Goal: Task Accomplishment & Management: Use online tool/utility

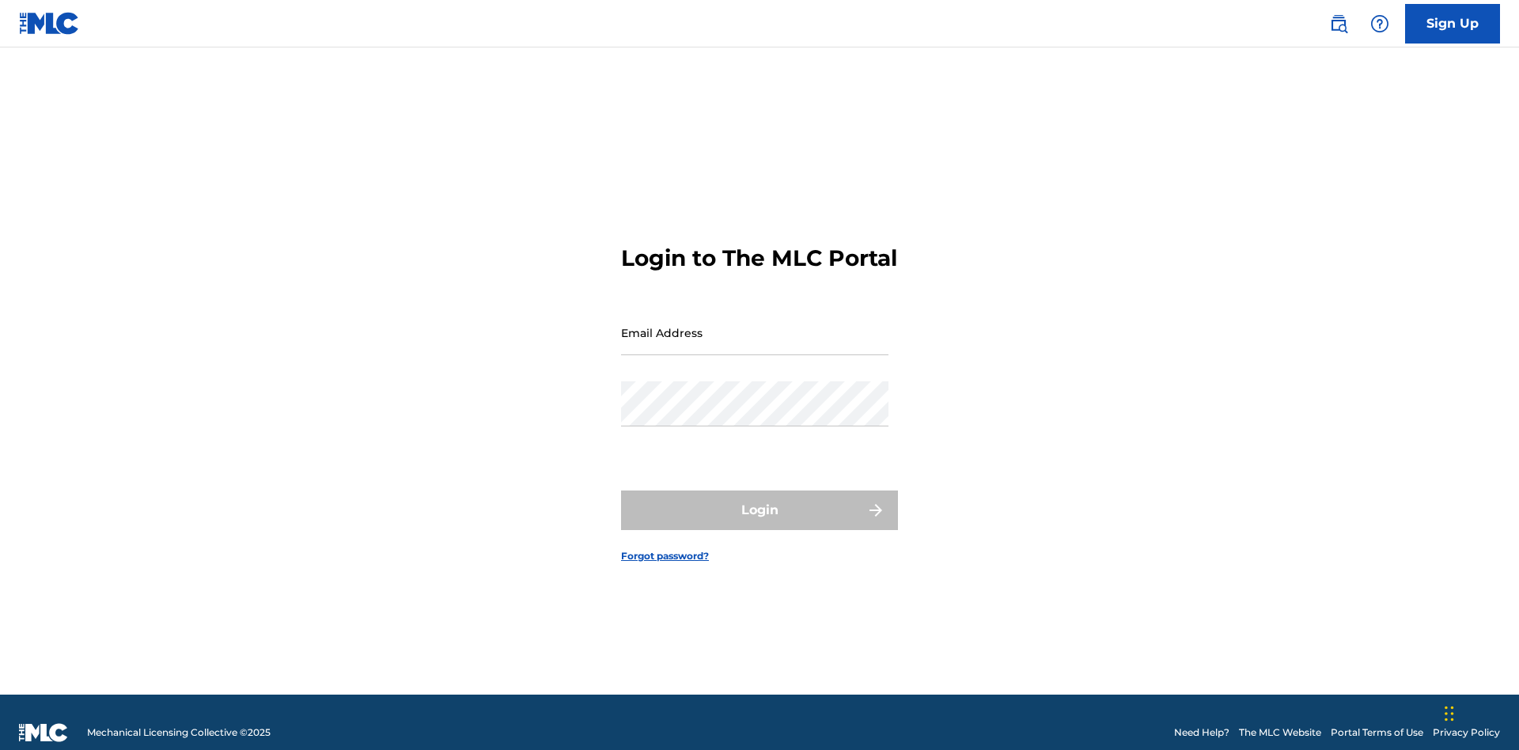
scroll to position [21, 0]
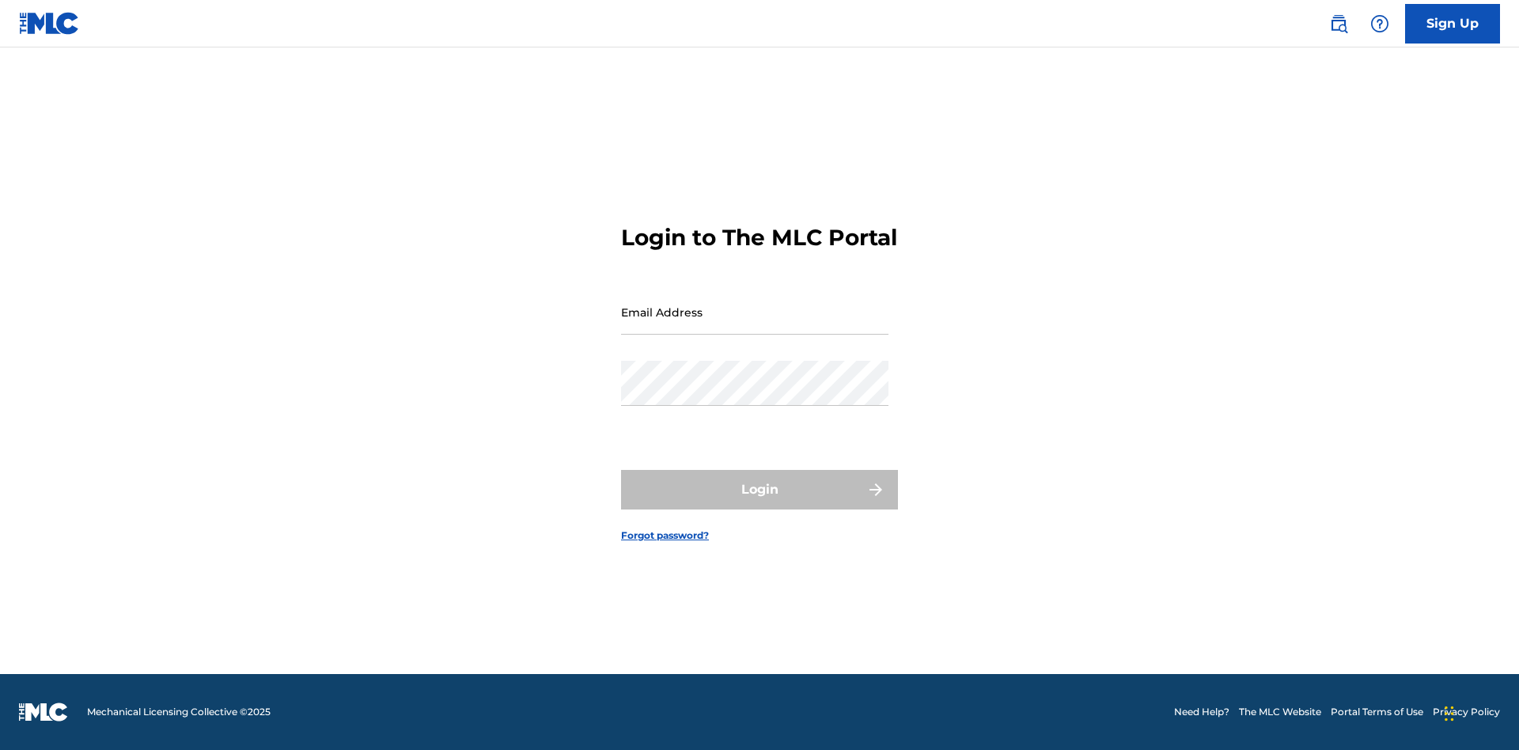
click at [755, 325] on input "Email Address" at bounding box center [754, 312] width 267 height 45
type input "[EMAIL_ADDRESS][DOMAIN_NAME]"
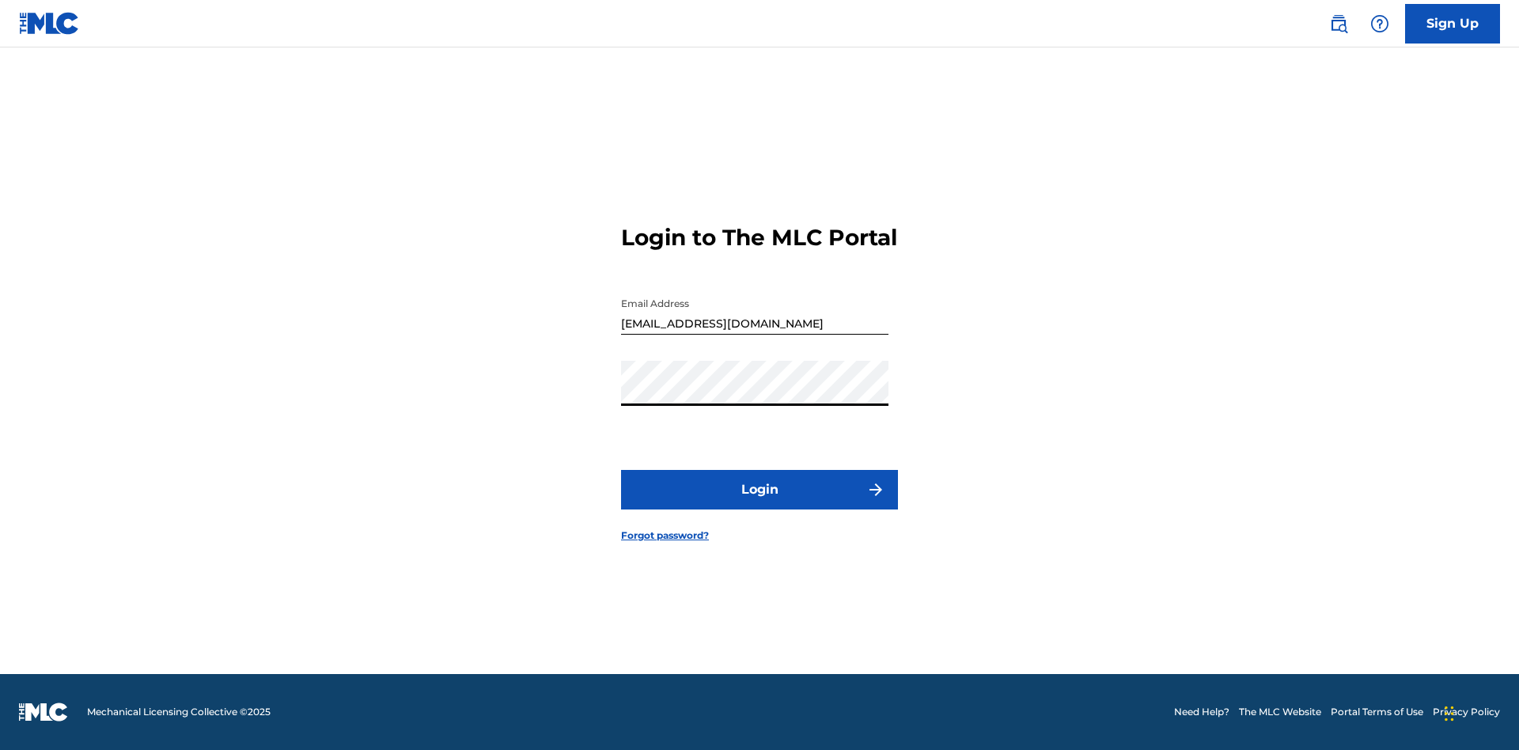
click at [759, 503] on button "Login" at bounding box center [759, 490] width 277 height 40
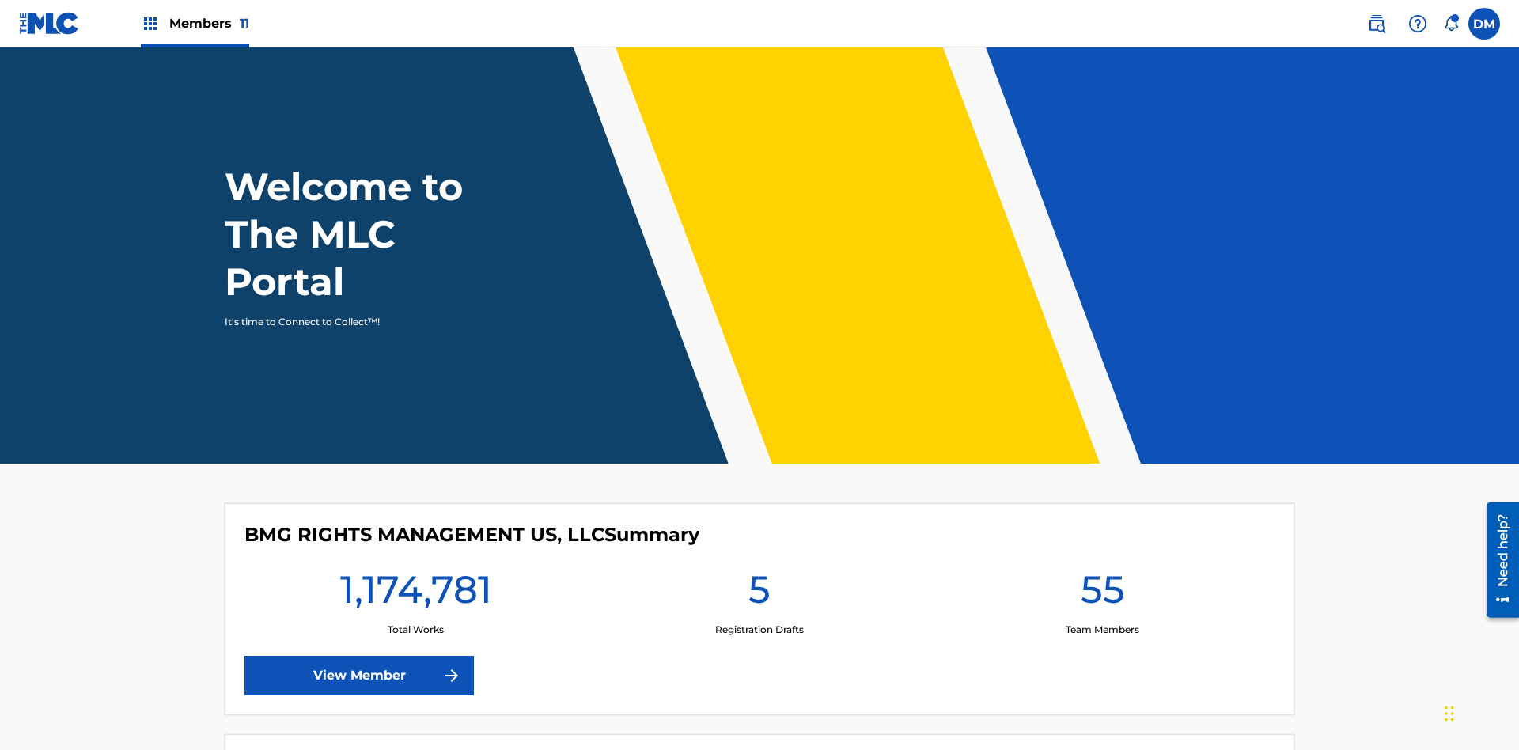
click at [195, 23] on span "Members 11" at bounding box center [209, 23] width 80 height 18
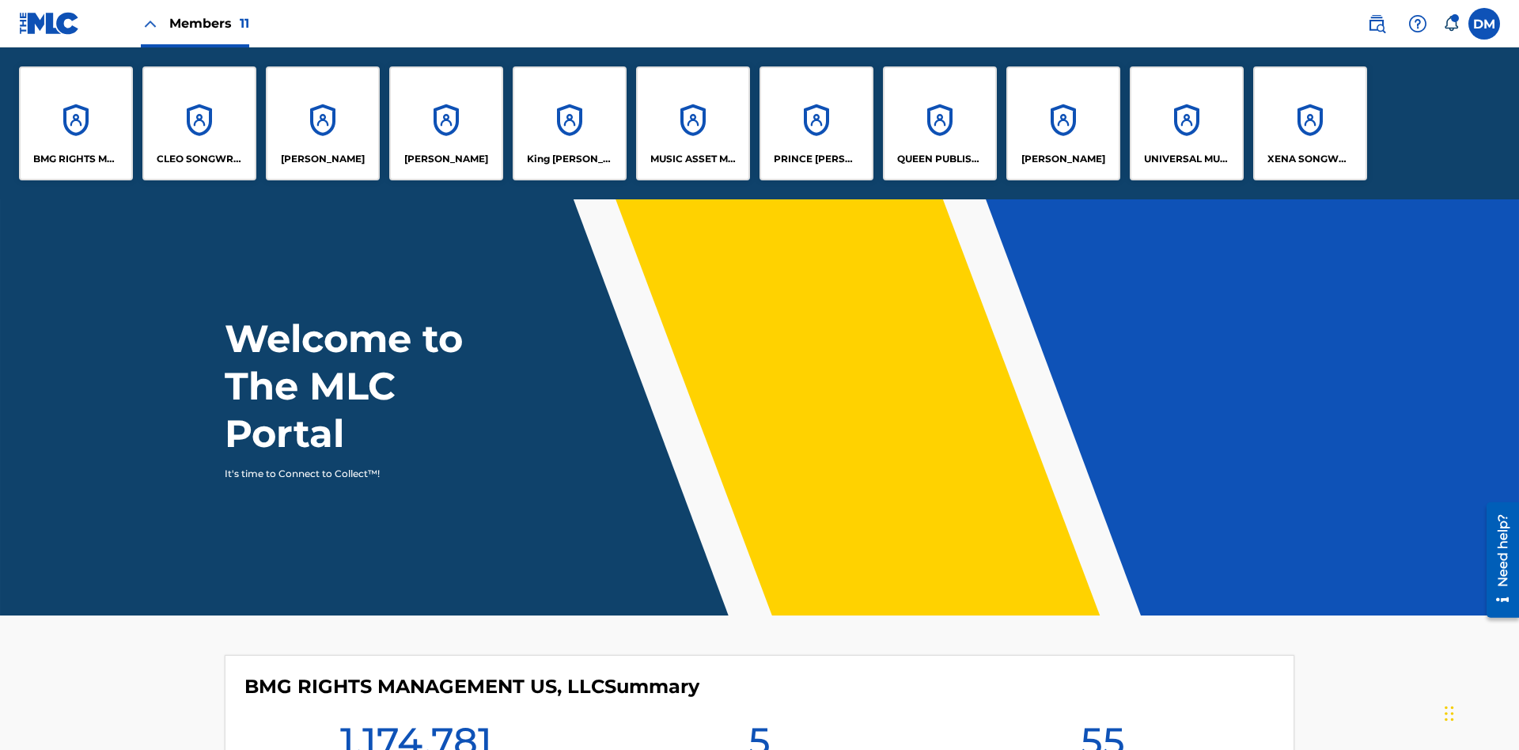
scroll to position [57, 0]
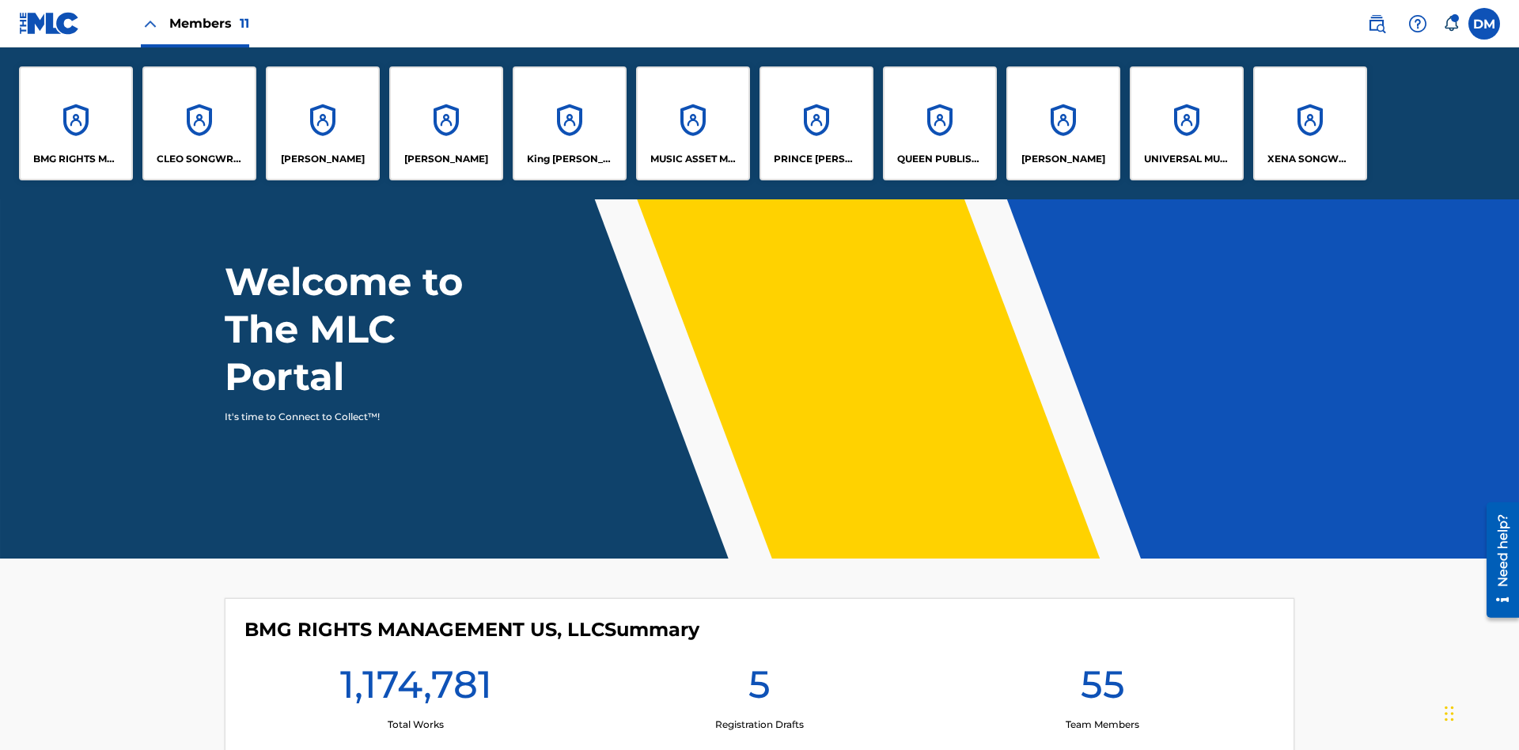
click at [939, 159] on p "QUEEN PUBLISHA" at bounding box center [940, 159] width 86 height 14
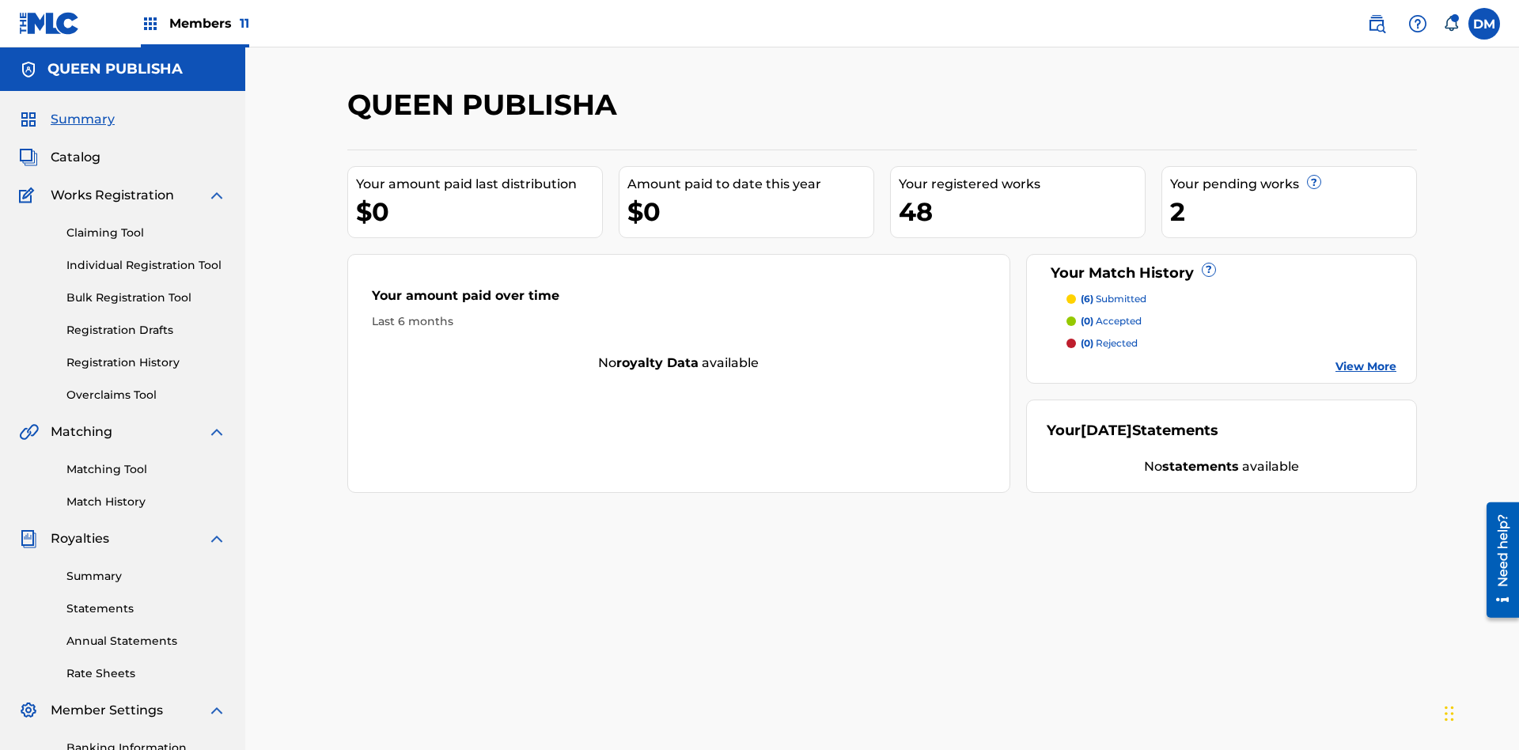
scroll to position [231, 0]
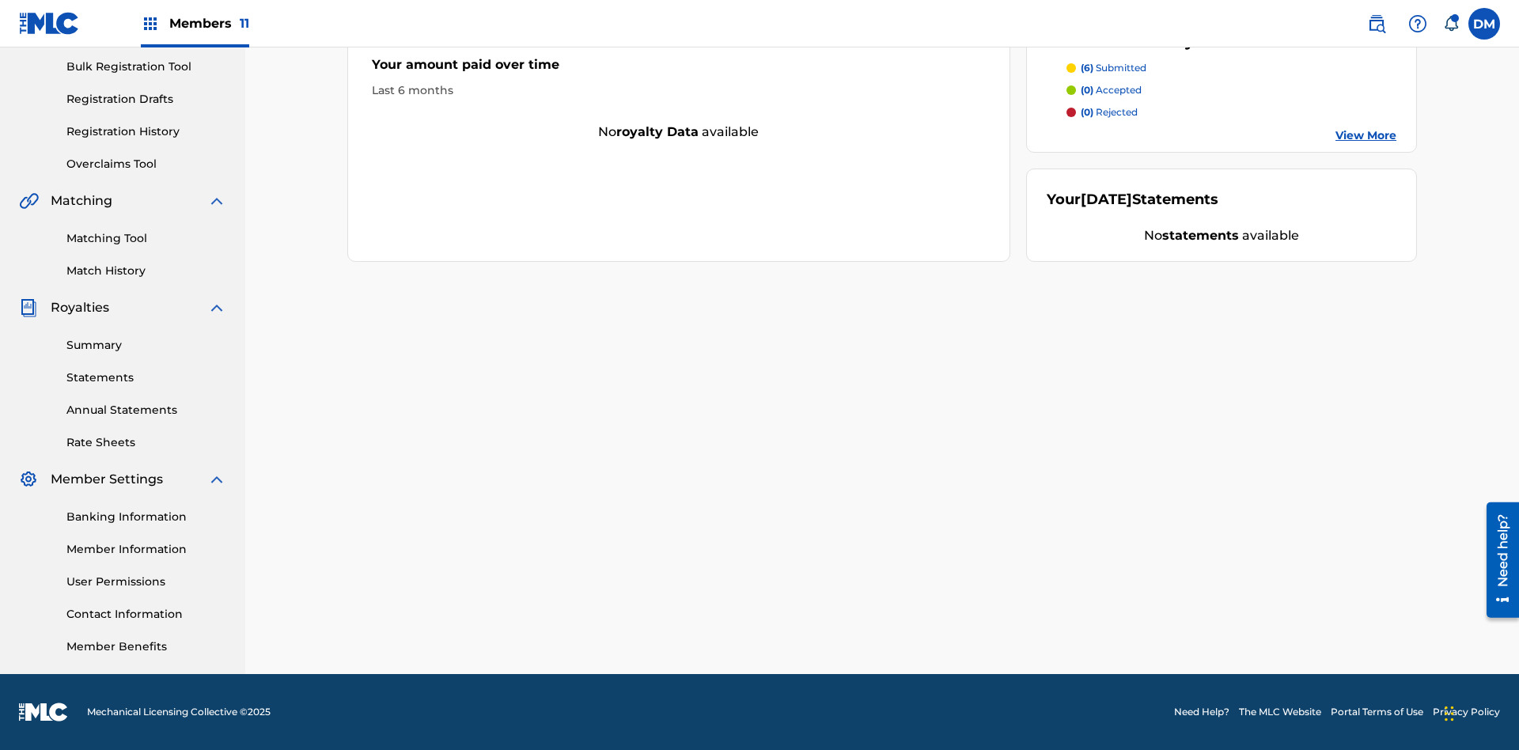
click at [146, 238] on link "Matching Tool" at bounding box center [146, 238] width 160 height 17
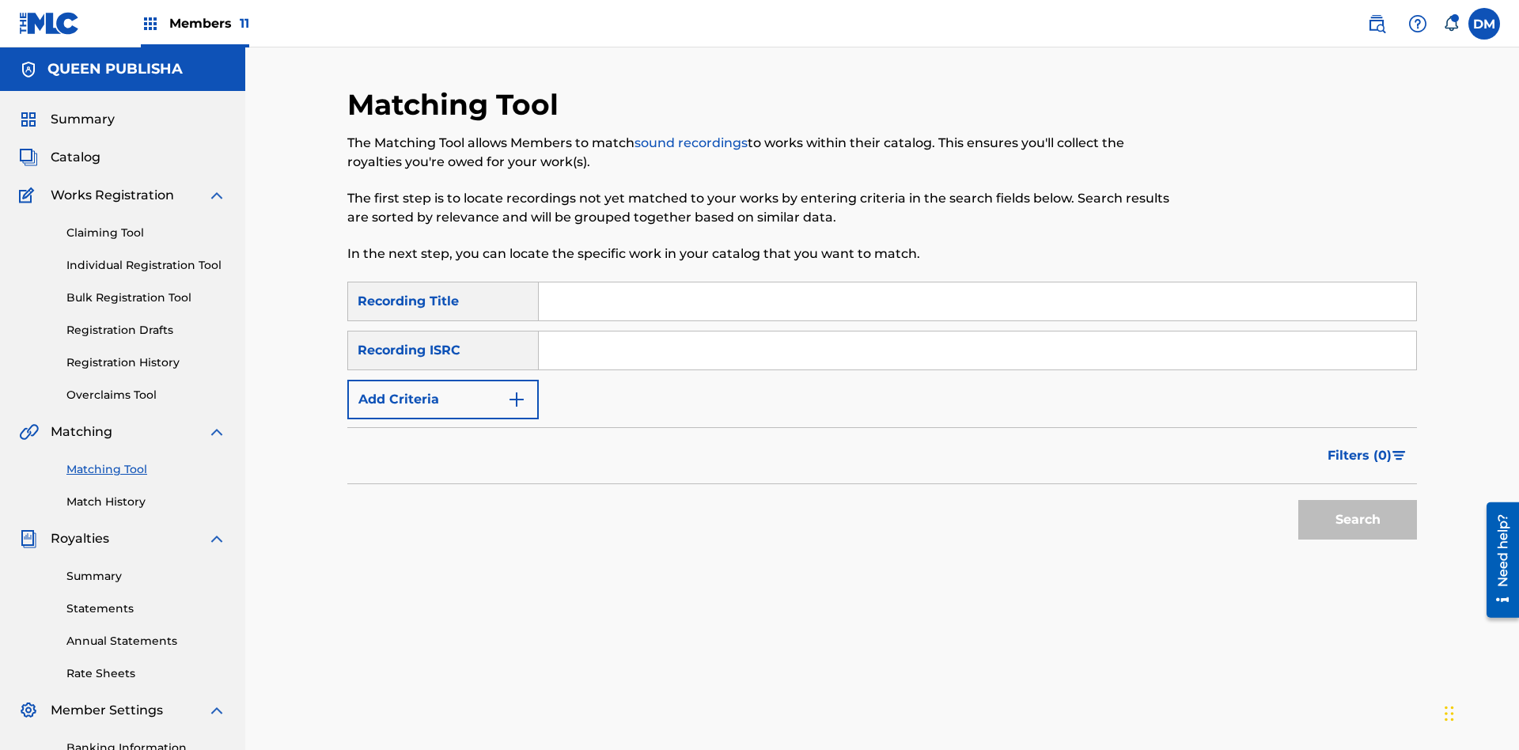
scroll to position [187, 0]
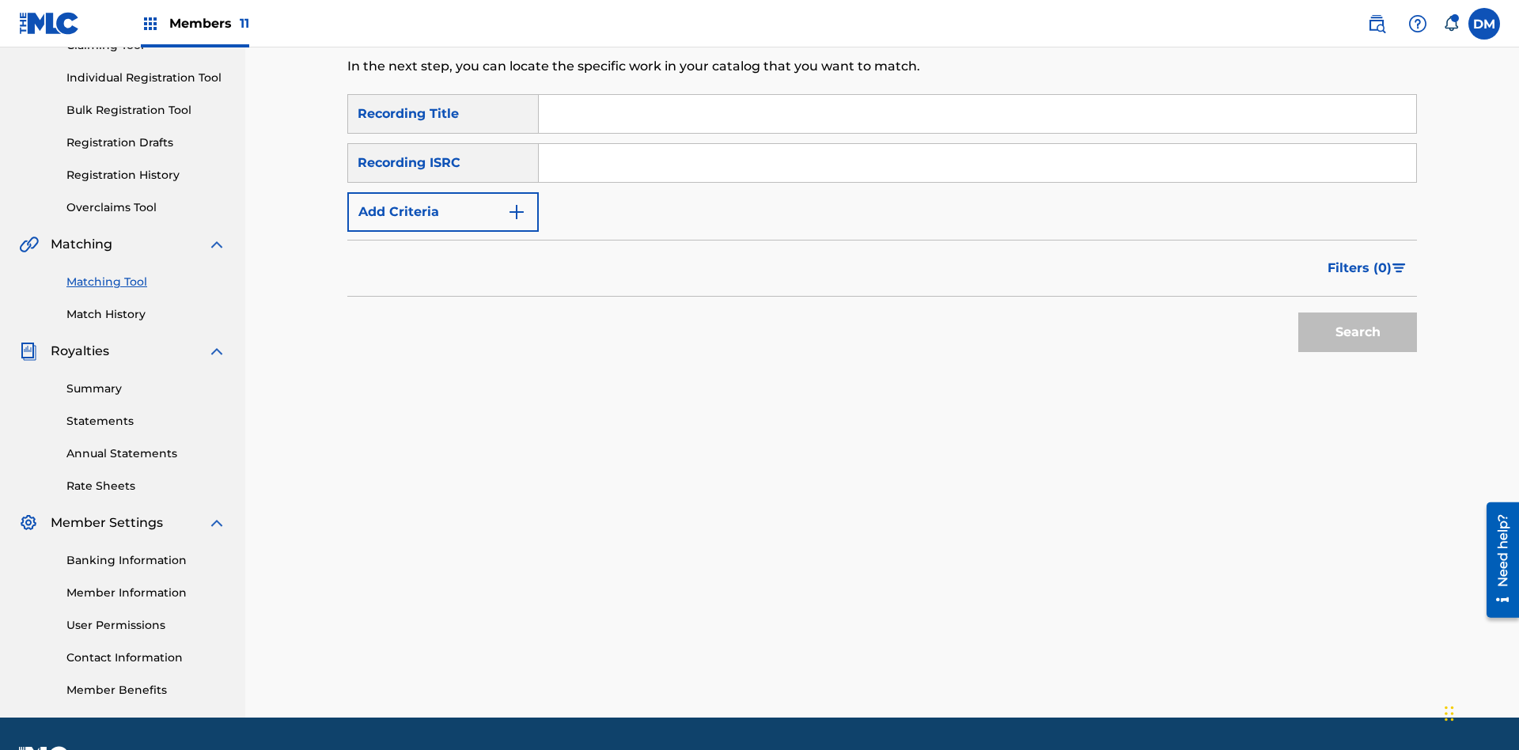
click at [977, 114] on input "Search Form" at bounding box center [977, 114] width 877 height 38
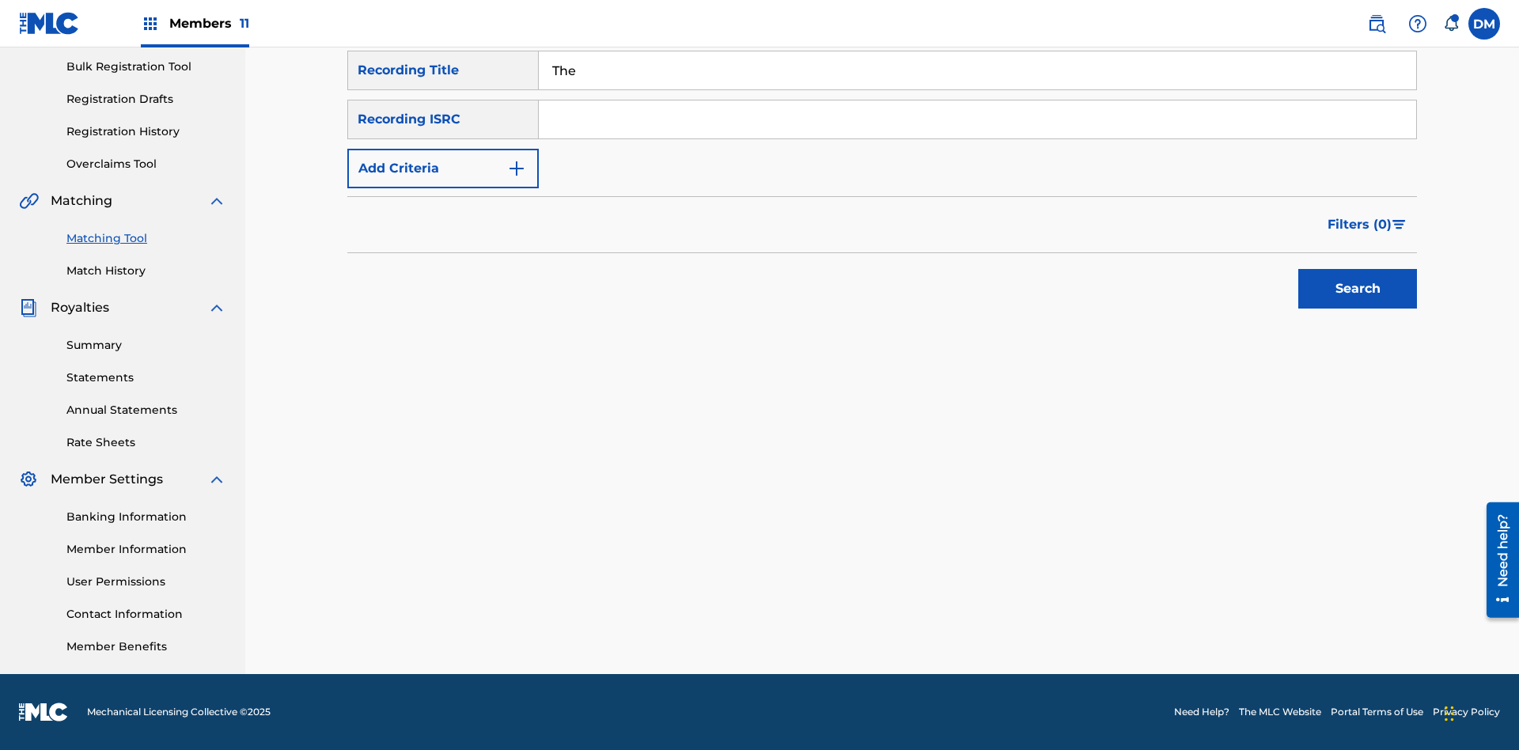
type input "The"
click at [1358, 289] on button "Search" at bounding box center [1357, 289] width 119 height 40
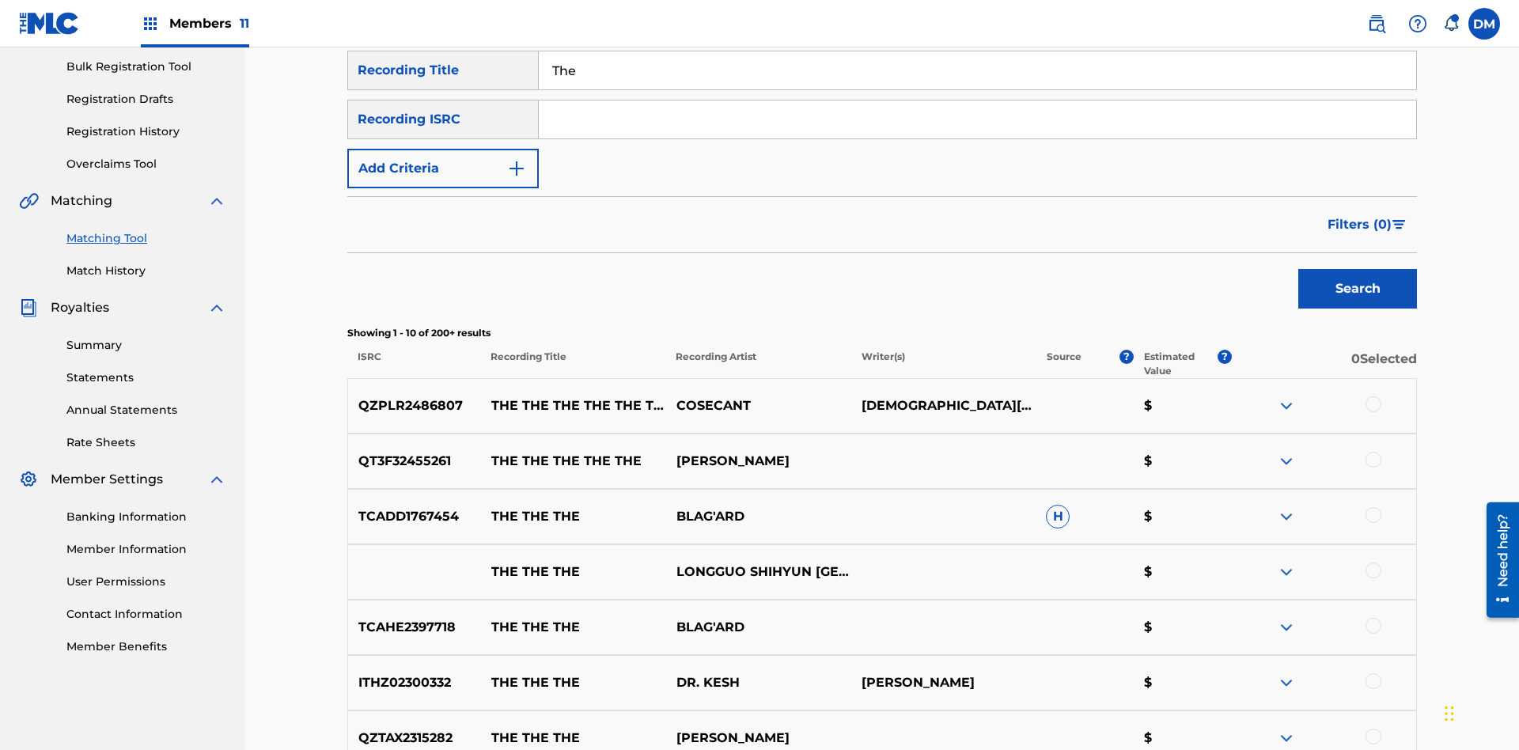
scroll to position [514, 0]
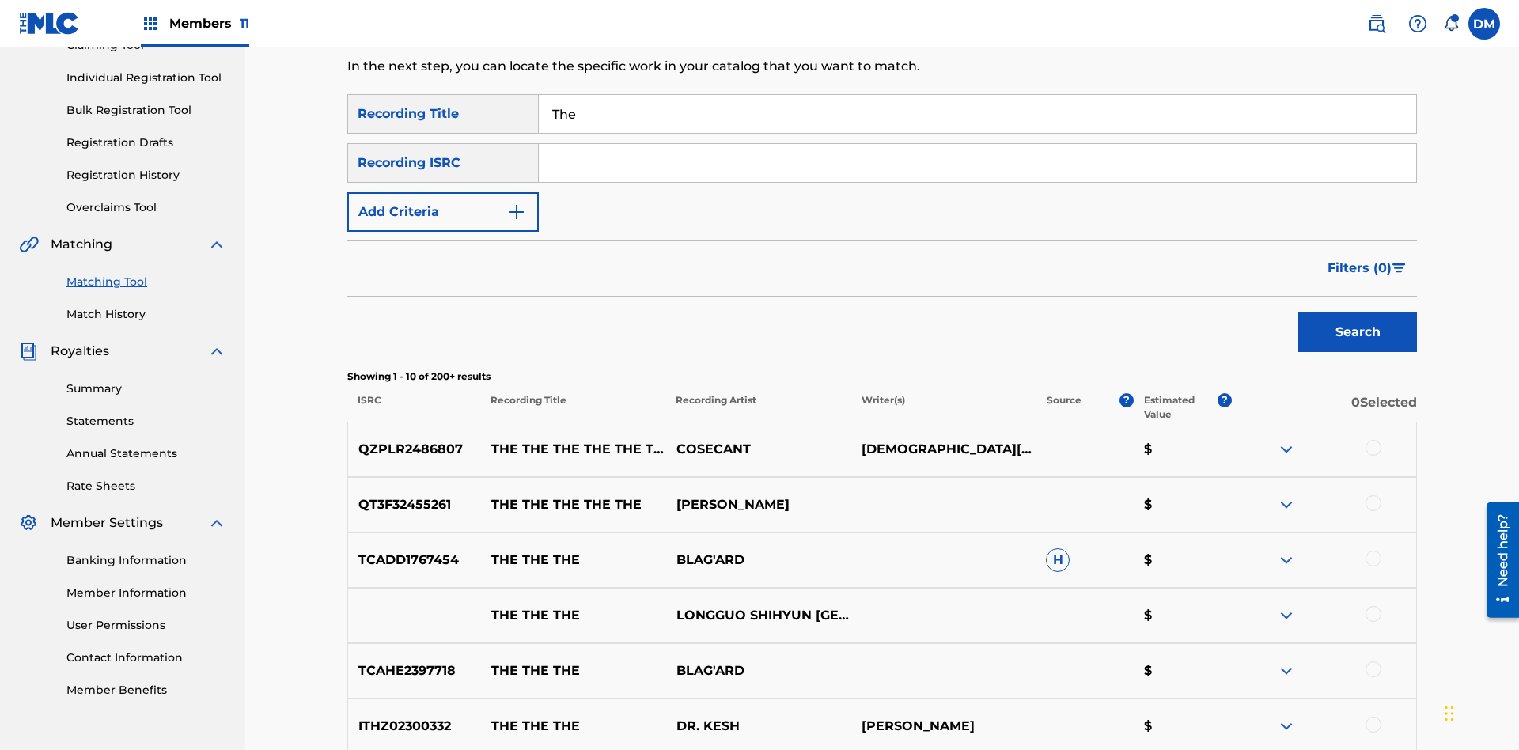
click at [977, 114] on input "The" at bounding box center [977, 114] width 877 height 38
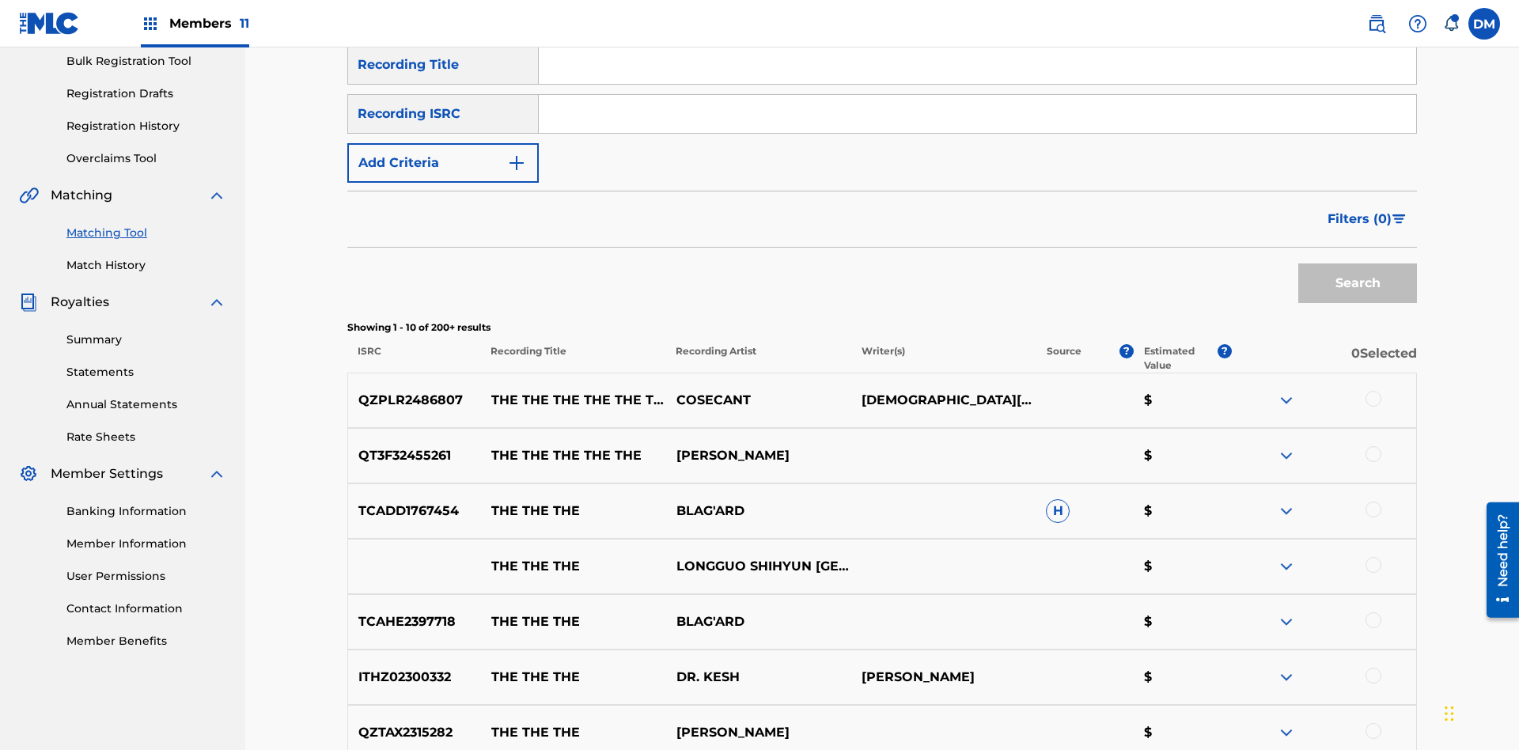
click at [977, 114] on input "Search Form" at bounding box center [977, 114] width 877 height 38
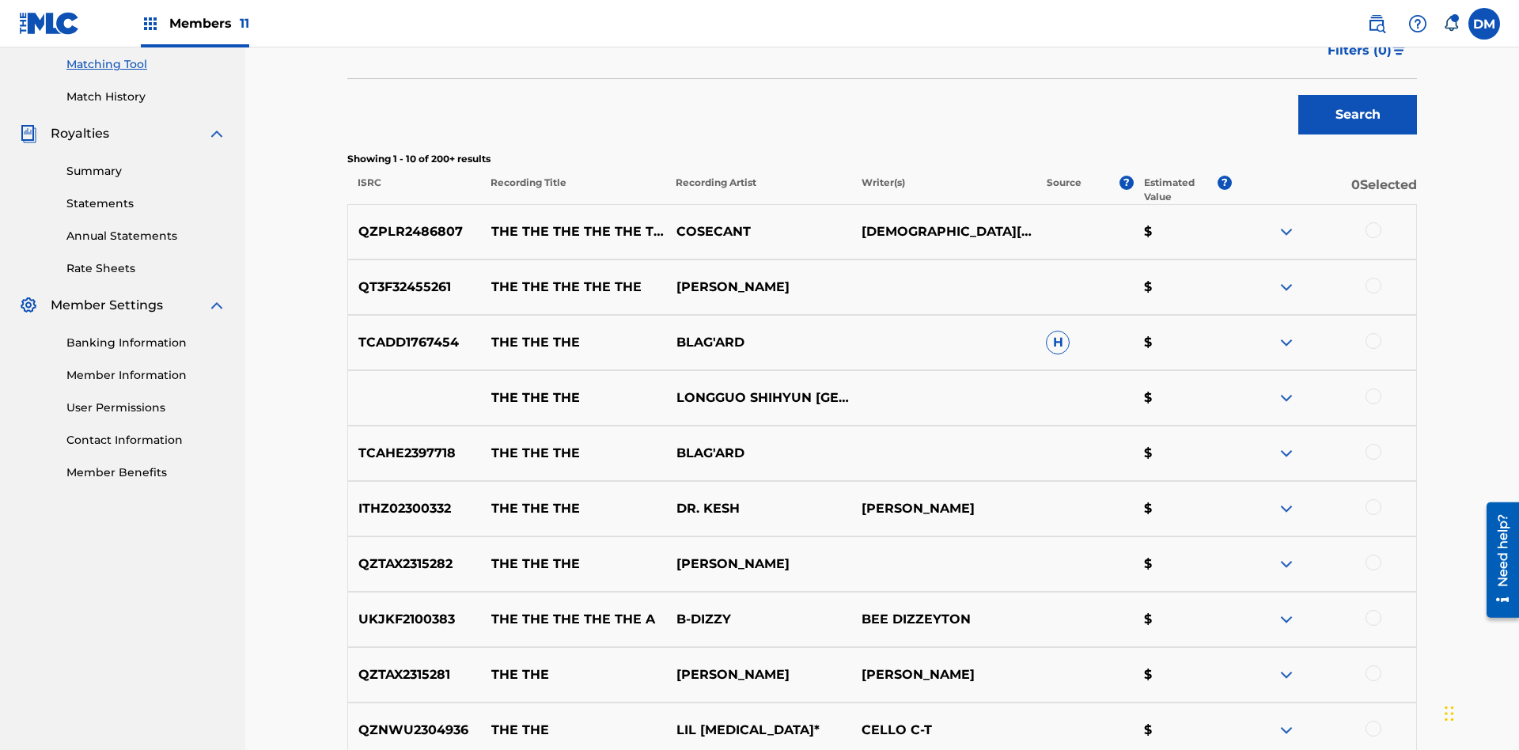
type input "QZPLR2486807"
click at [1358, 115] on button "Search" at bounding box center [1357, 115] width 119 height 40
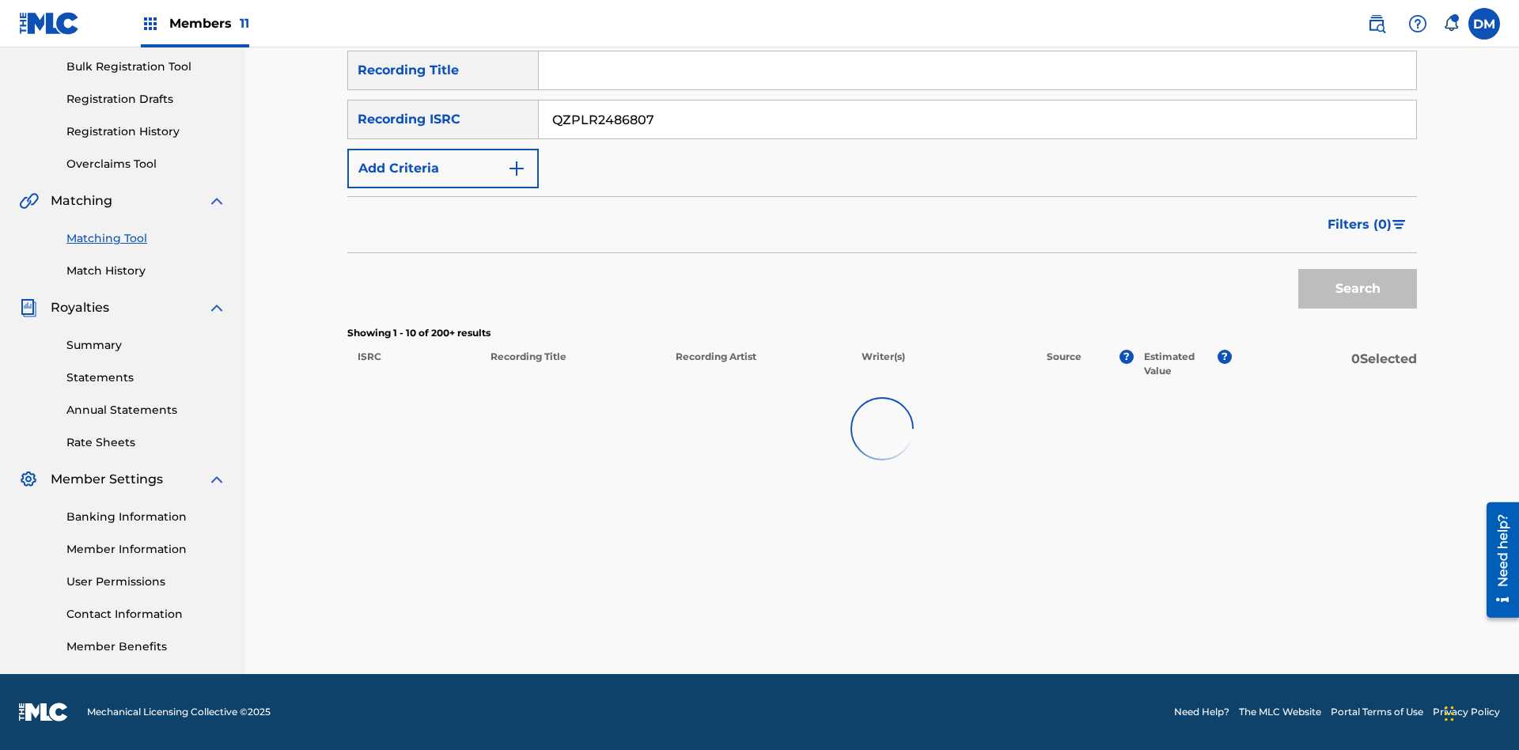
scroll to position [231, 0]
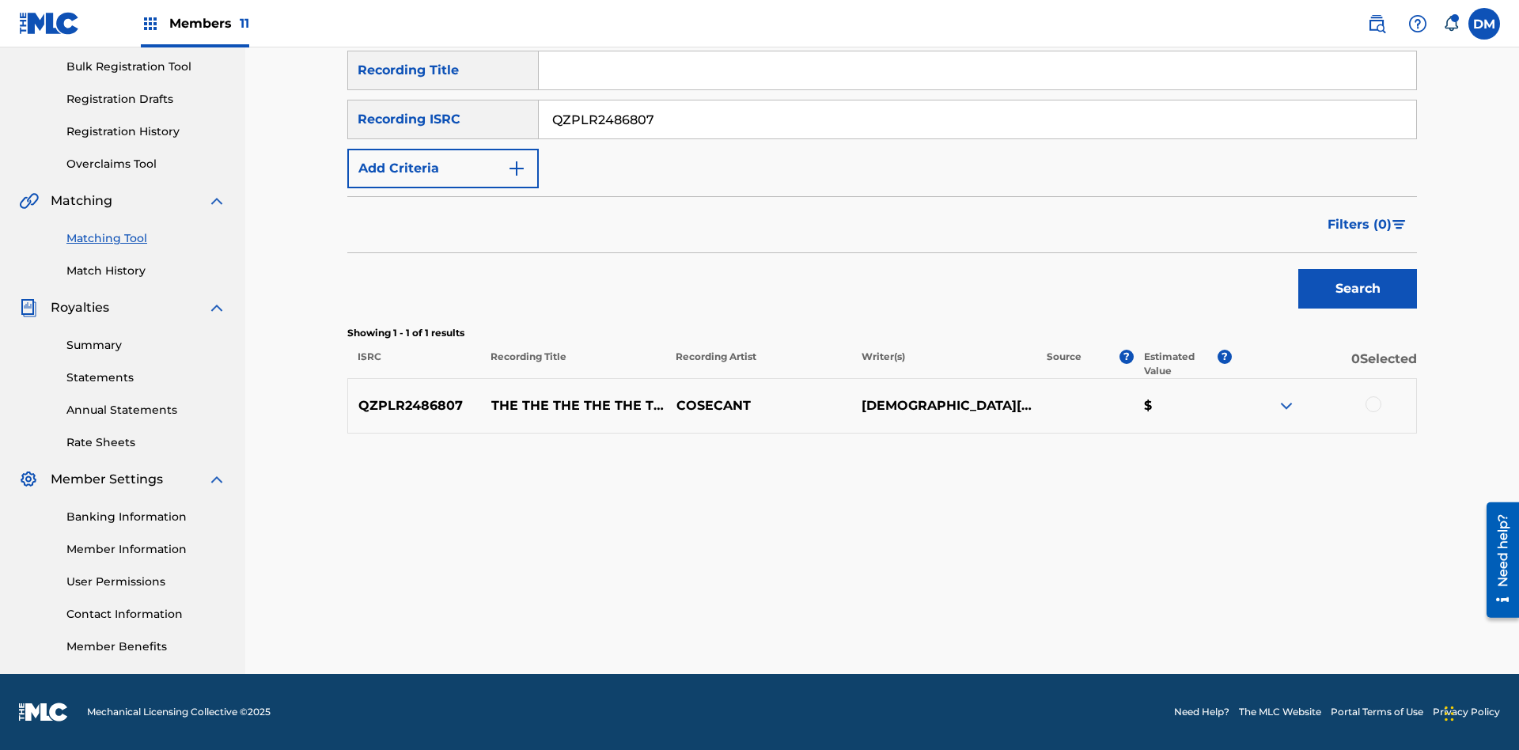
click at [977, 119] on input "QZPLR2486807" at bounding box center [977, 119] width 877 height 38
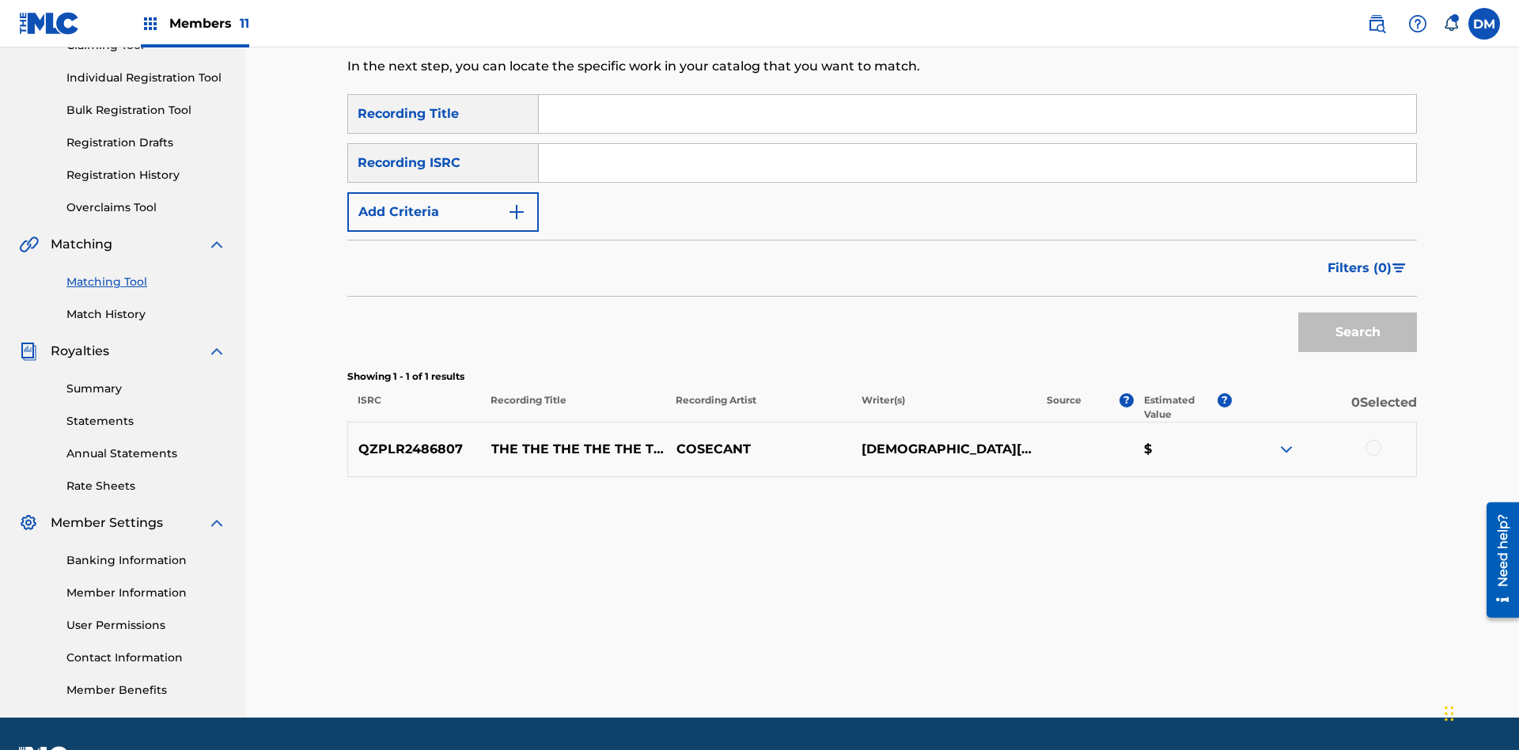
click at [977, 114] on input "Search Form" at bounding box center [977, 114] width 877 height 38
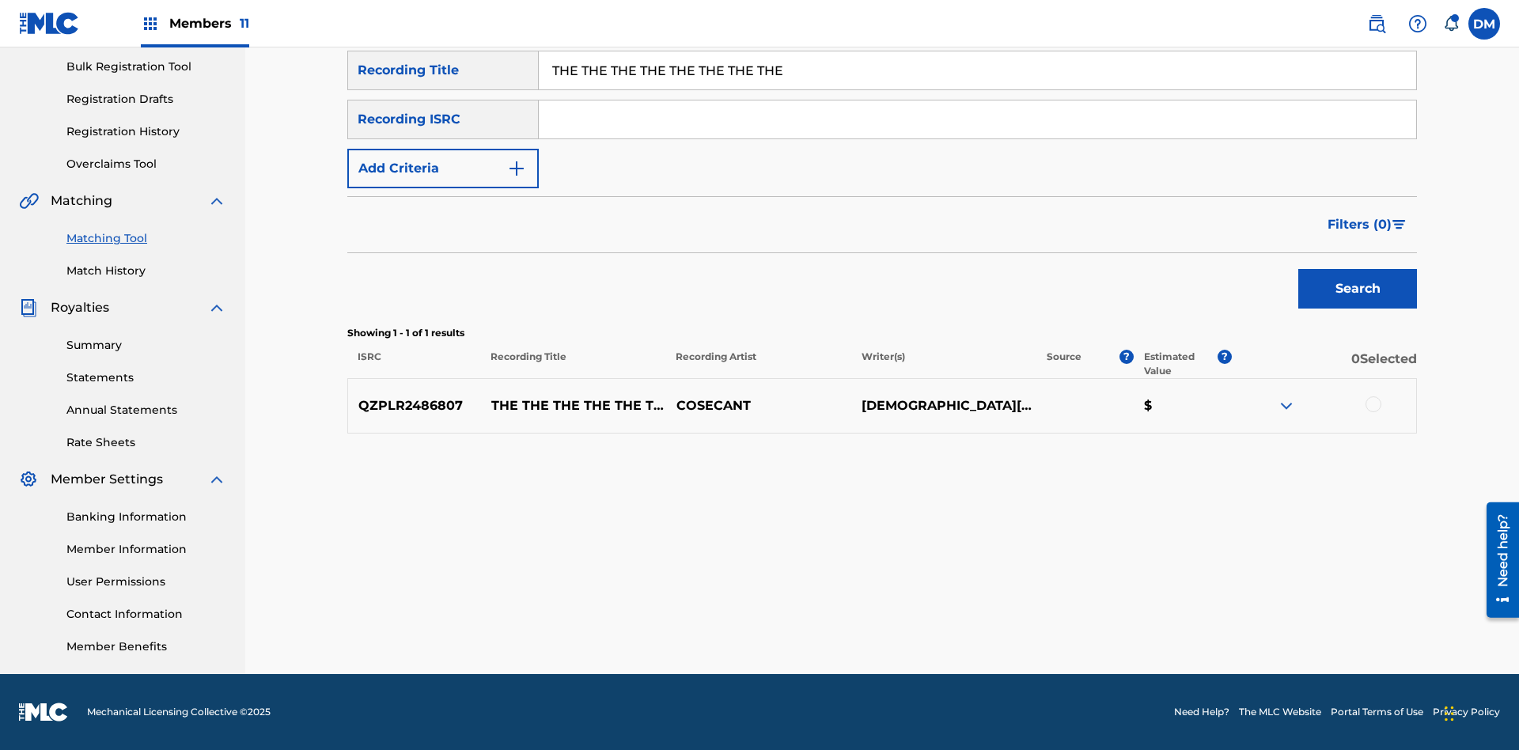
type input "THE THE THE THE THE THE THE THE"
click at [443, 169] on button "Add Criteria" at bounding box center [442, 169] width 191 height 40
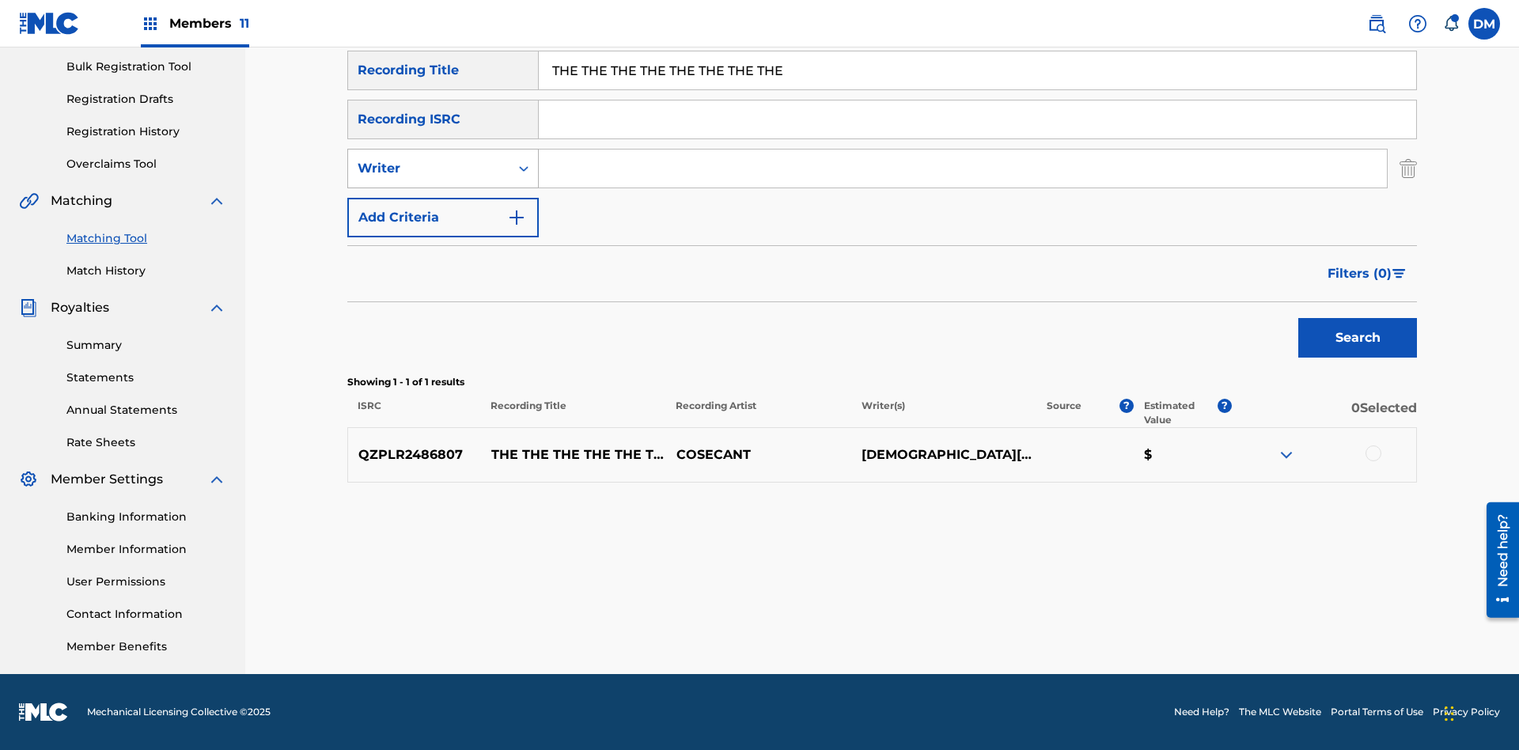
click at [429, 169] on div "Writer" at bounding box center [429, 168] width 142 height 19
click at [443, 208] on div "Recording Artist" at bounding box center [443, 208] width 190 height 40
click at [443, 218] on button "Add Criteria" at bounding box center [442, 218] width 191 height 40
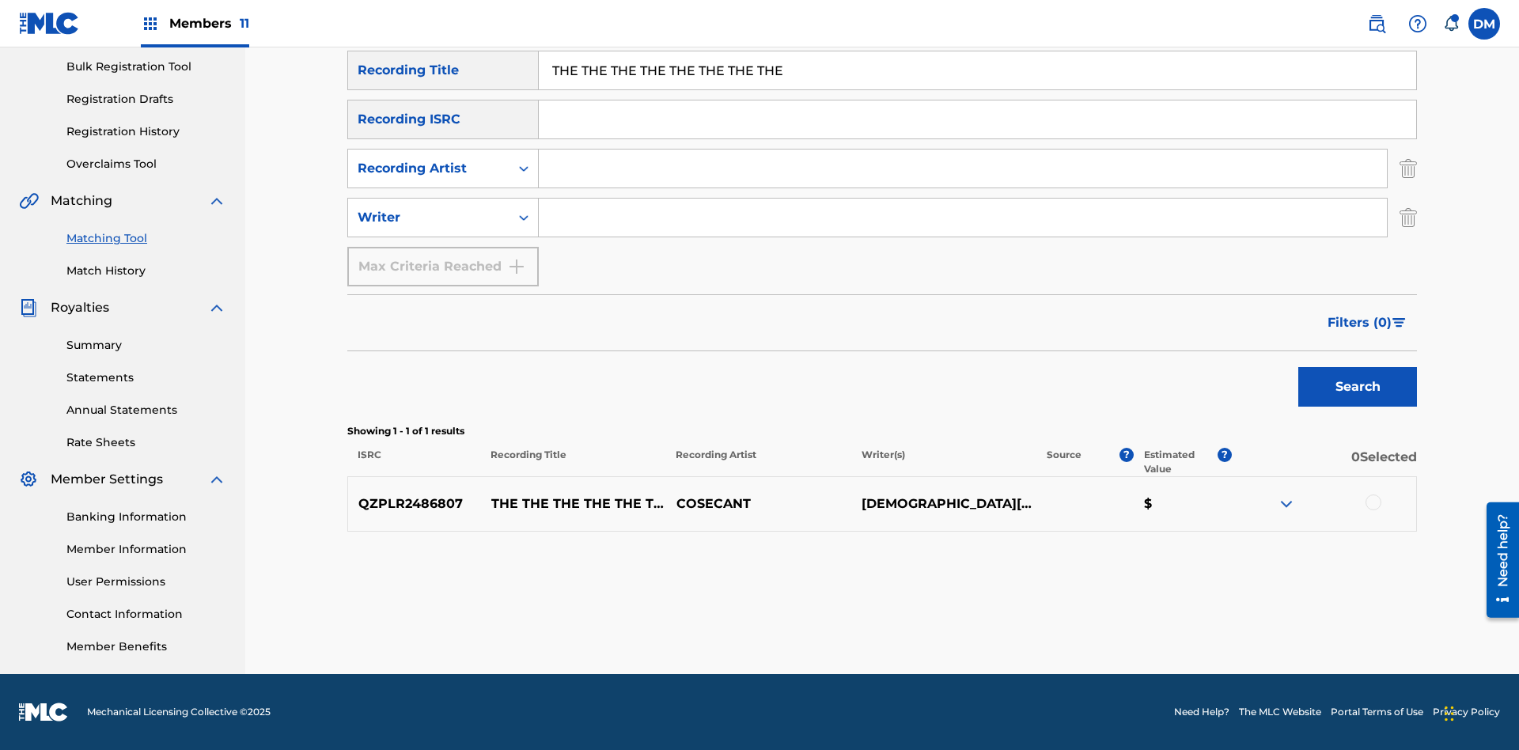
click at [963, 169] on input "Search Form" at bounding box center [963, 169] width 848 height 38
type input "COSECANT"
click at [963, 218] on input "Search Form" at bounding box center [963, 218] width 848 height 38
type input "CHRISTIAN K HEWLETT"
click at [1358, 387] on button "Search" at bounding box center [1357, 387] width 119 height 40
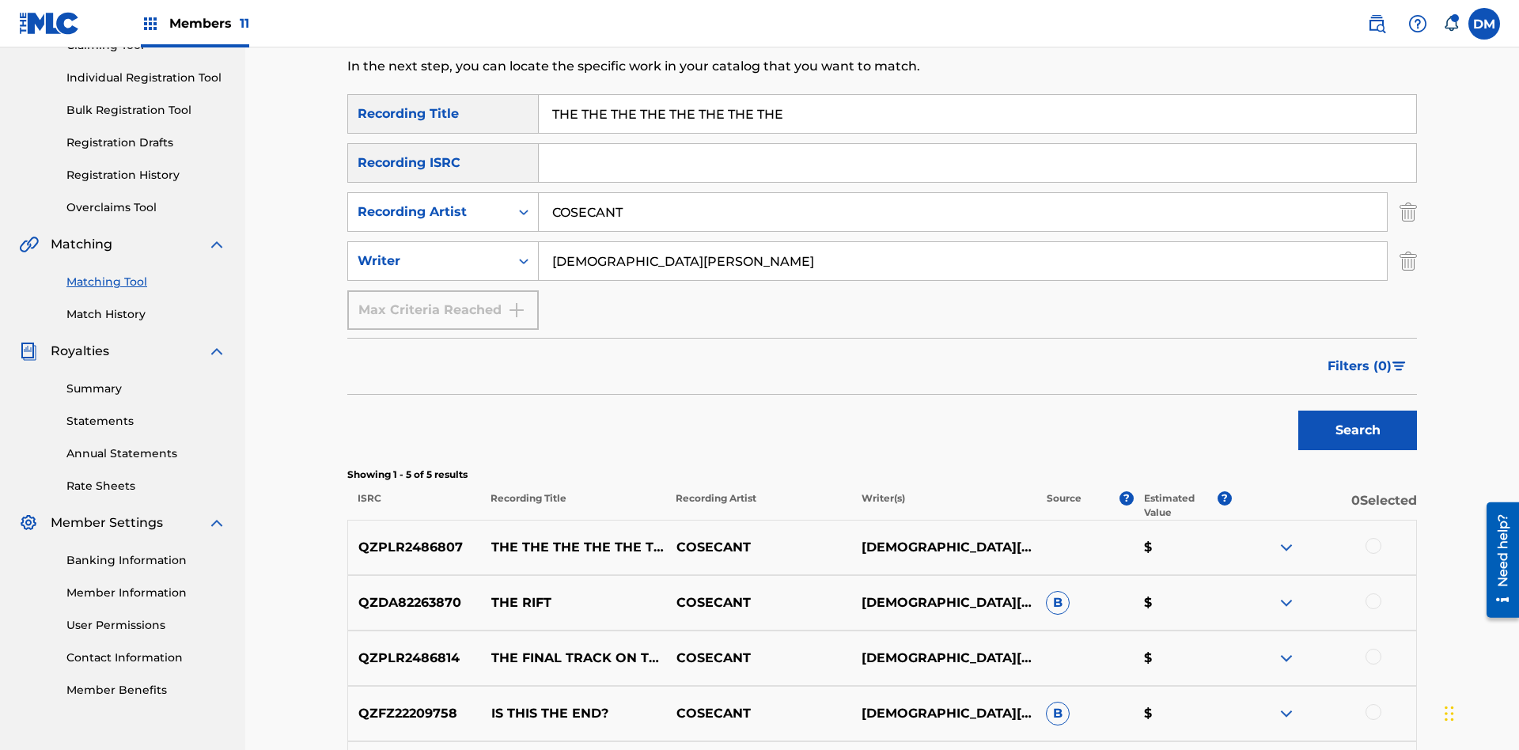
click at [977, 114] on input "THE THE THE THE THE THE THE THE" at bounding box center [977, 114] width 877 height 38
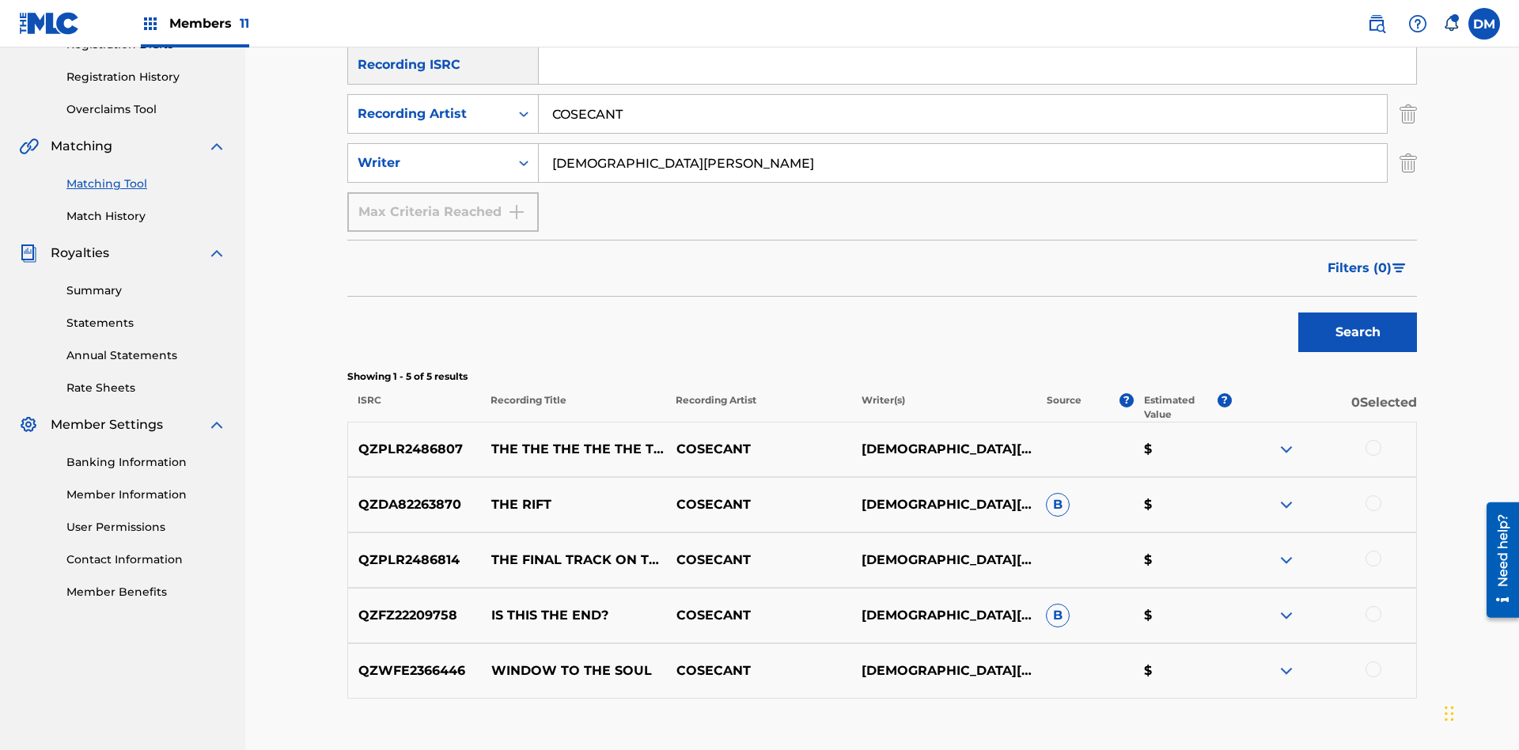
click at [963, 114] on input "COSECANT" at bounding box center [963, 114] width 848 height 38
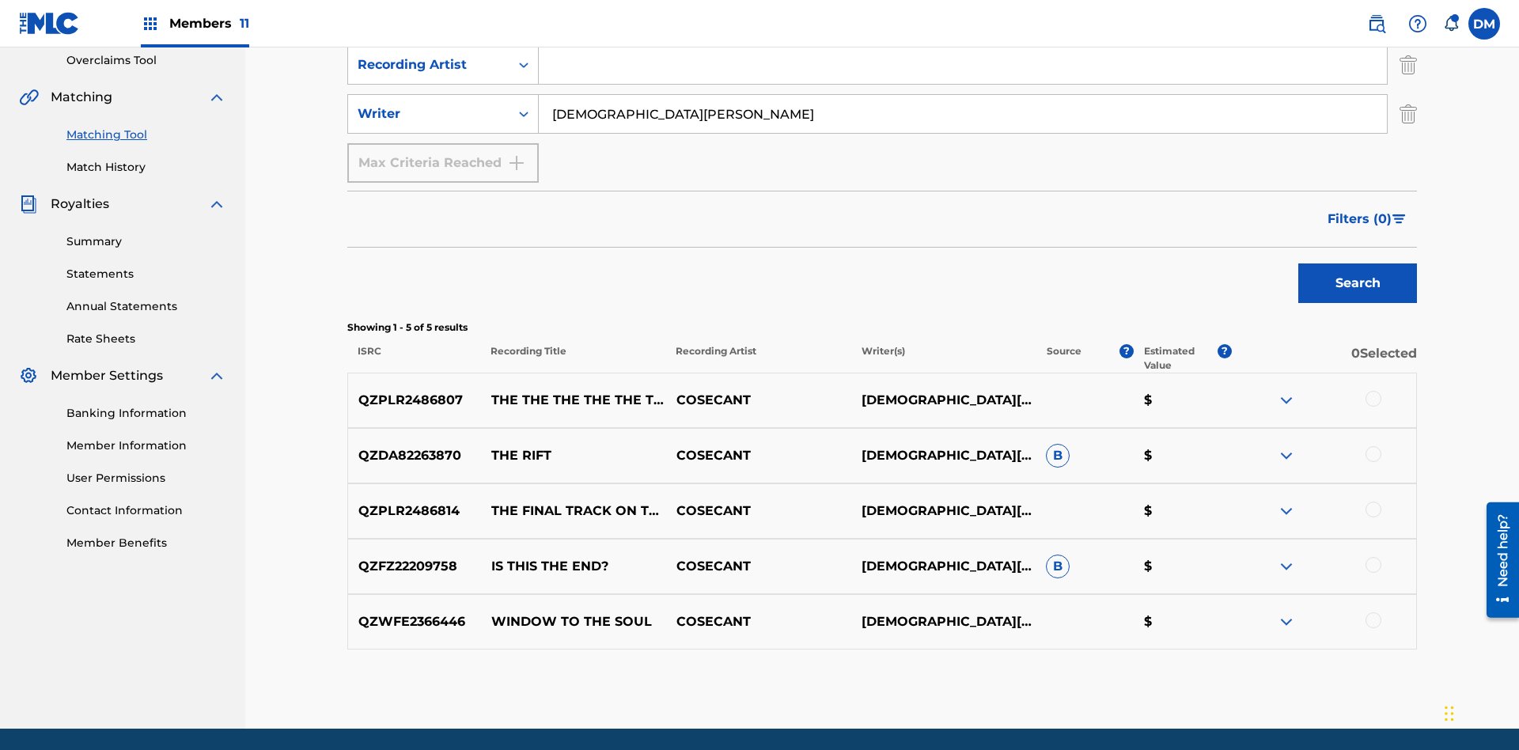
click at [963, 114] on input "CHRISTIAN K HEWLETT" at bounding box center [963, 114] width 848 height 38
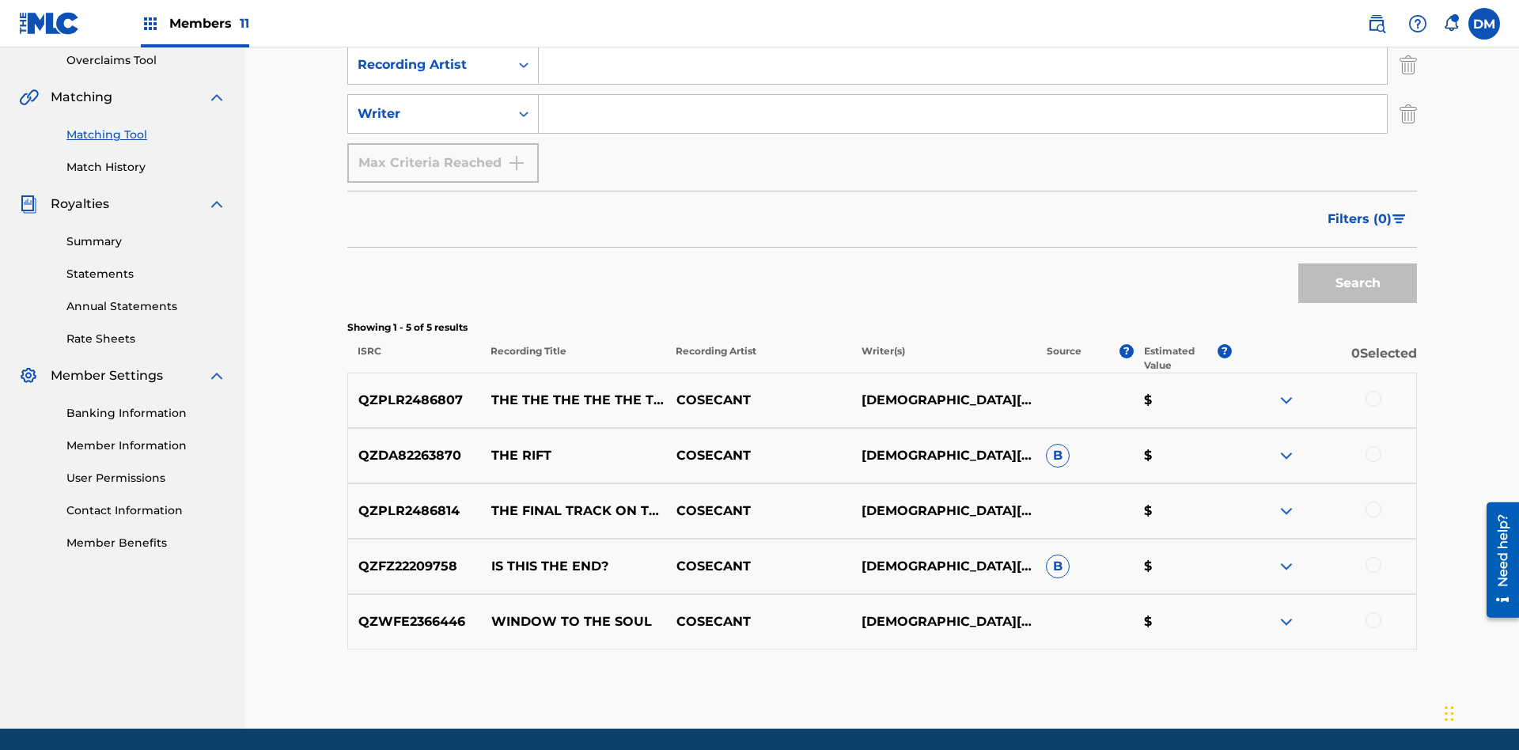
scroll to position [187, 0]
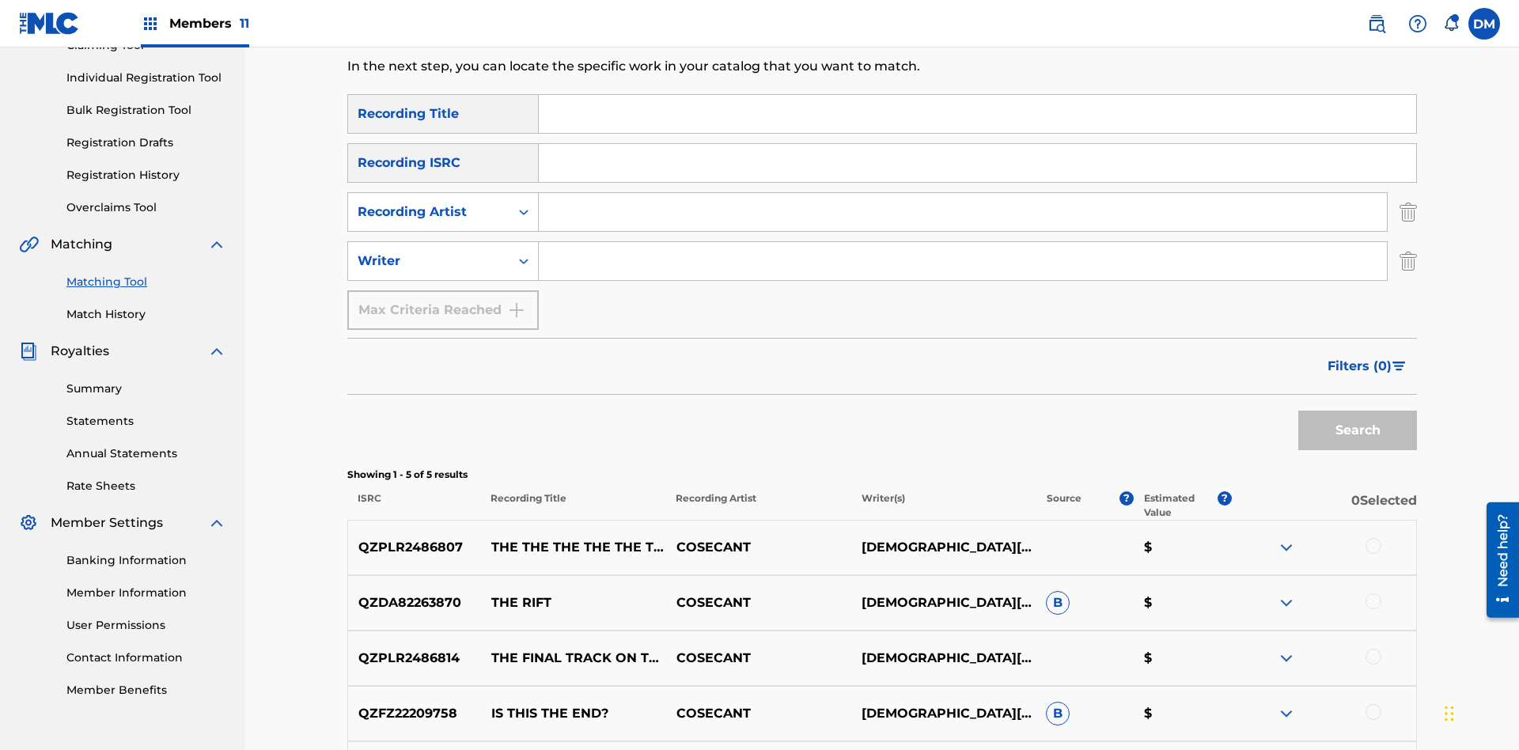
click at [977, 114] on input "Search Form" at bounding box center [977, 114] width 877 height 38
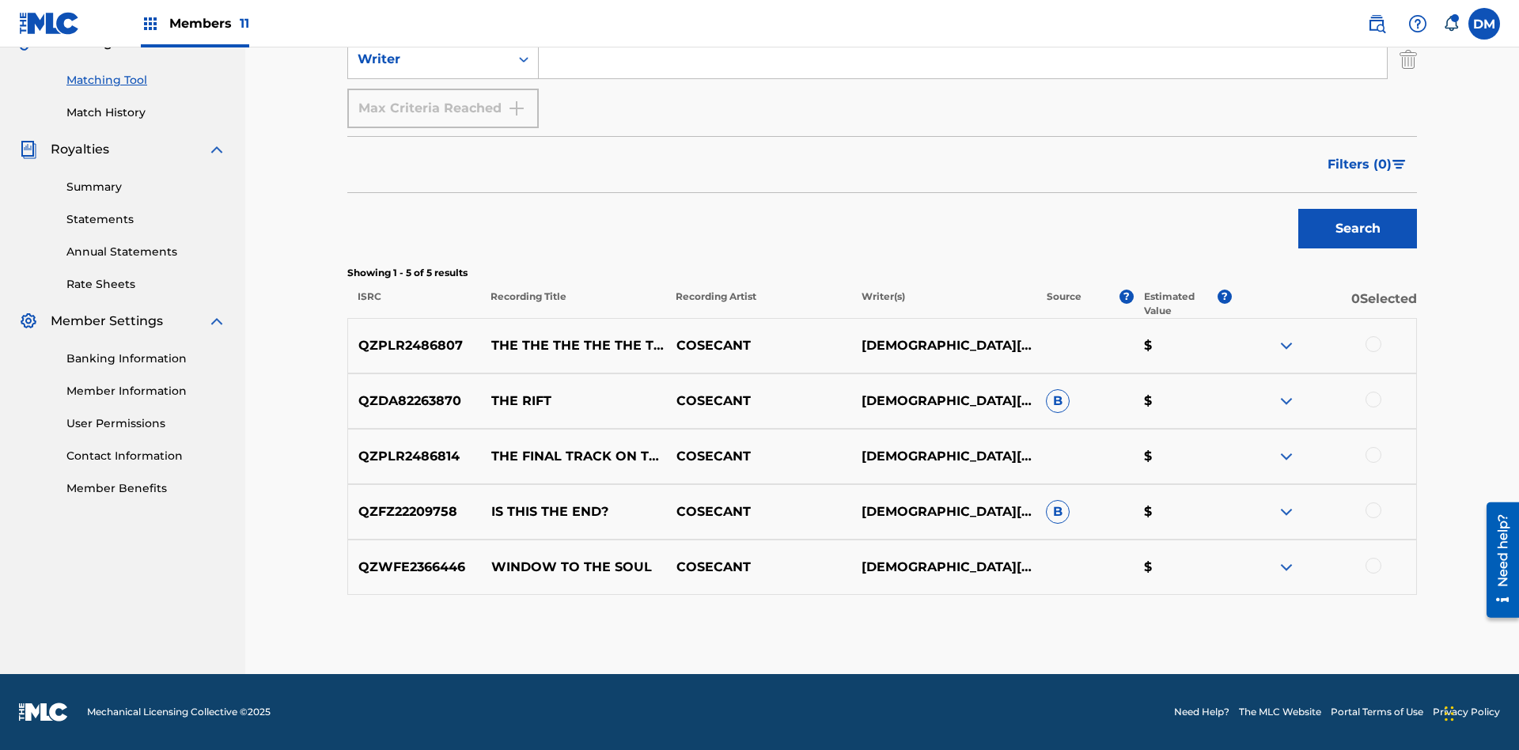
type input "THE THE THE THE THE THE THE THE"
click at [1358, 229] on button "Search" at bounding box center [1357, 229] width 119 height 40
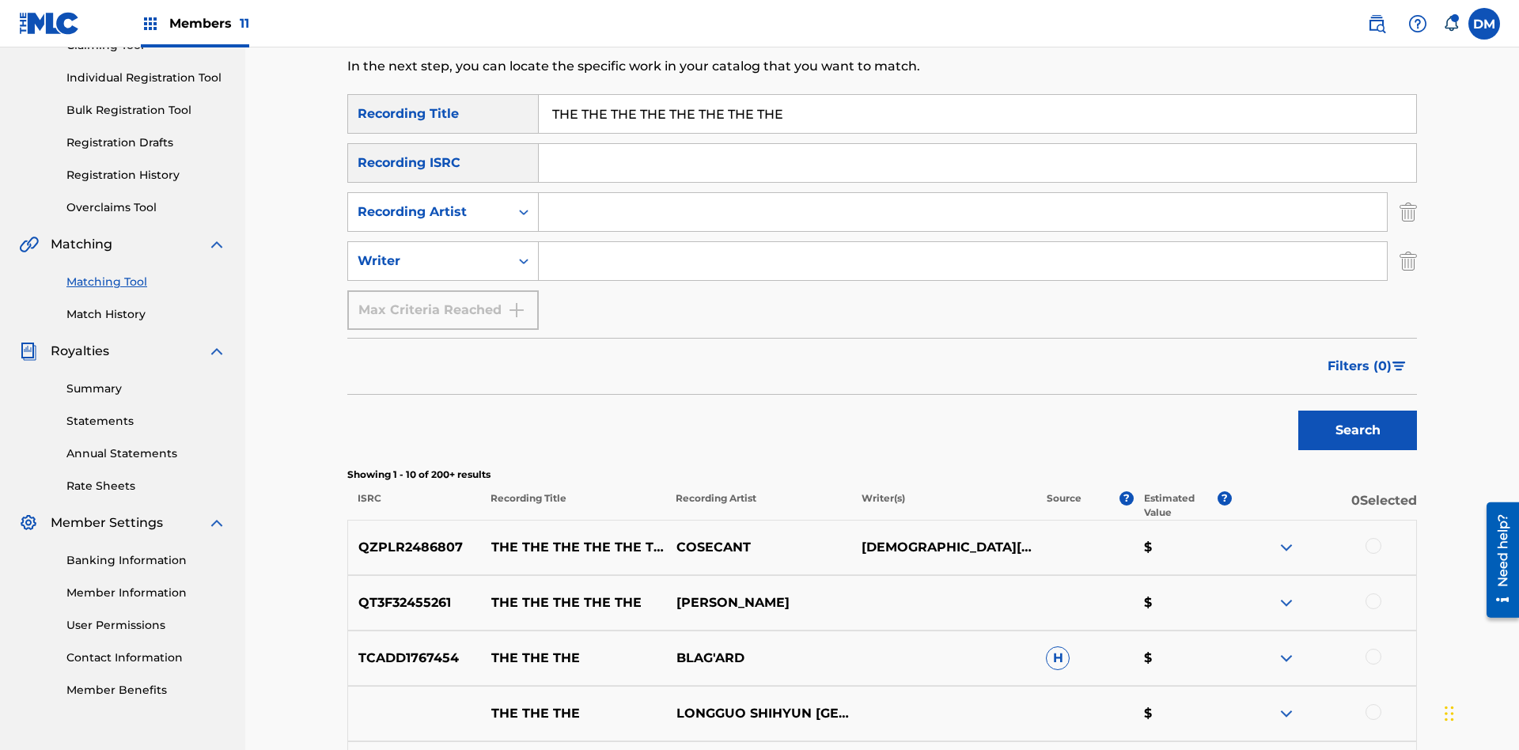
click at [977, 114] on input "THE THE THE THE THE THE THE THE" at bounding box center [977, 114] width 877 height 38
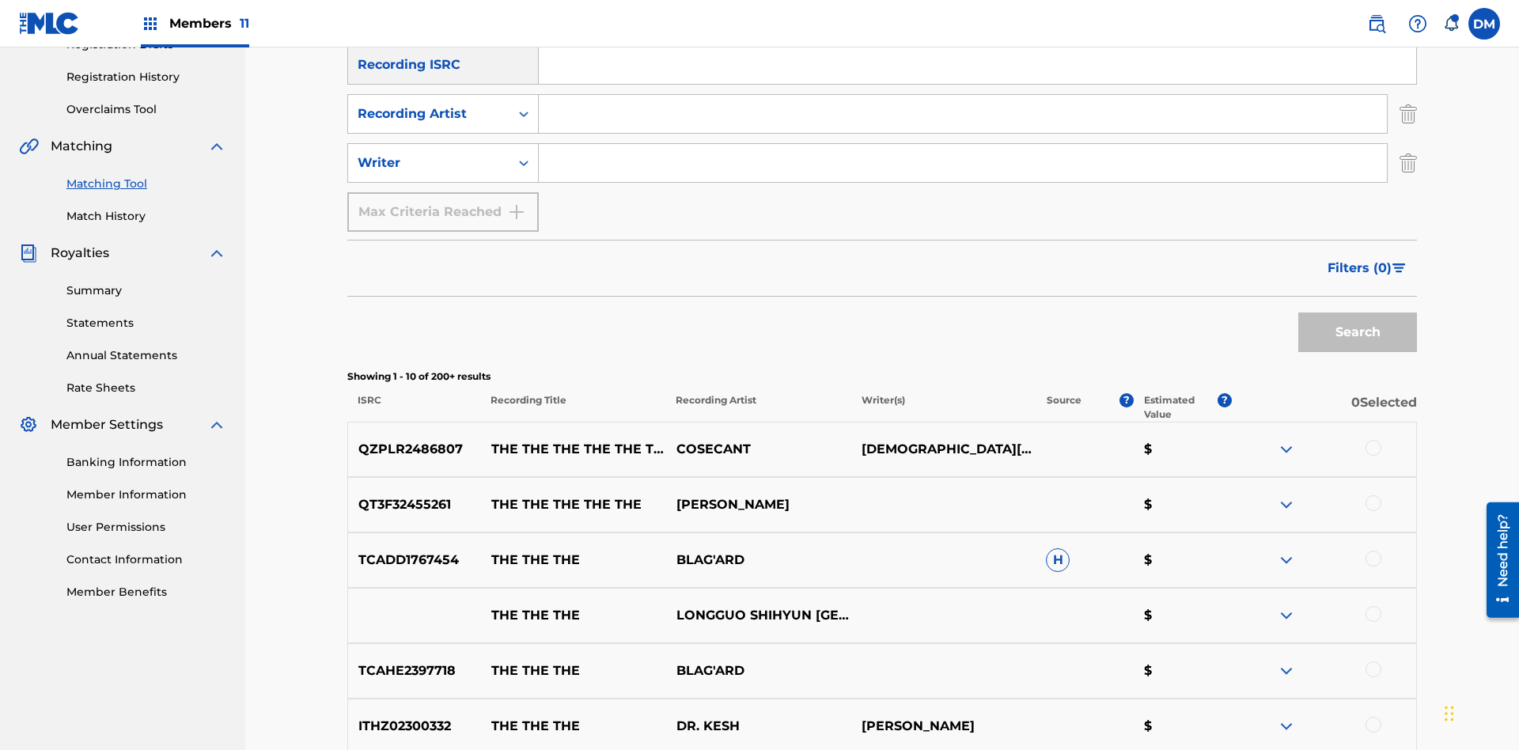
click at [963, 114] on input "Search Form" at bounding box center [963, 114] width 848 height 38
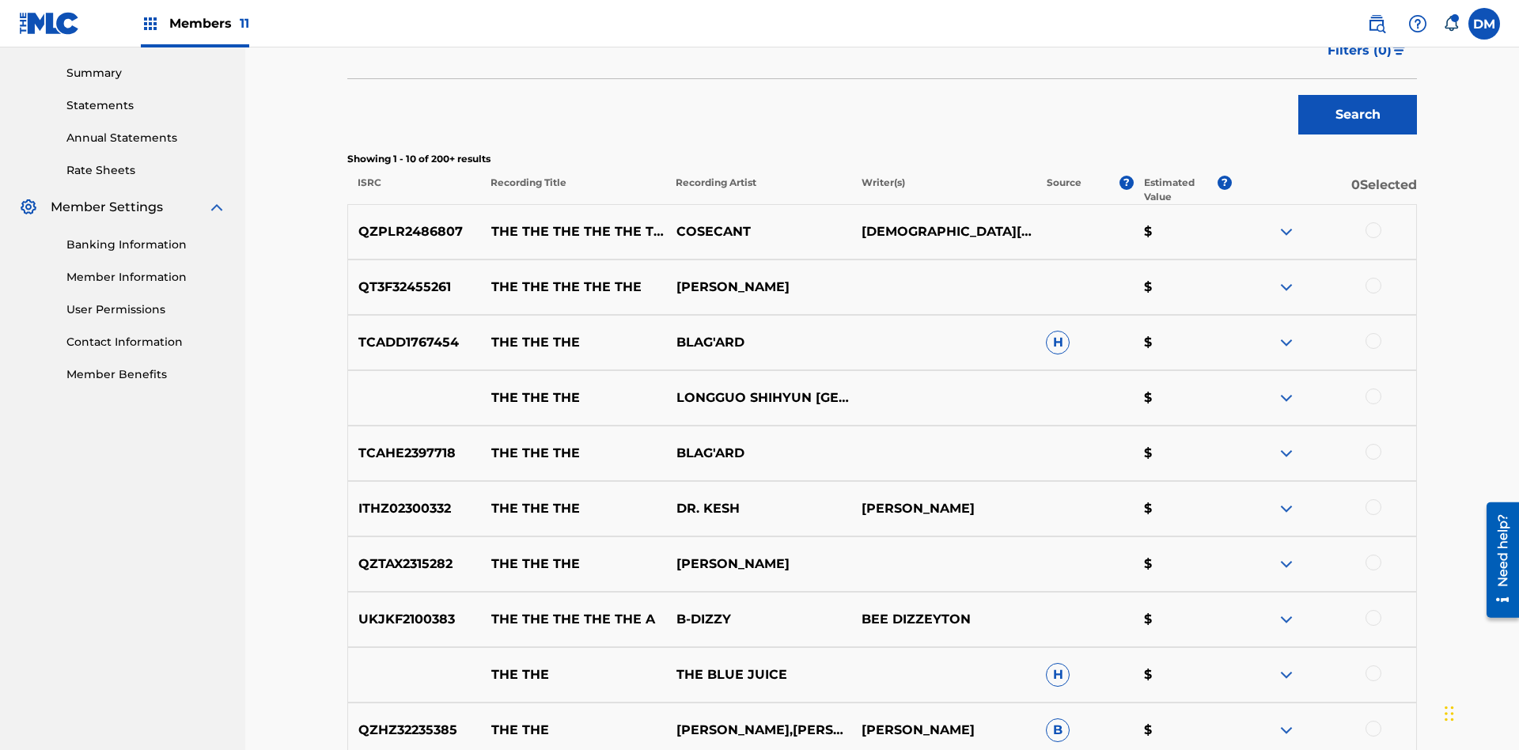
type input "COSECANT"
click at [1358, 115] on button "Search" at bounding box center [1357, 115] width 119 height 40
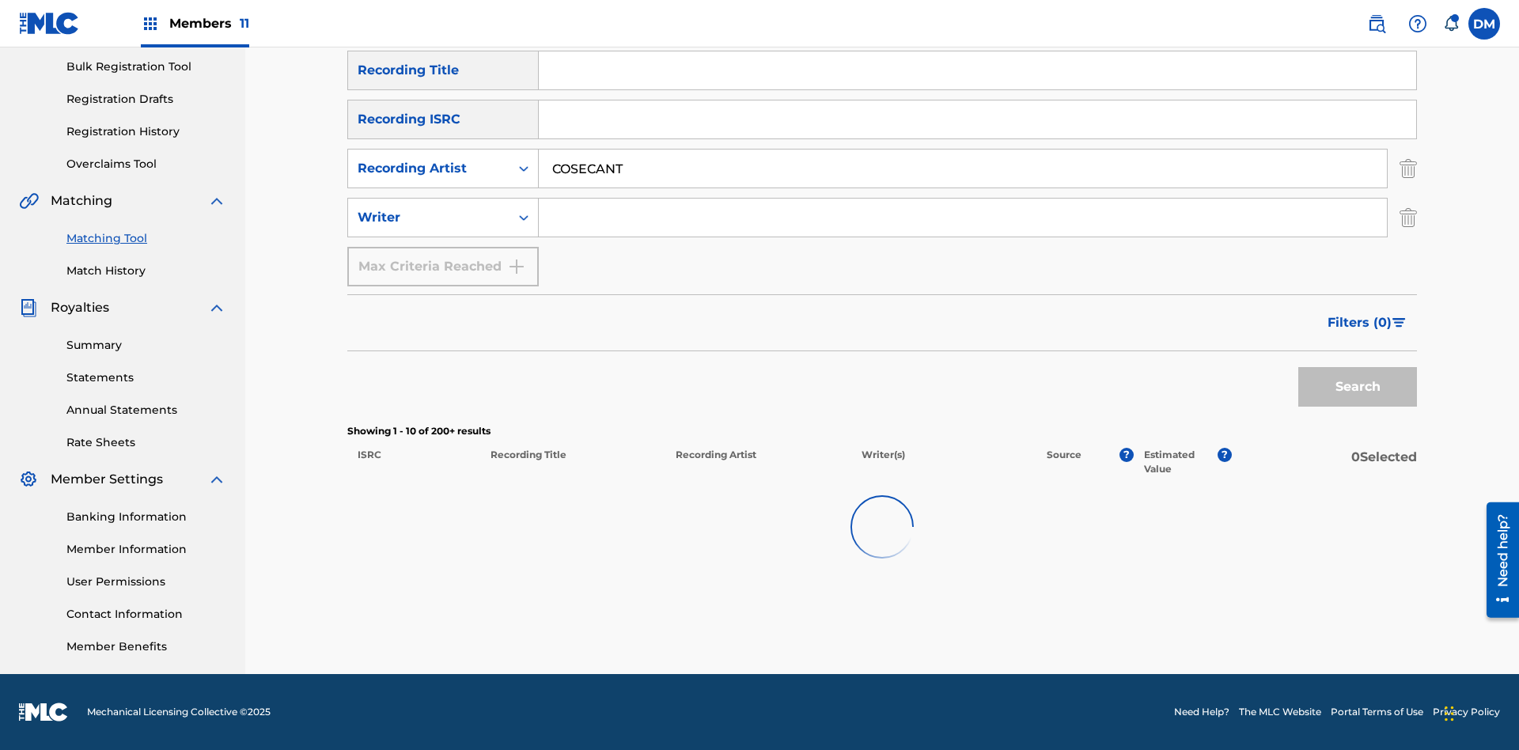
scroll to position [231, 0]
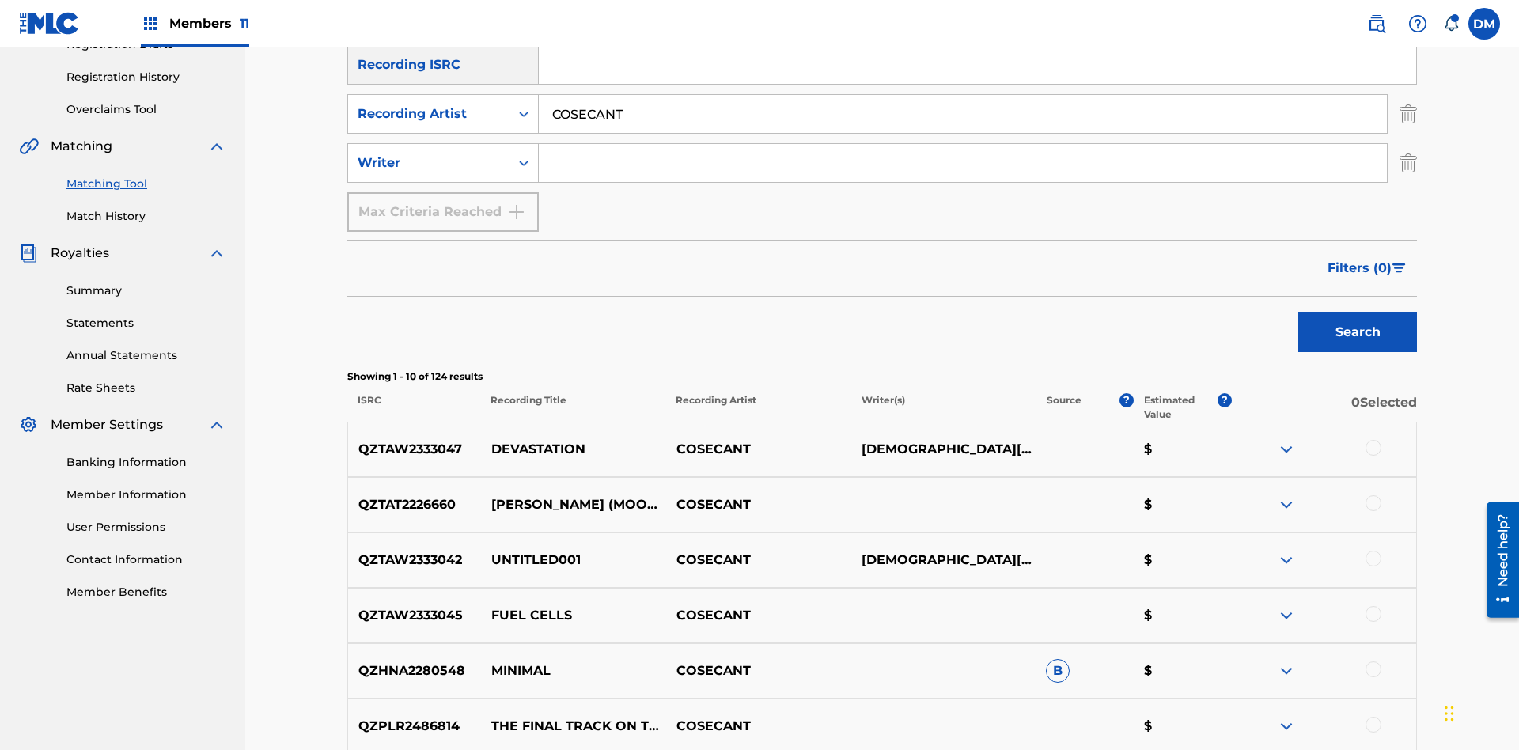
click at [963, 114] on input "COSECANT" at bounding box center [963, 114] width 848 height 38
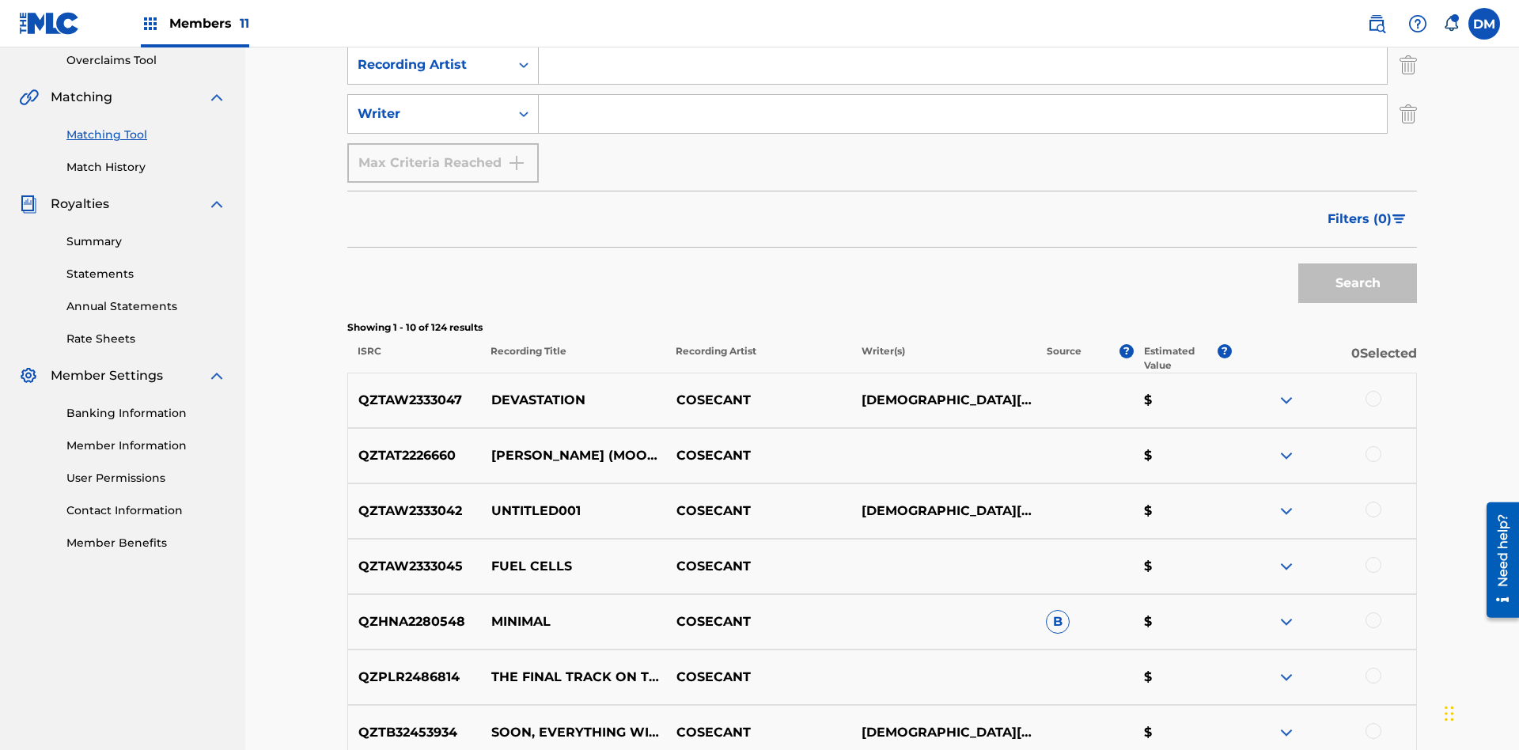
click at [963, 114] on input "Search Form" at bounding box center [963, 114] width 848 height 38
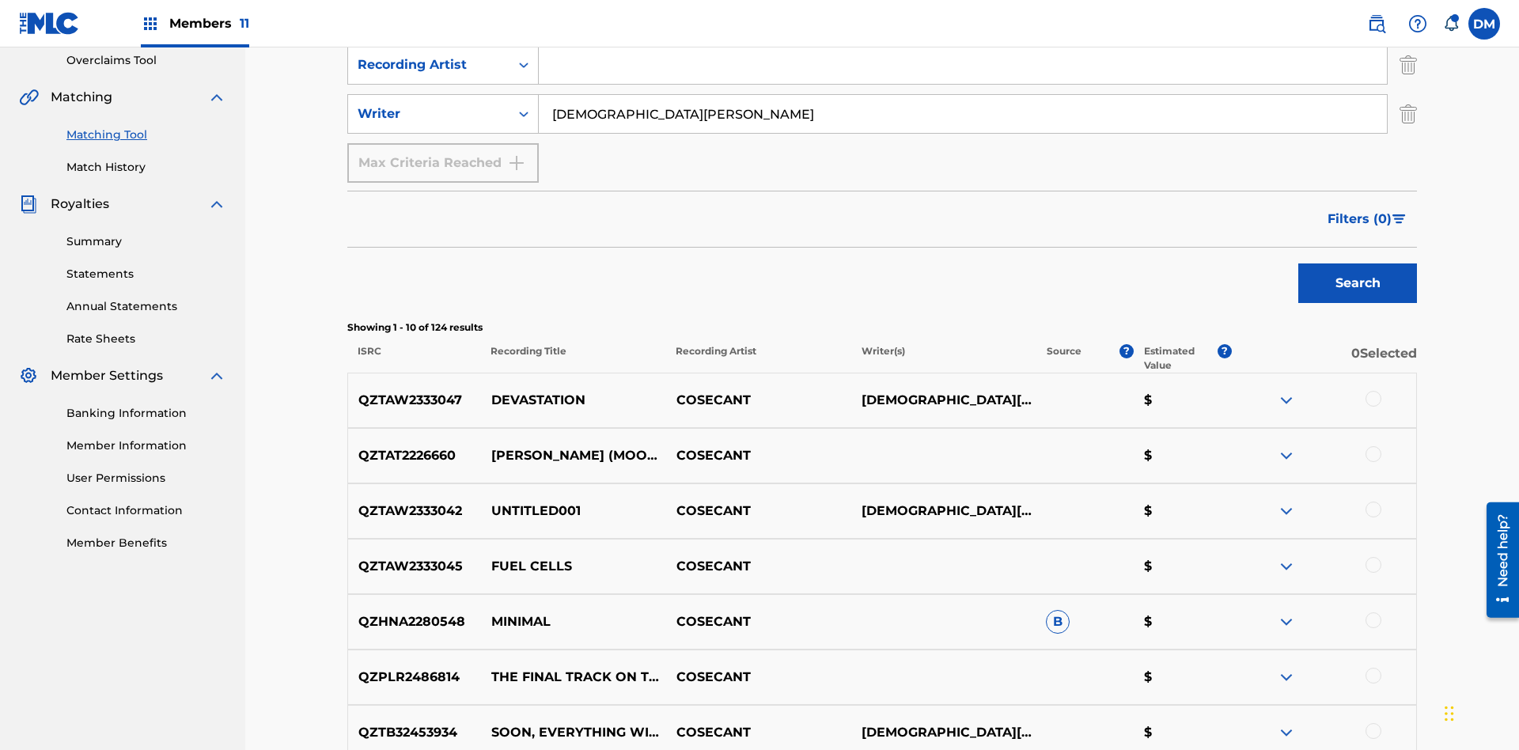
scroll to position [231, 0]
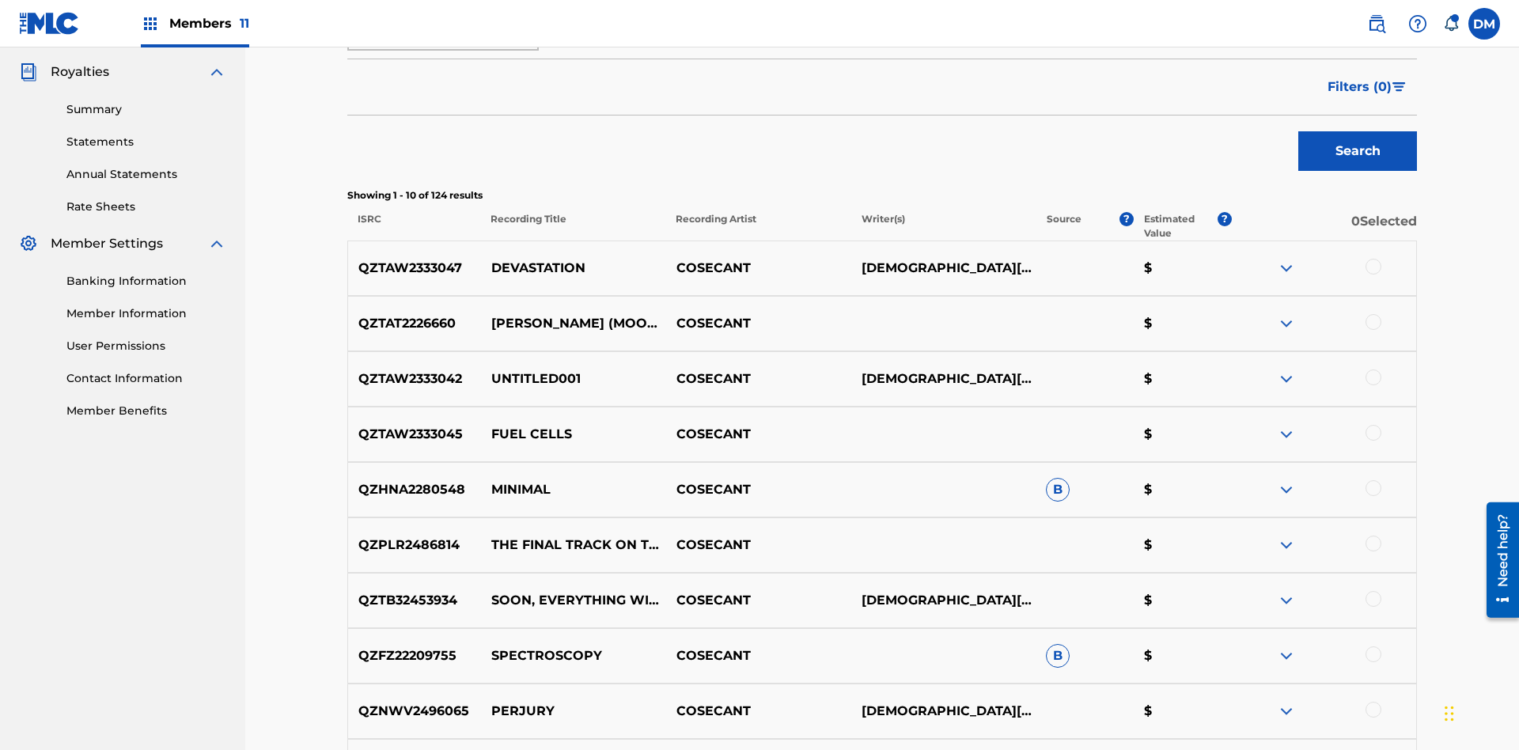
type input "CHRISTIAN K HEWLETT"
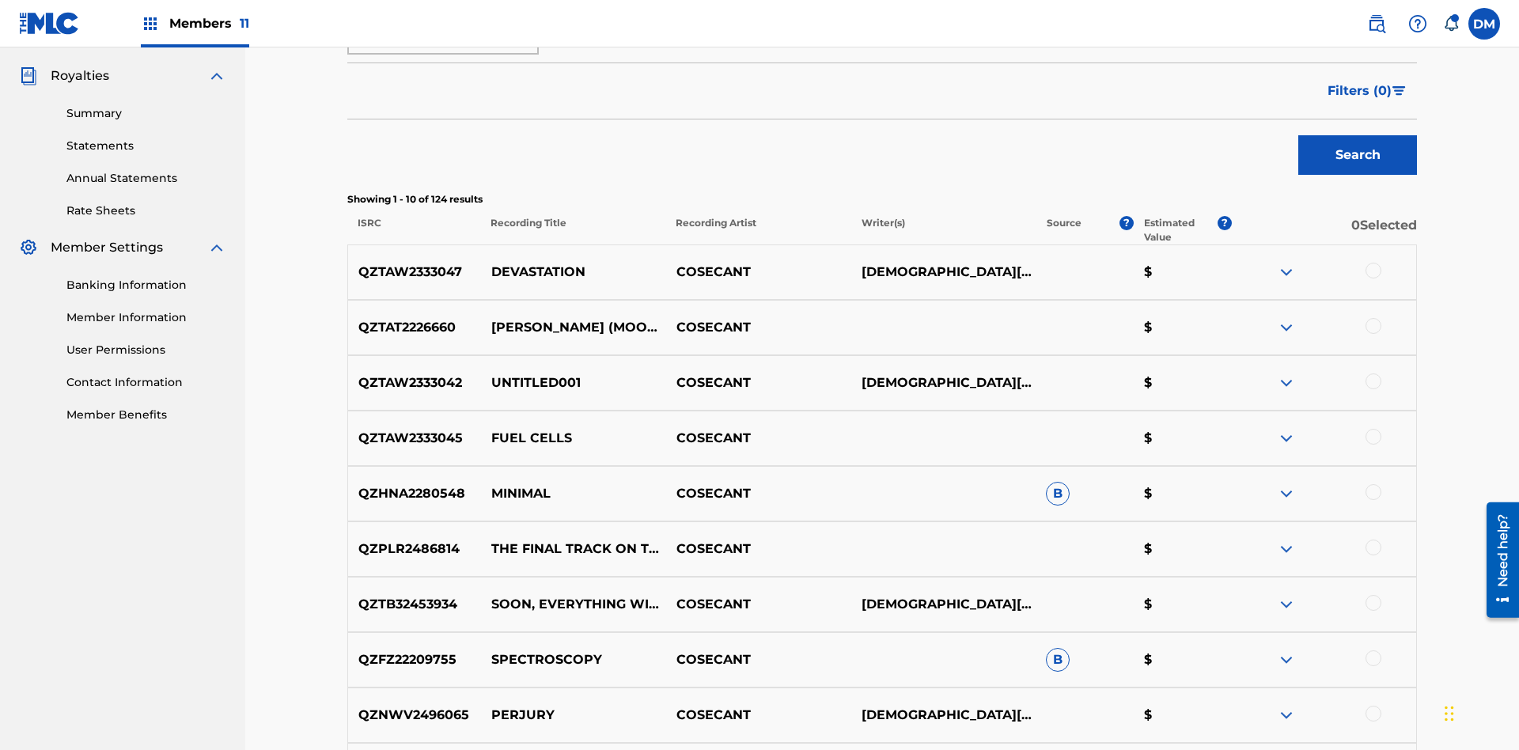
click at [1358, 135] on button "Search" at bounding box center [1357, 155] width 119 height 40
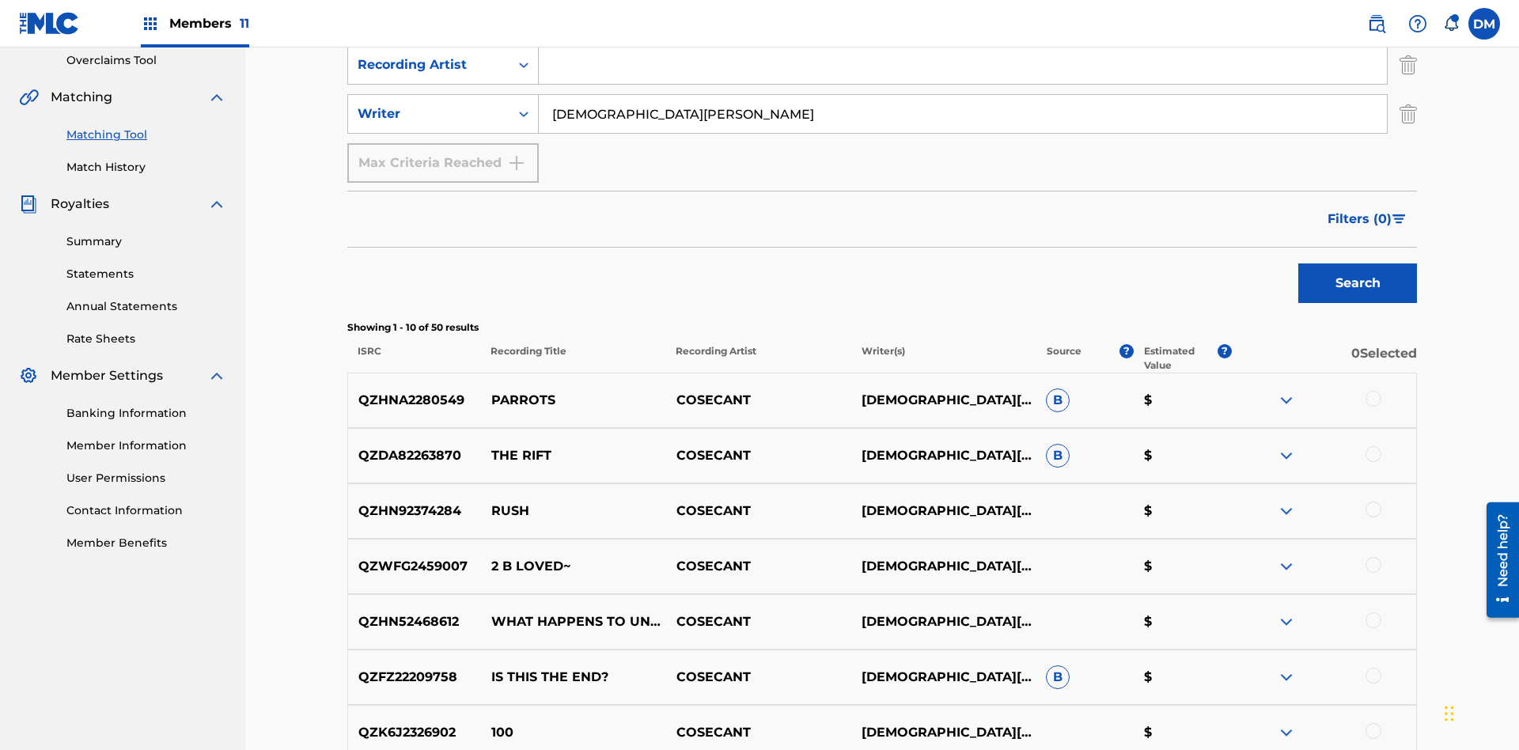
click at [963, 114] on input "CHRISTIAN K HEWLETT" at bounding box center [963, 114] width 848 height 38
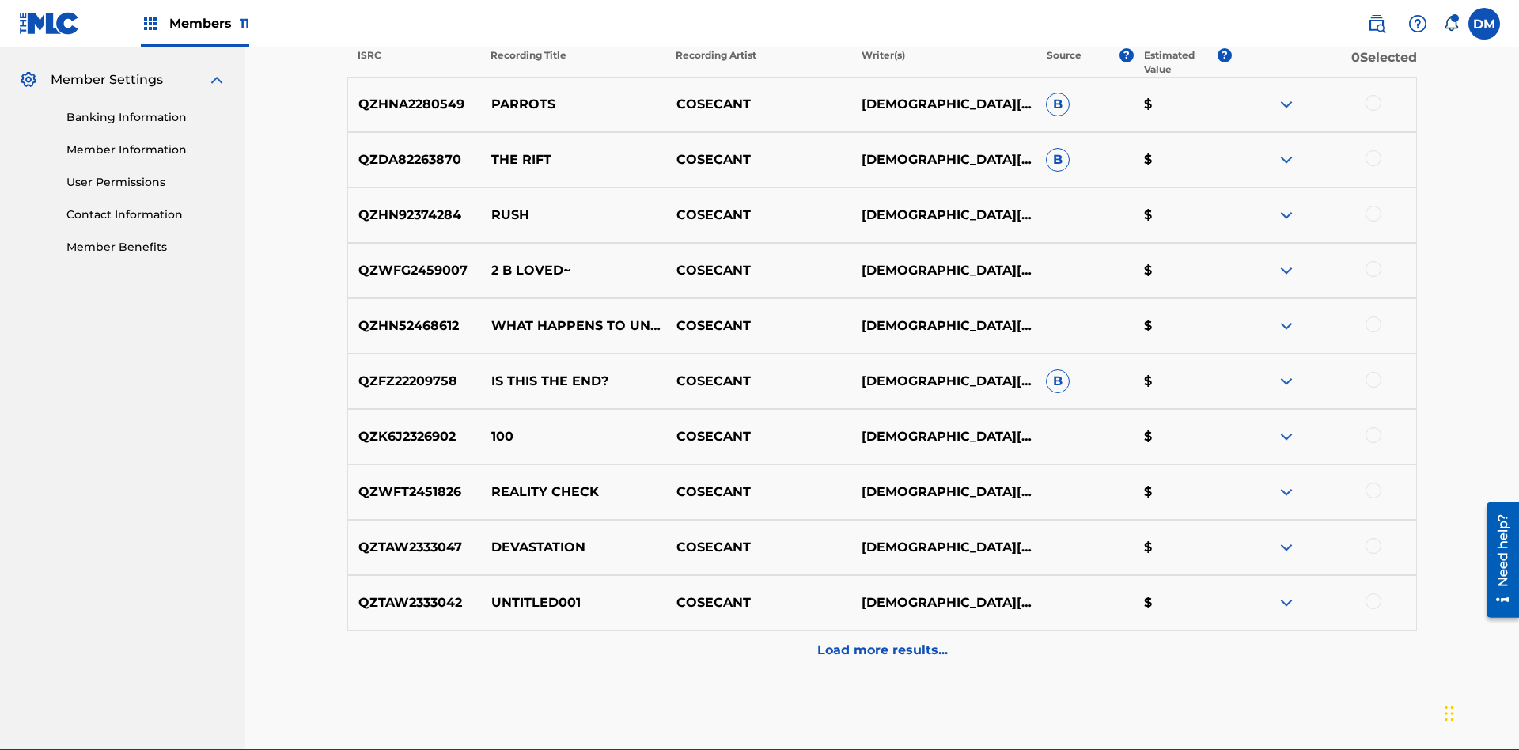
click at [1373, 103] on div at bounding box center [1373, 103] width 16 height 16
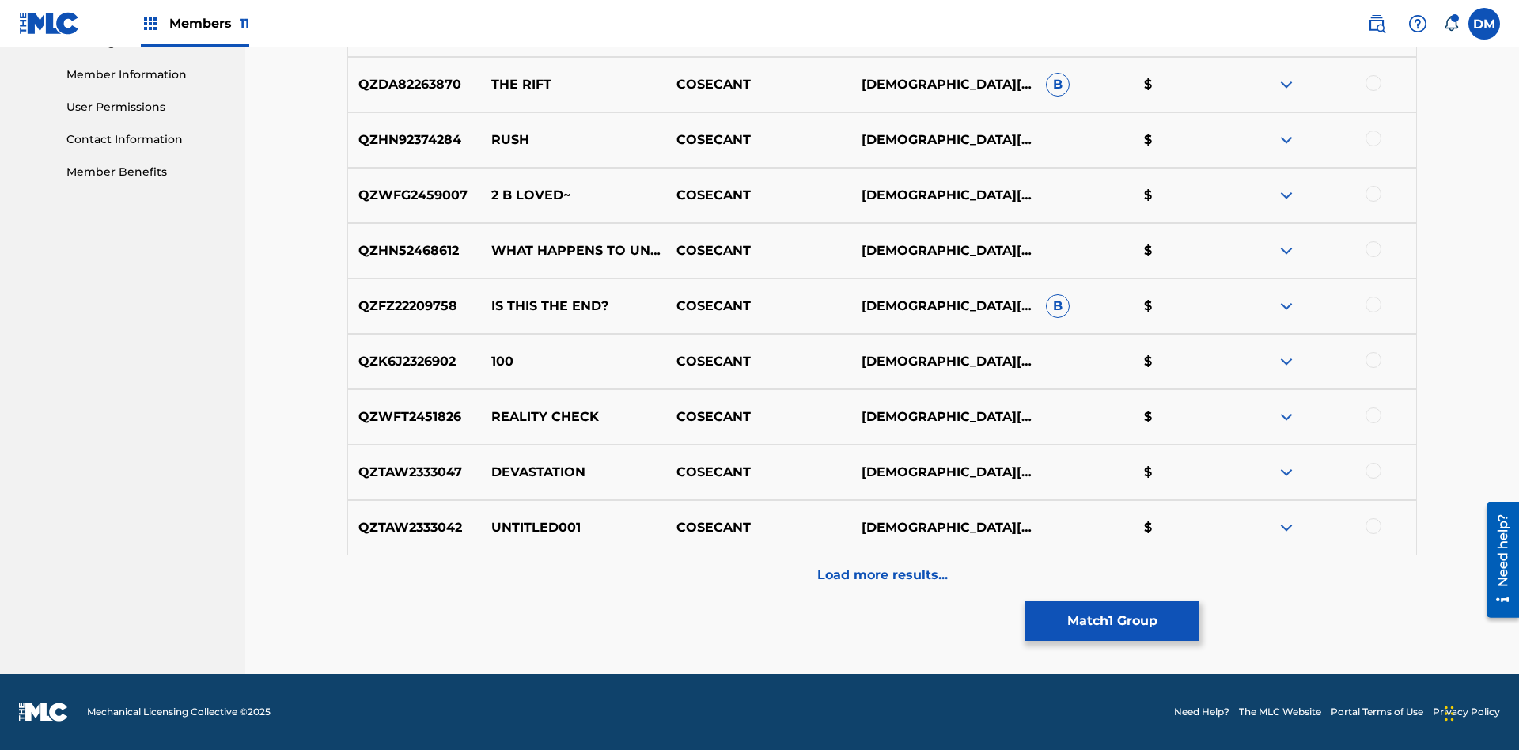
click at [1111, 621] on button "Match 1 Group" at bounding box center [1111, 621] width 175 height 40
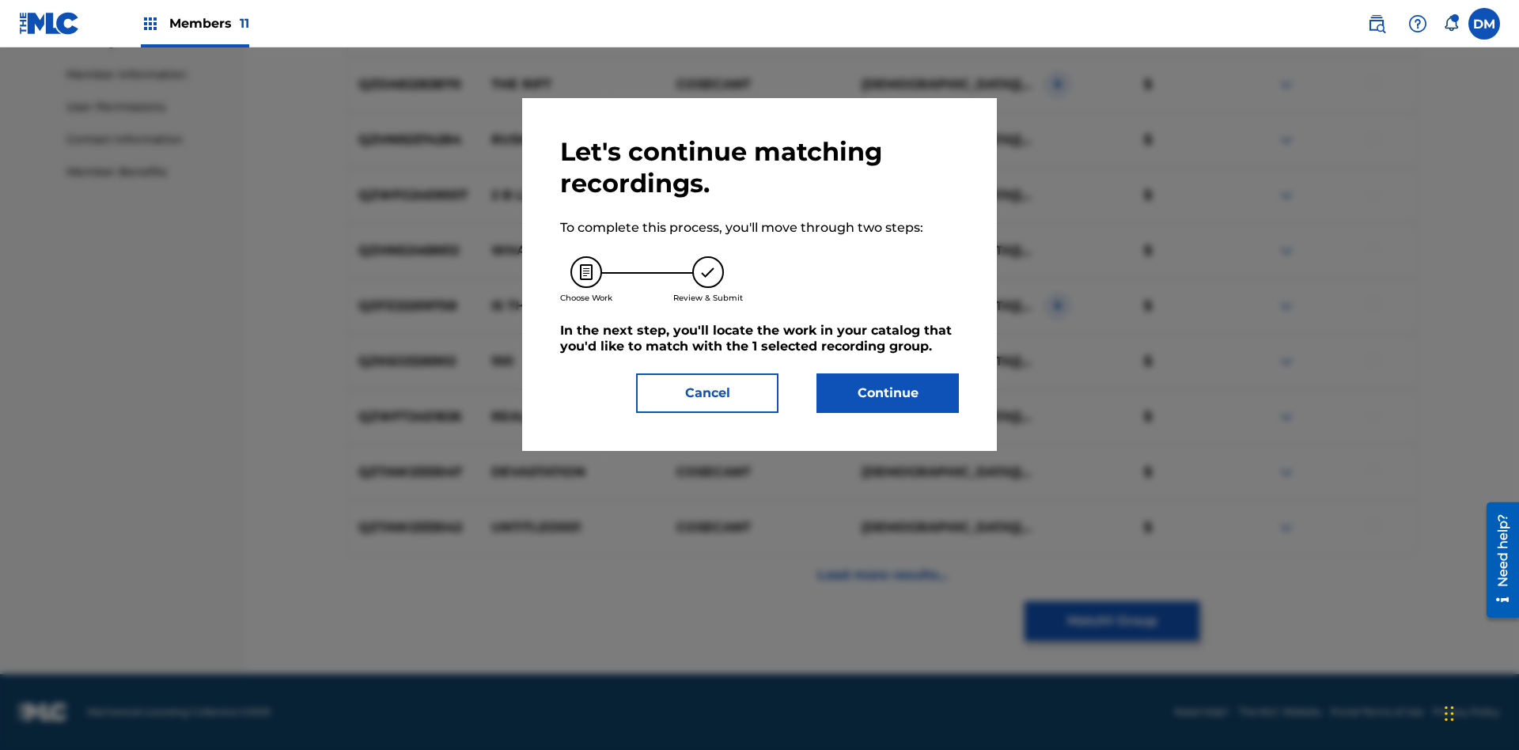
click at [888, 393] on button "Continue" at bounding box center [887, 393] width 142 height 40
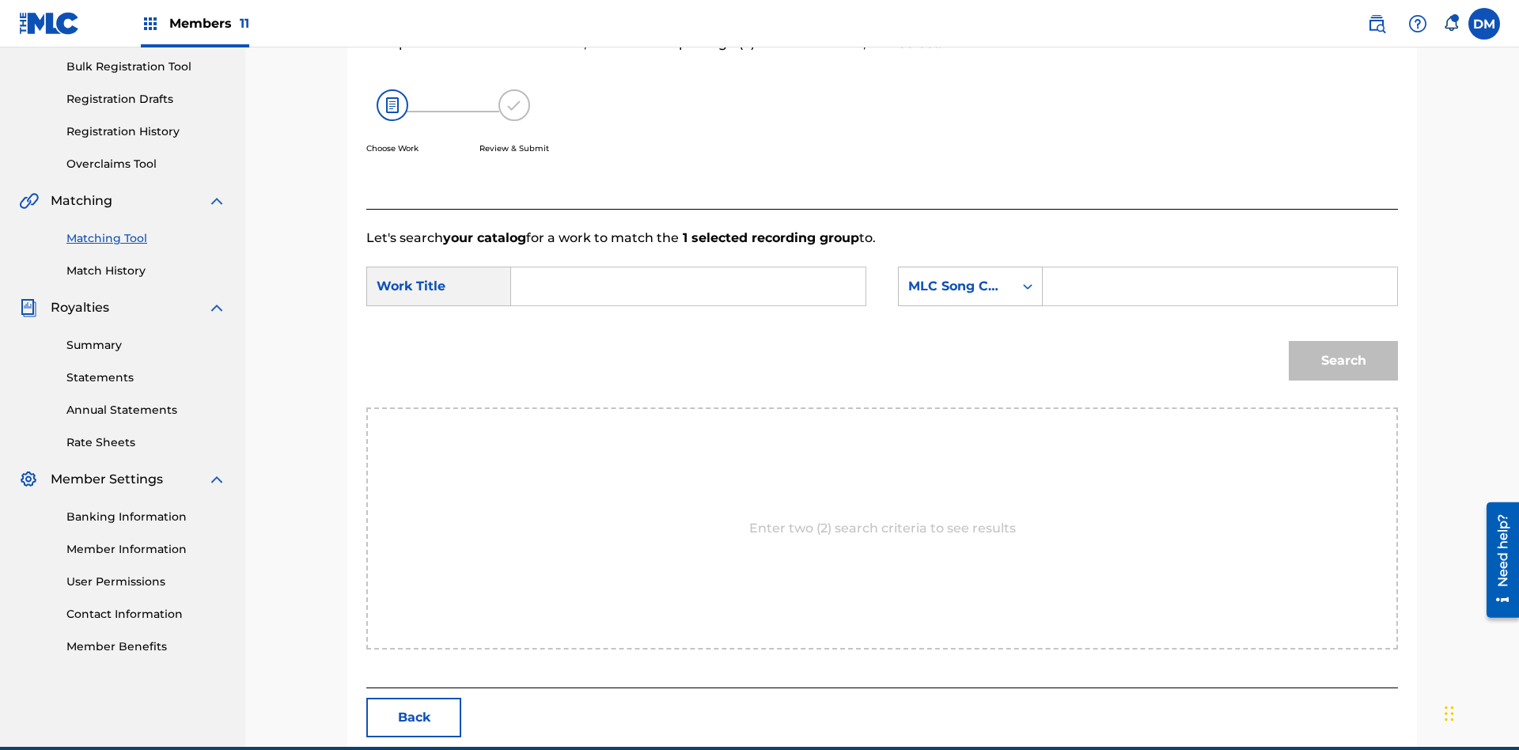
scroll to position [304, 0]
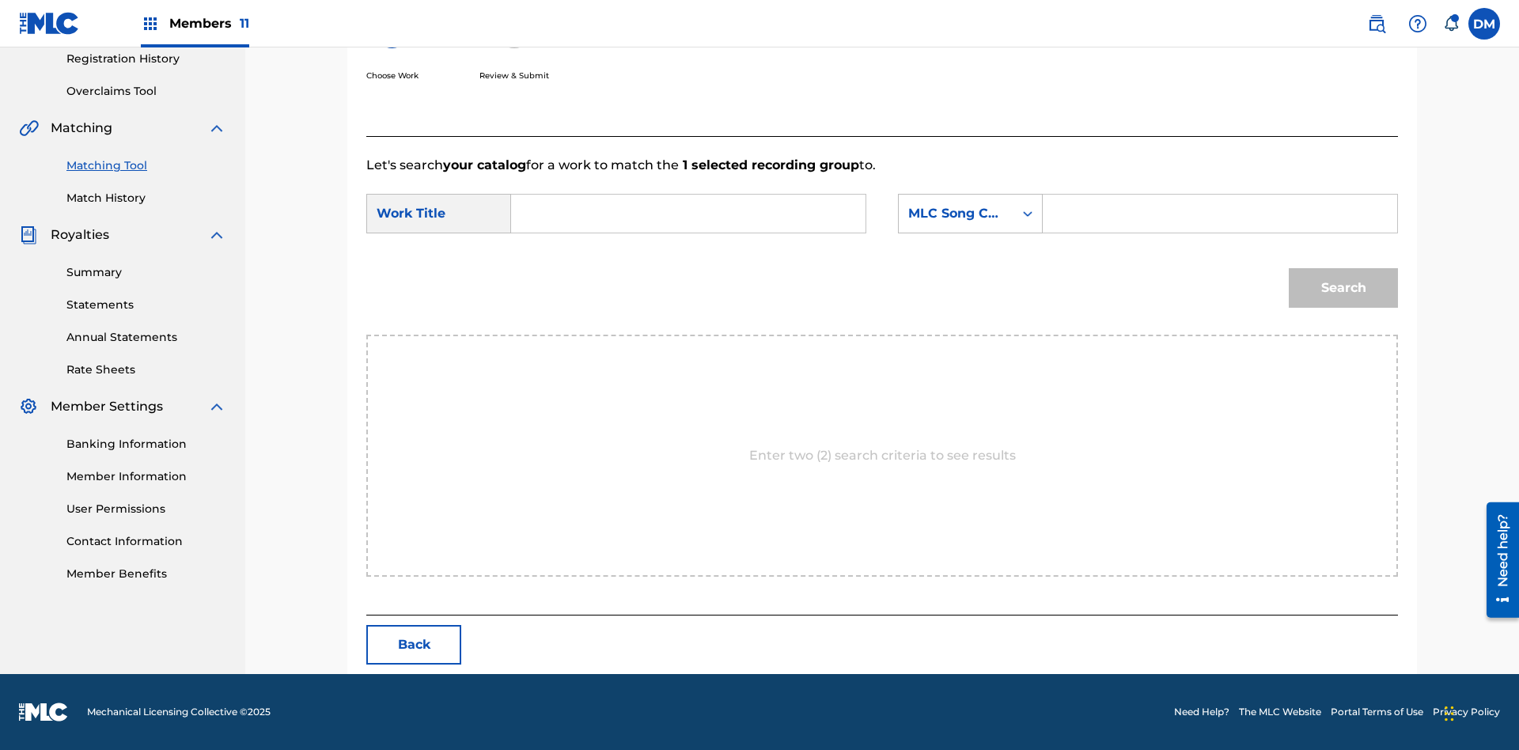
click at [688, 214] on input "Search Form" at bounding box center [688, 214] width 328 height 38
type input "ALL FIELDS FILLED"
click at [970, 214] on div "MLC Song Code" at bounding box center [956, 213] width 96 height 19
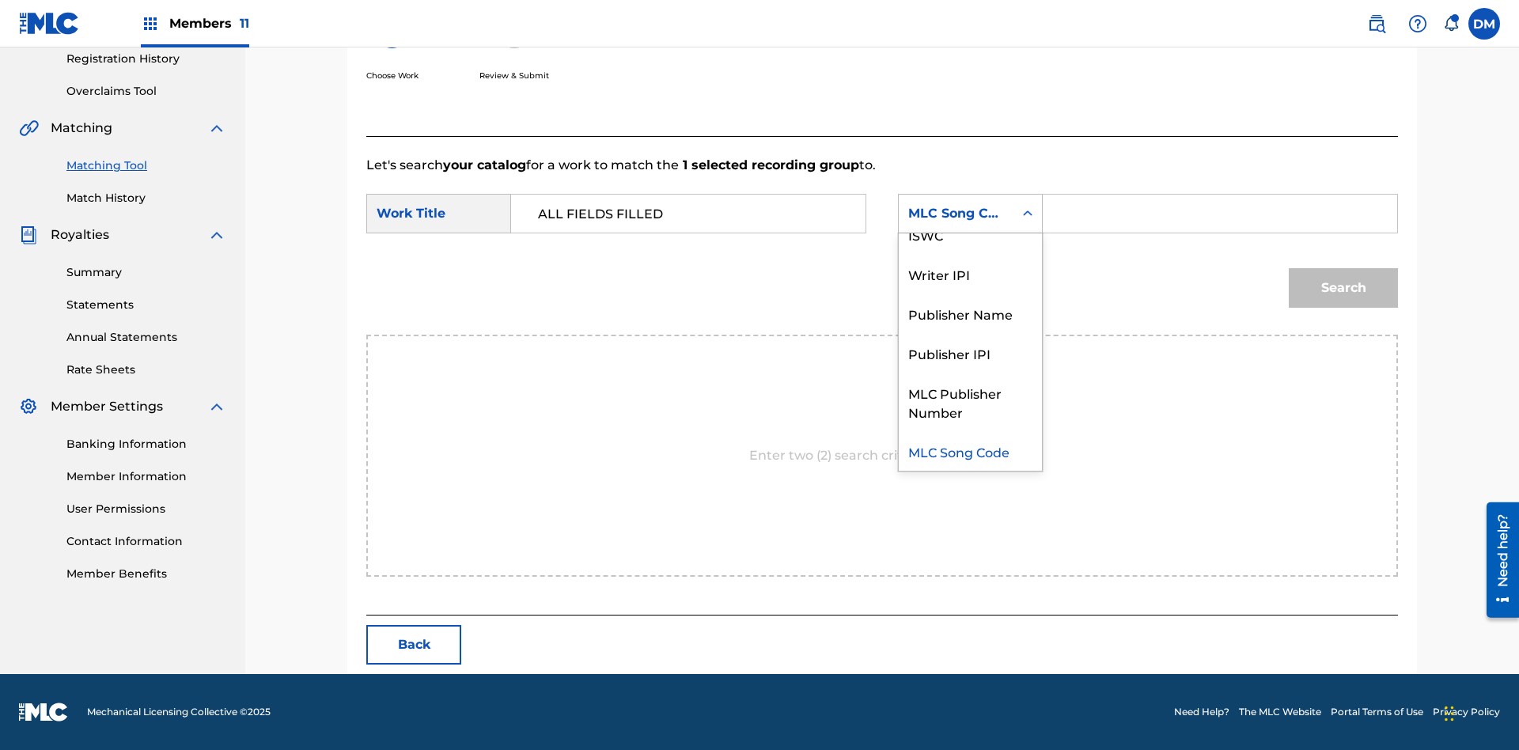
click at [970, 234] on div "ISWC" at bounding box center [970, 234] width 143 height 40
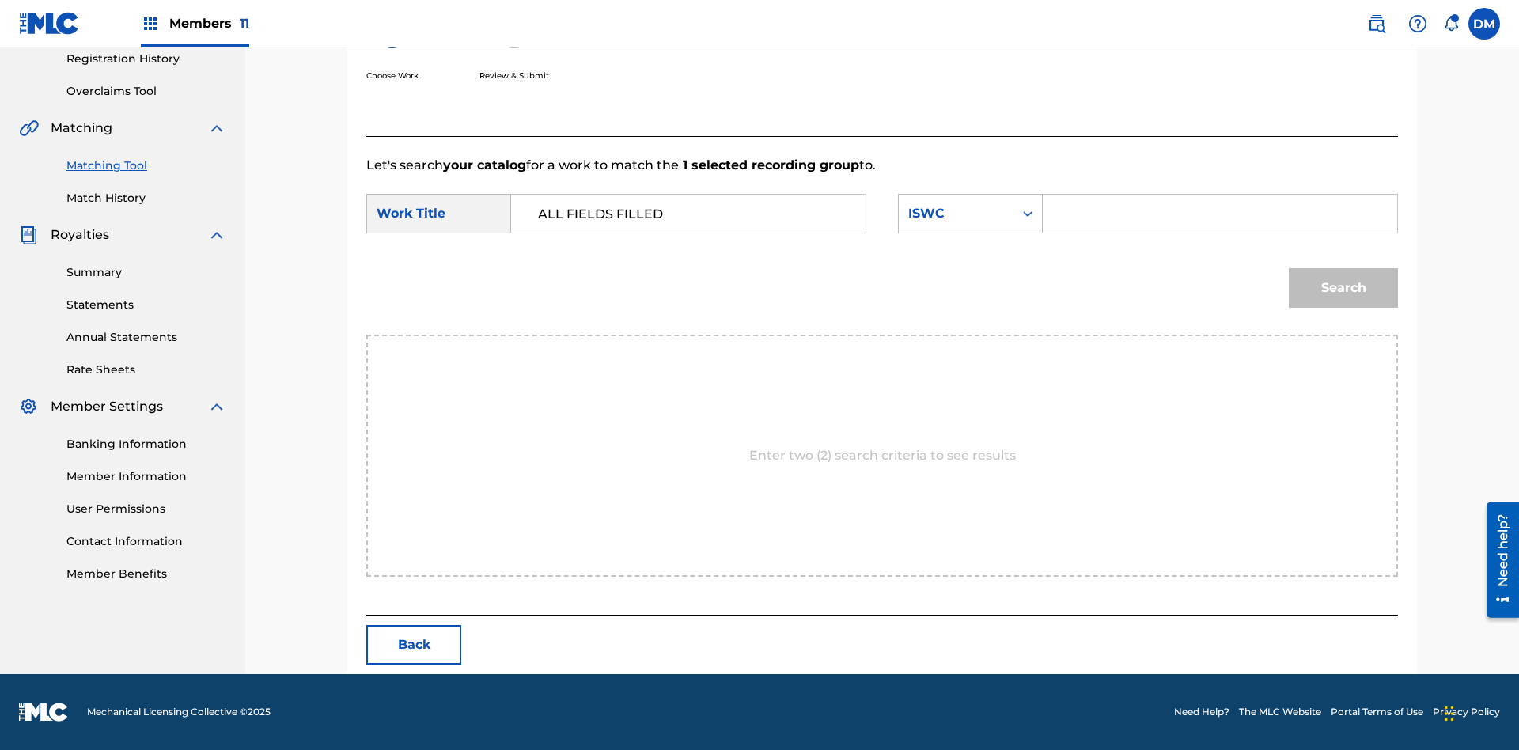
click at [1219, 214] on input "Search Form" at bounding box center [1220, 214] width 328 height 38
type input "T2736922134"
click at [1343, 288] on button "Search" at bounding box center [1343, 288] width 109 height 40
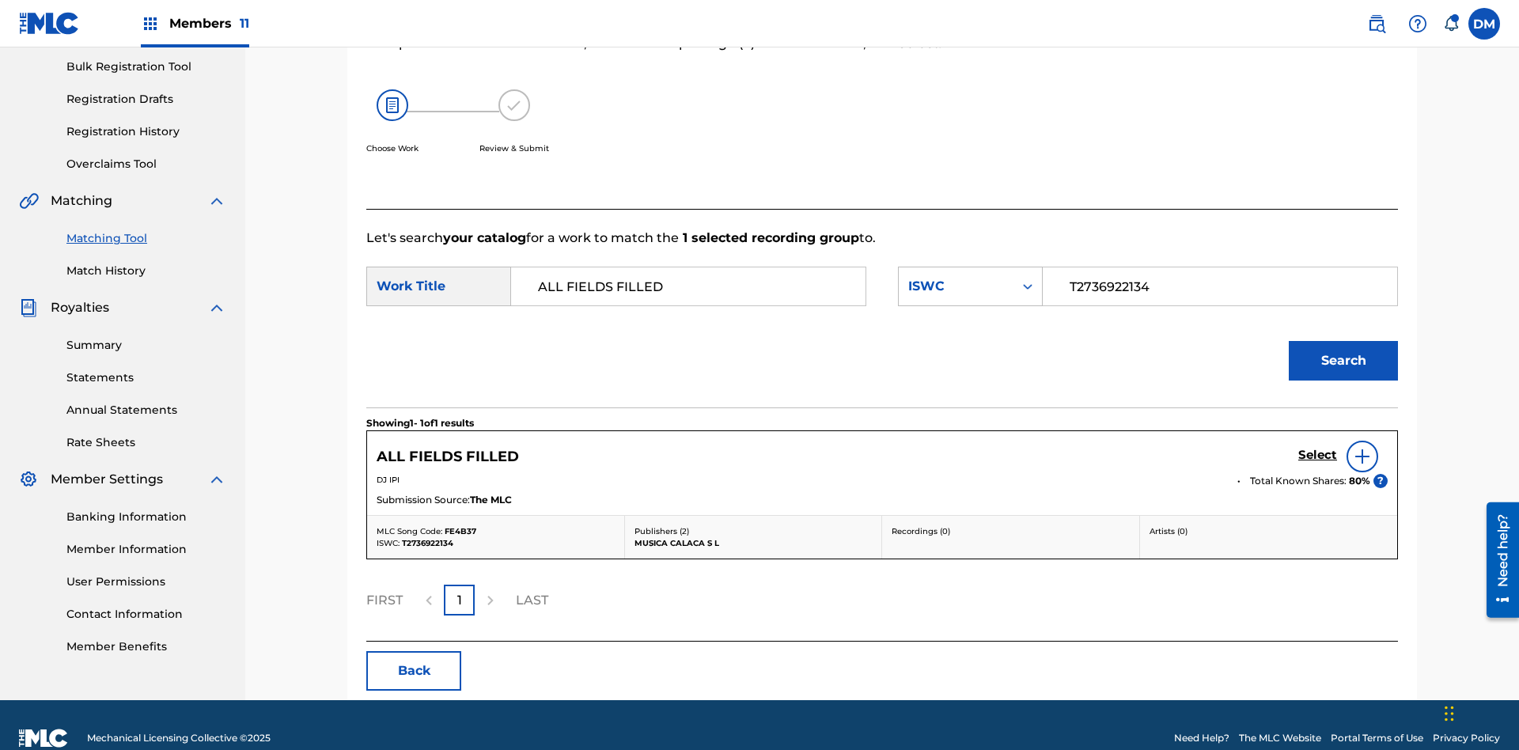
scroll to position [257, 0]
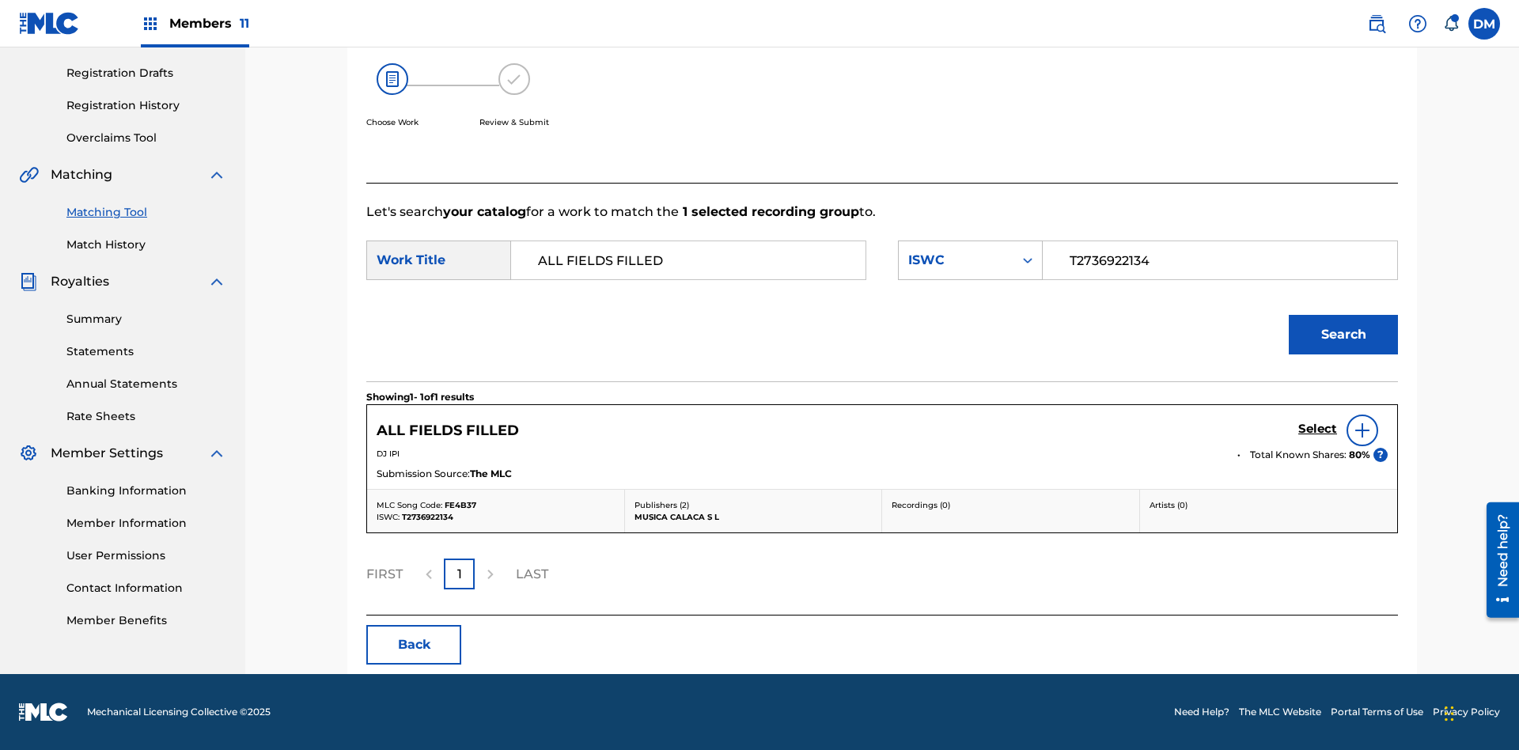
click at [1219, 260] on input "T2736922134" at bounding box center [1220, 260] width 328 height 38
click at [970, 260] on div "ISWC" at bounding box center [956, 260] width 96 height 19
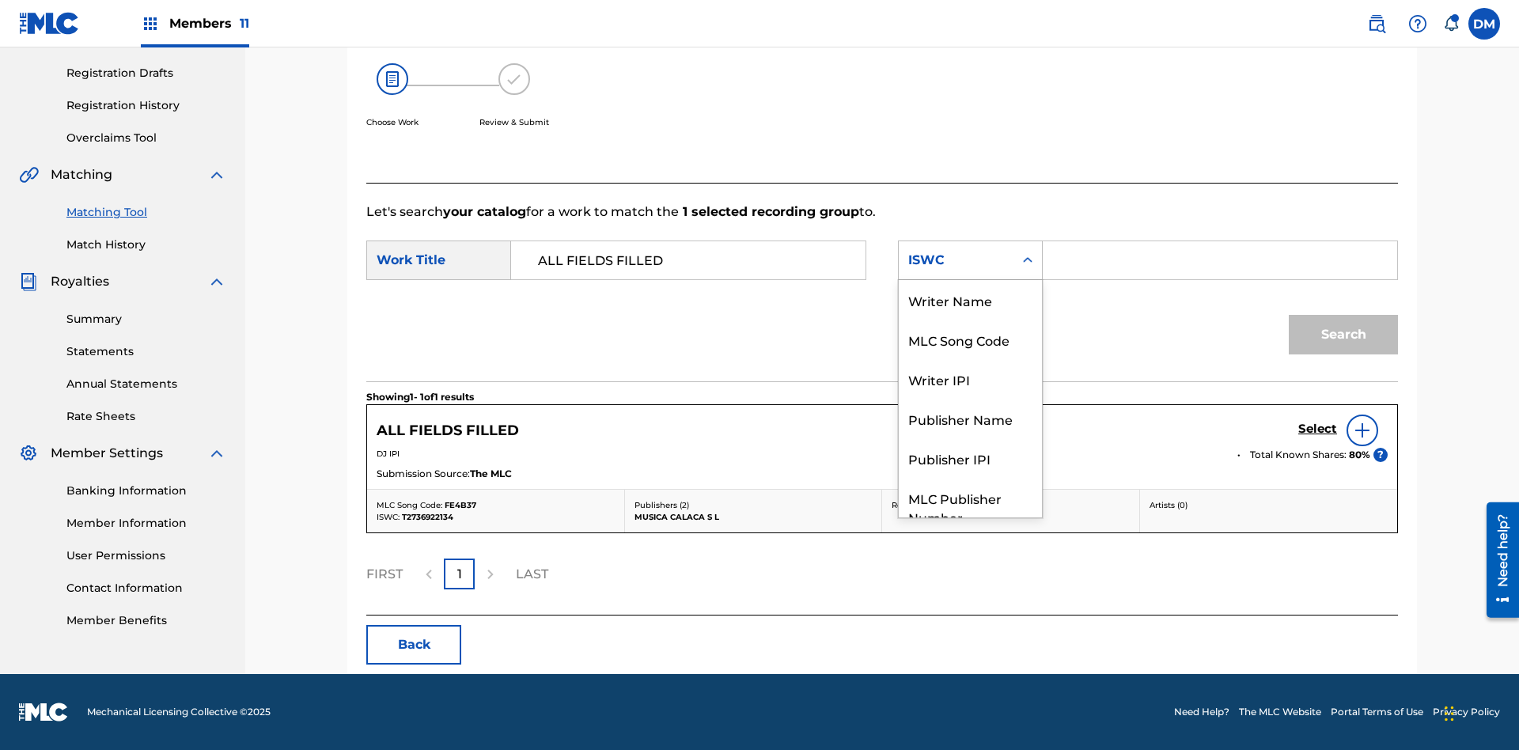
scroll to position [59, 0]
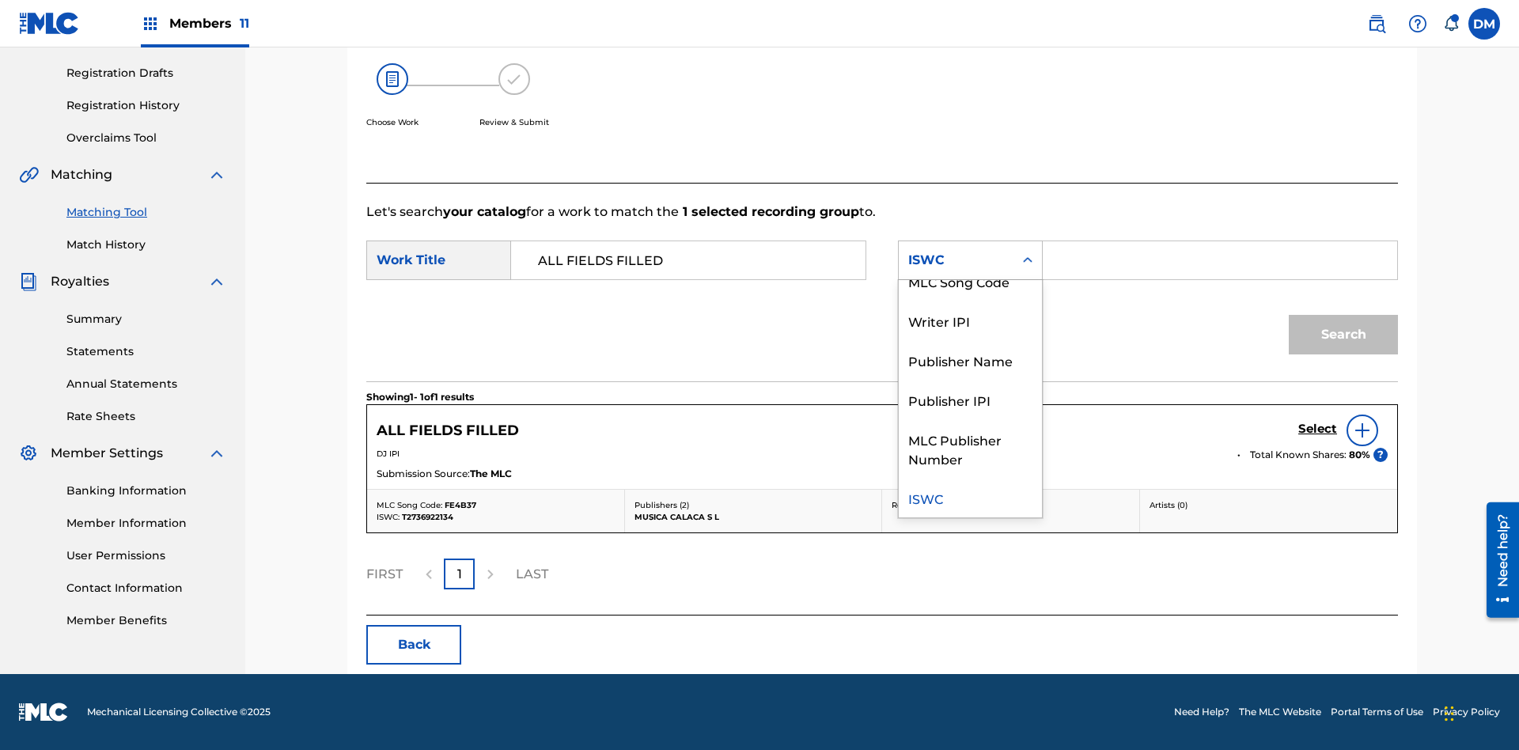
click at [970, 281] on div "MLC Song Code" at bounding box center [970, 281] width 143 height 40
click at [1219, 260] on input "Search Form" at bounding box center [1220, 260] width 328 height 38
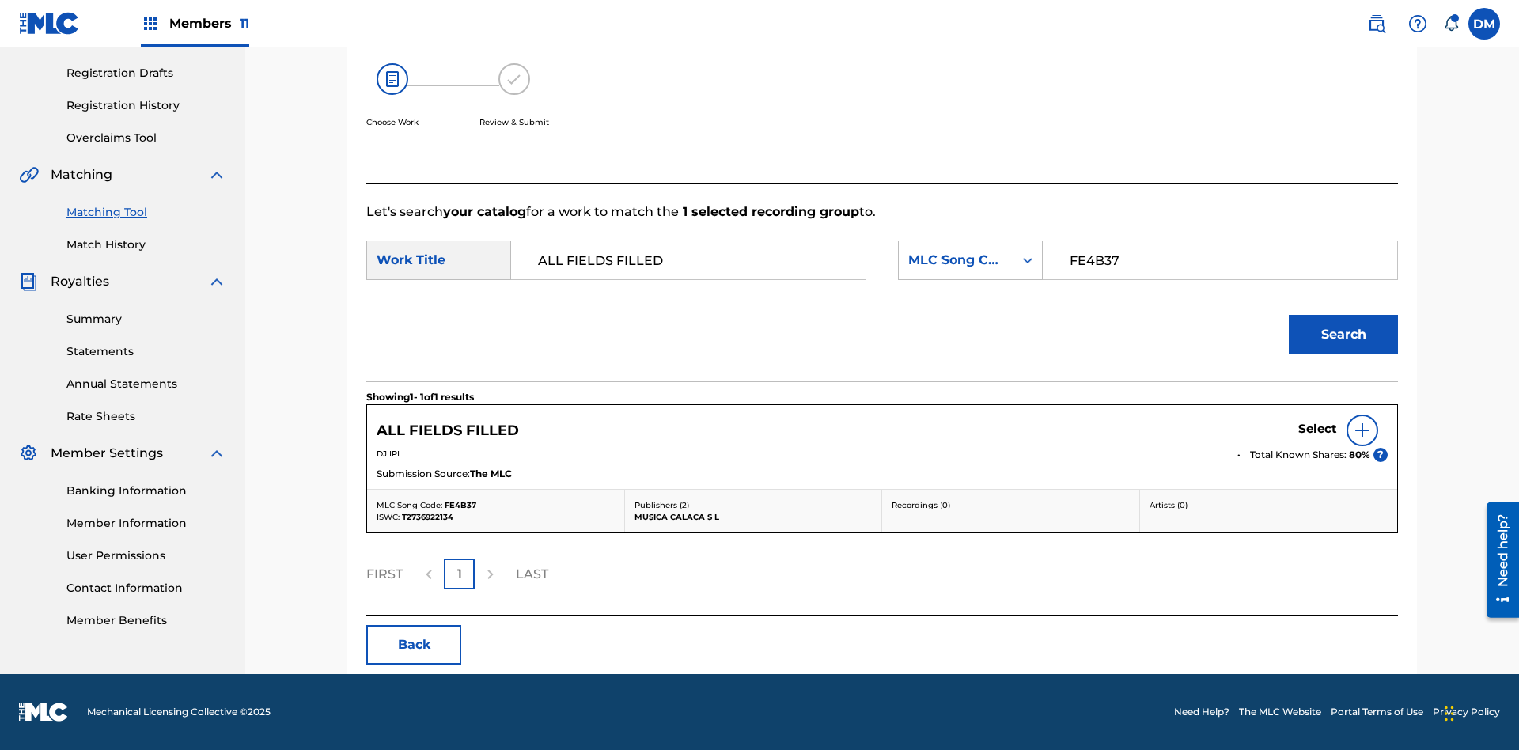
type input "FE4B37"
click at [1343, 335] on button "Search" at bounding box center [1343, 335] width 109 height 40
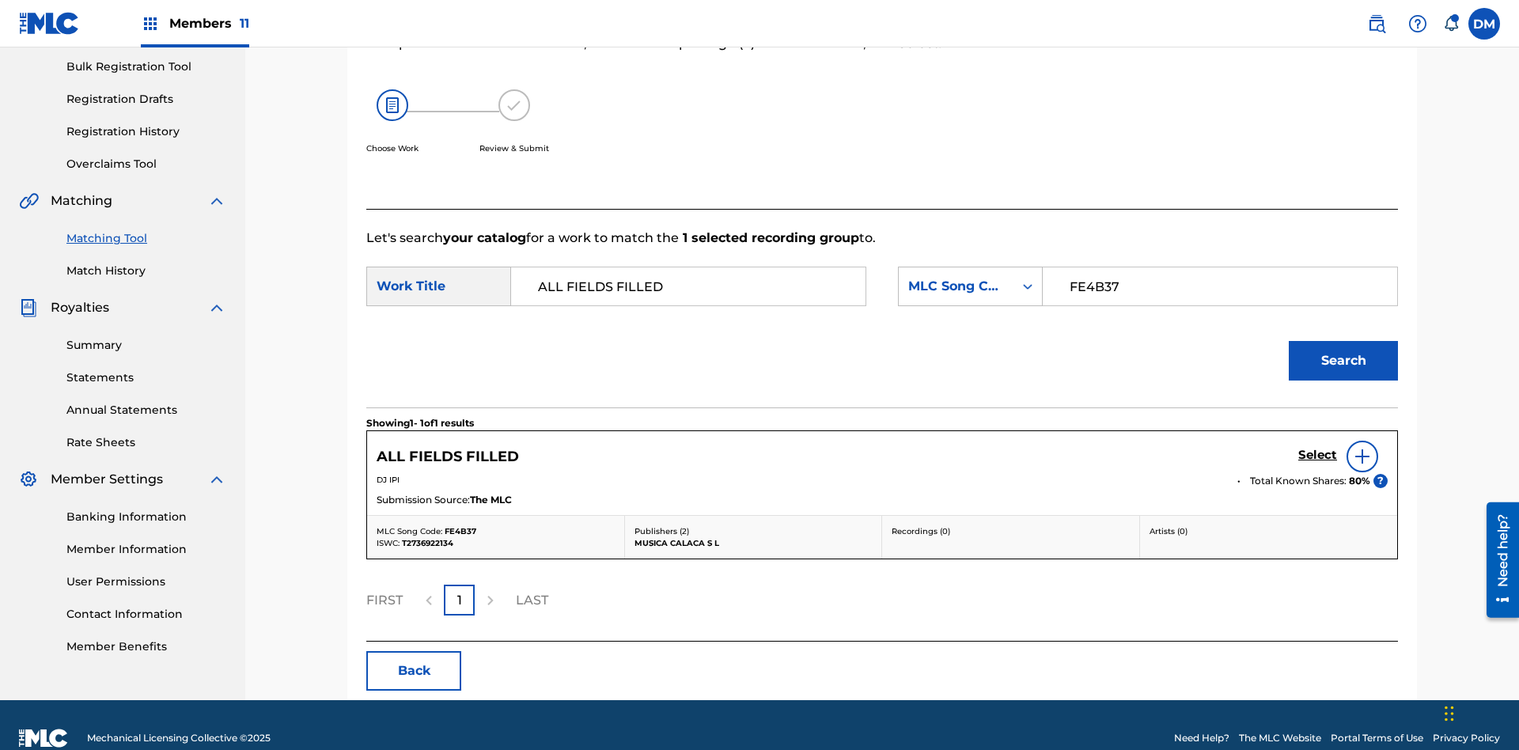
scroll to position [257, 0]
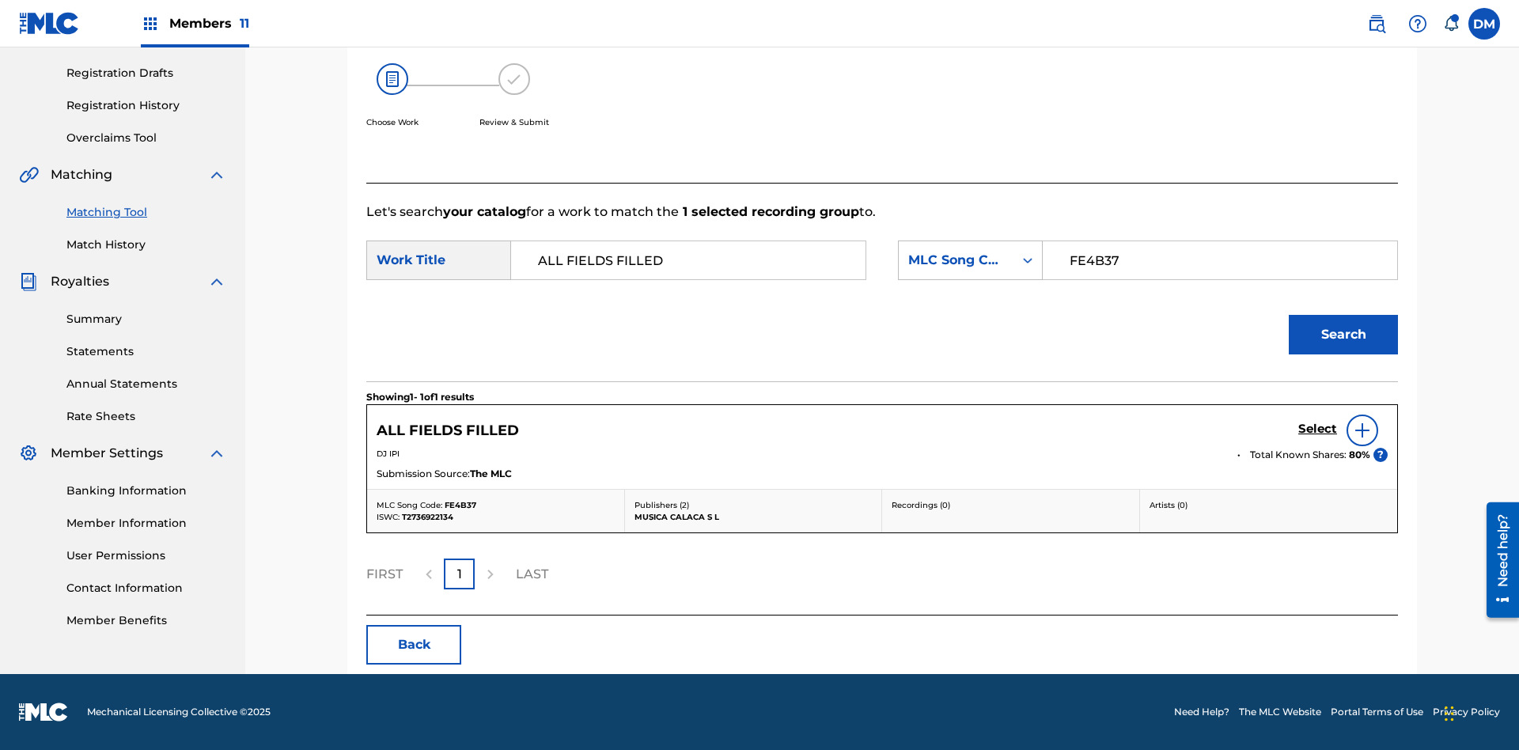
click at [1219, 260] on input "FE4B37" at bounding box center [1220, 260] width 328 height 38
click at [970, 260] on div "MLC Song Code" at bounding box center [956, 260] width 96 height 19
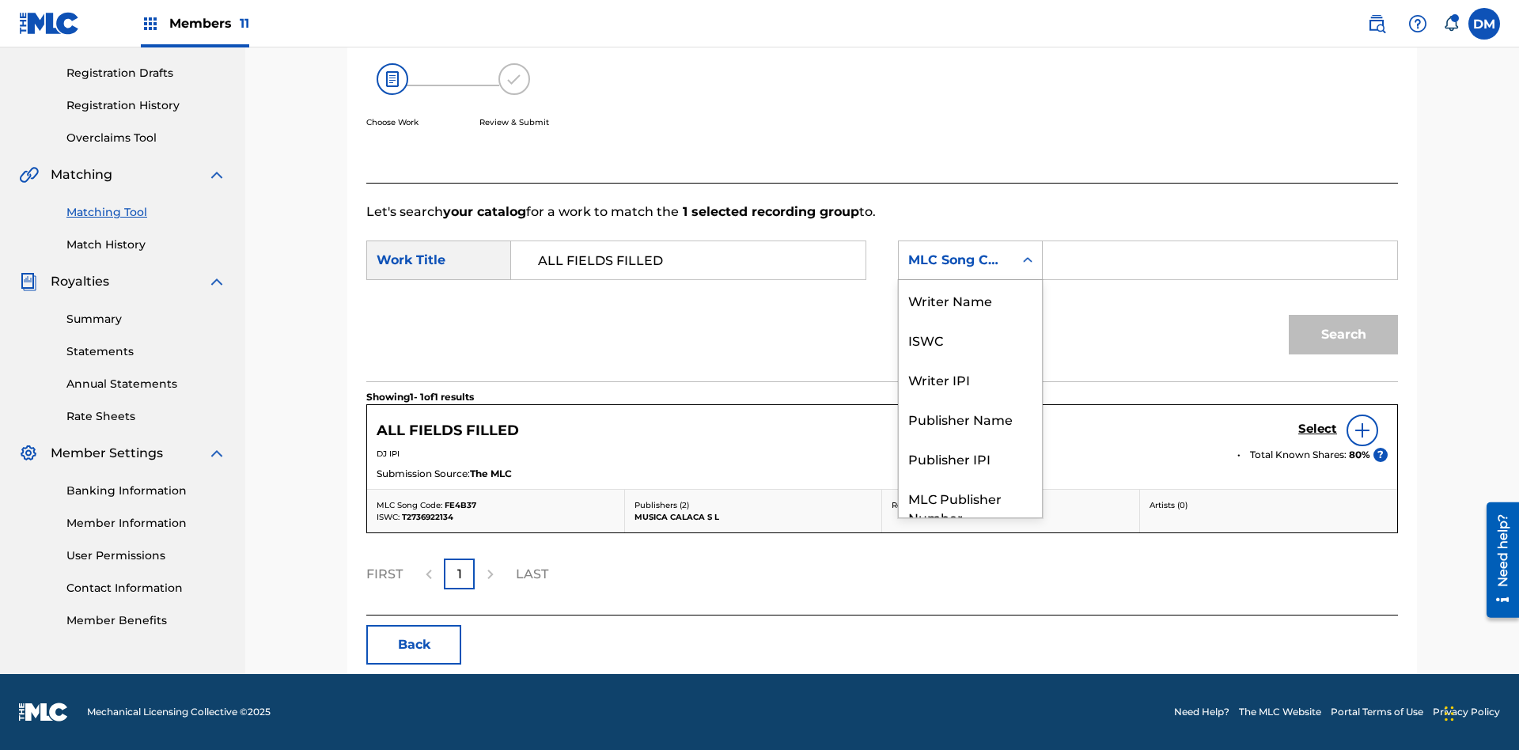
scroll to position [59, 0]
click at [970, 261] on div "Writer Name" at bounding box center [970, 242] width 143 height 40
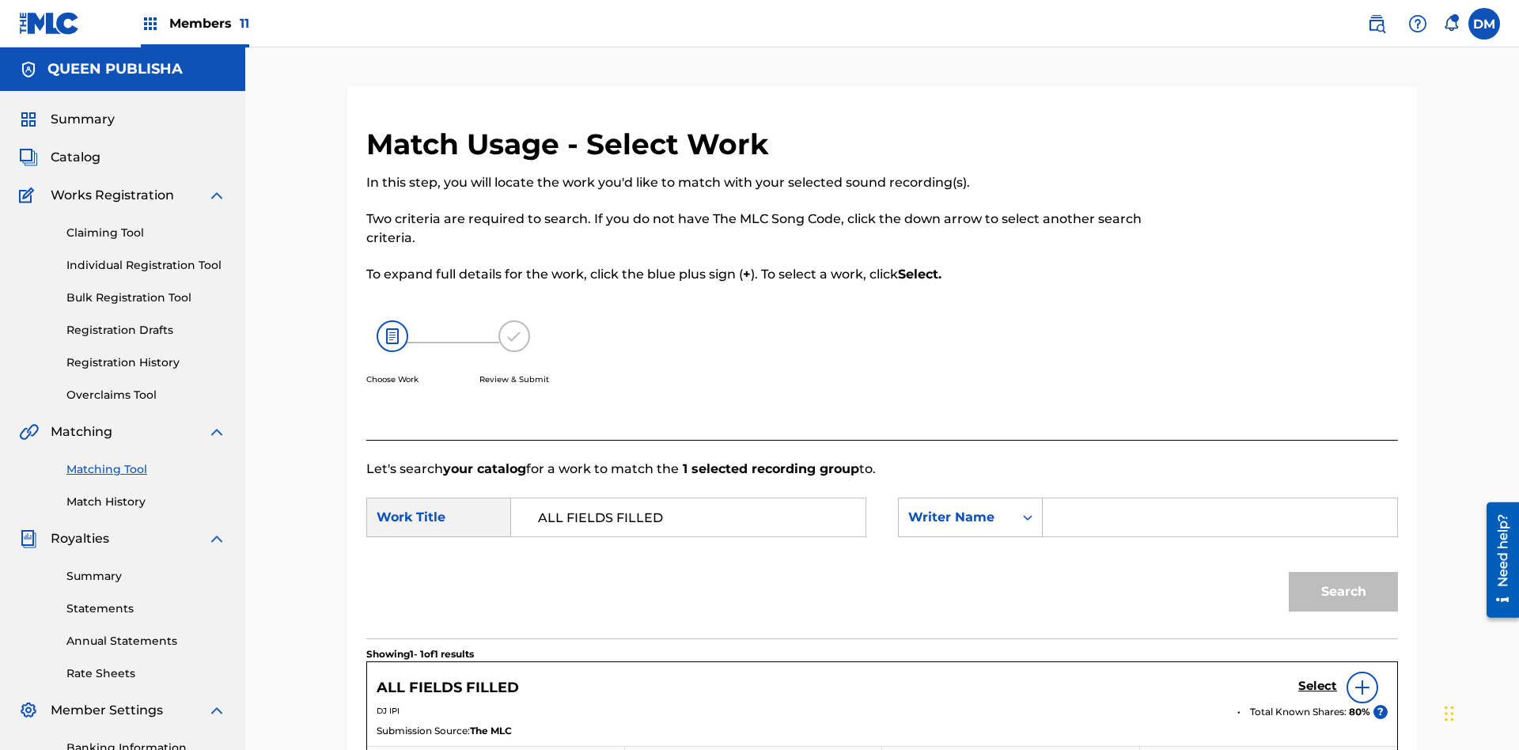
scroll to position [257, 0]
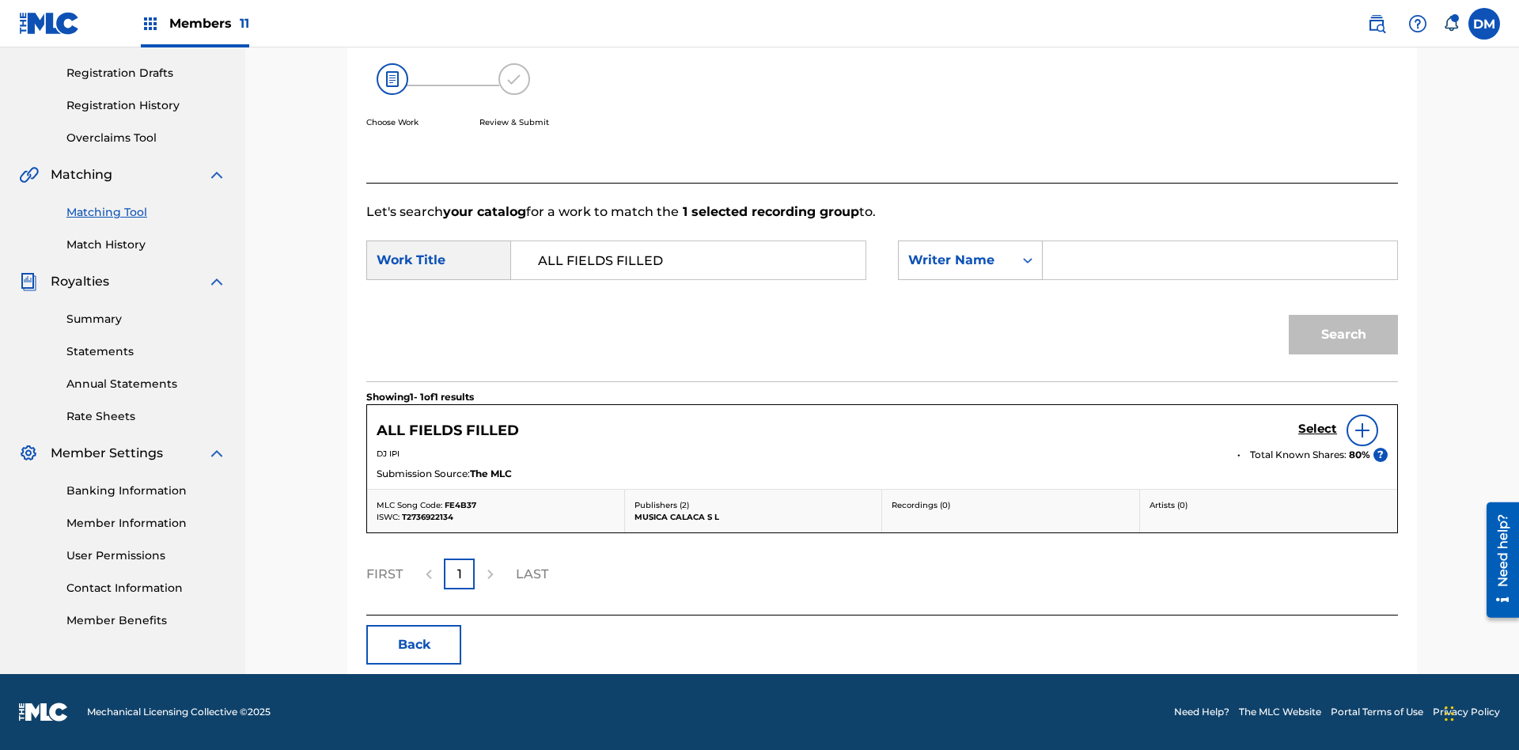
click at [1219, 260] on input "Search Form" at bounding box center [1220, 260] width 328 height 38
type input "DJ IPI"
click at [1343, 335] on button "Search" at bounding box center [1343, 335] width 109 height 40
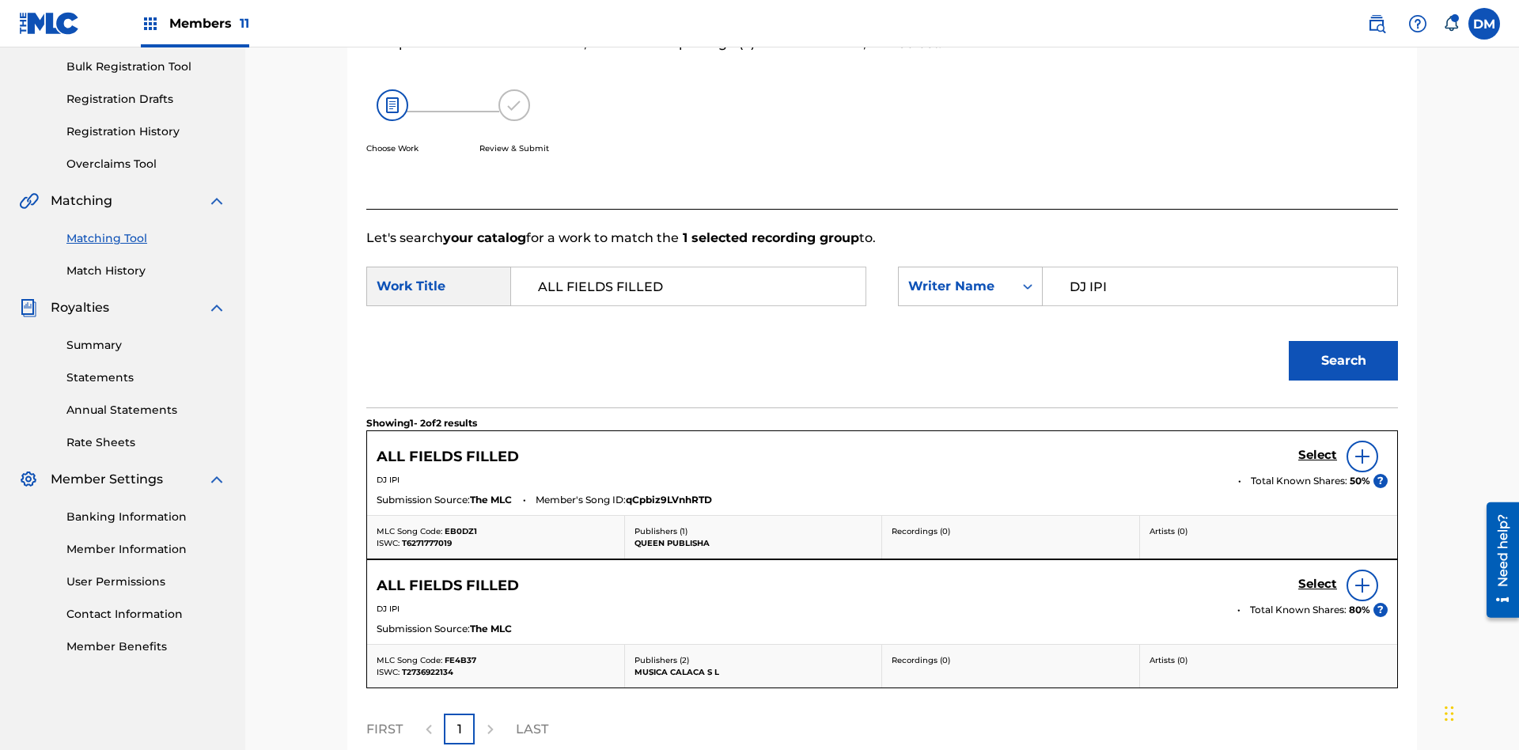
scroll to position [386, 0]
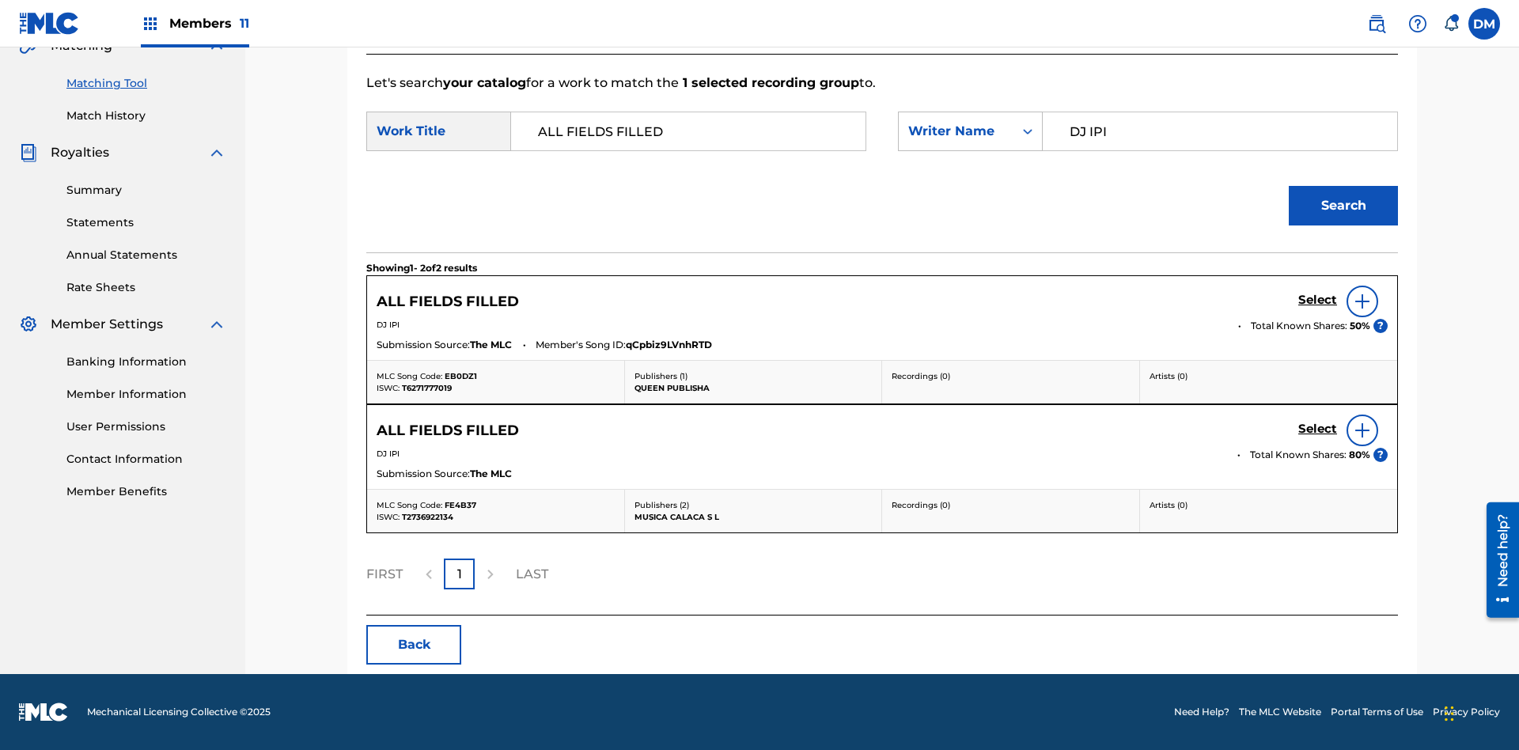
click at [1219, 131] on input "DJ IPI" at bounding box center [1220, 131] width 328 height 38
click at [970, 131] on div "Writer Name" at bounding box center [956, 131] width 96 height 19
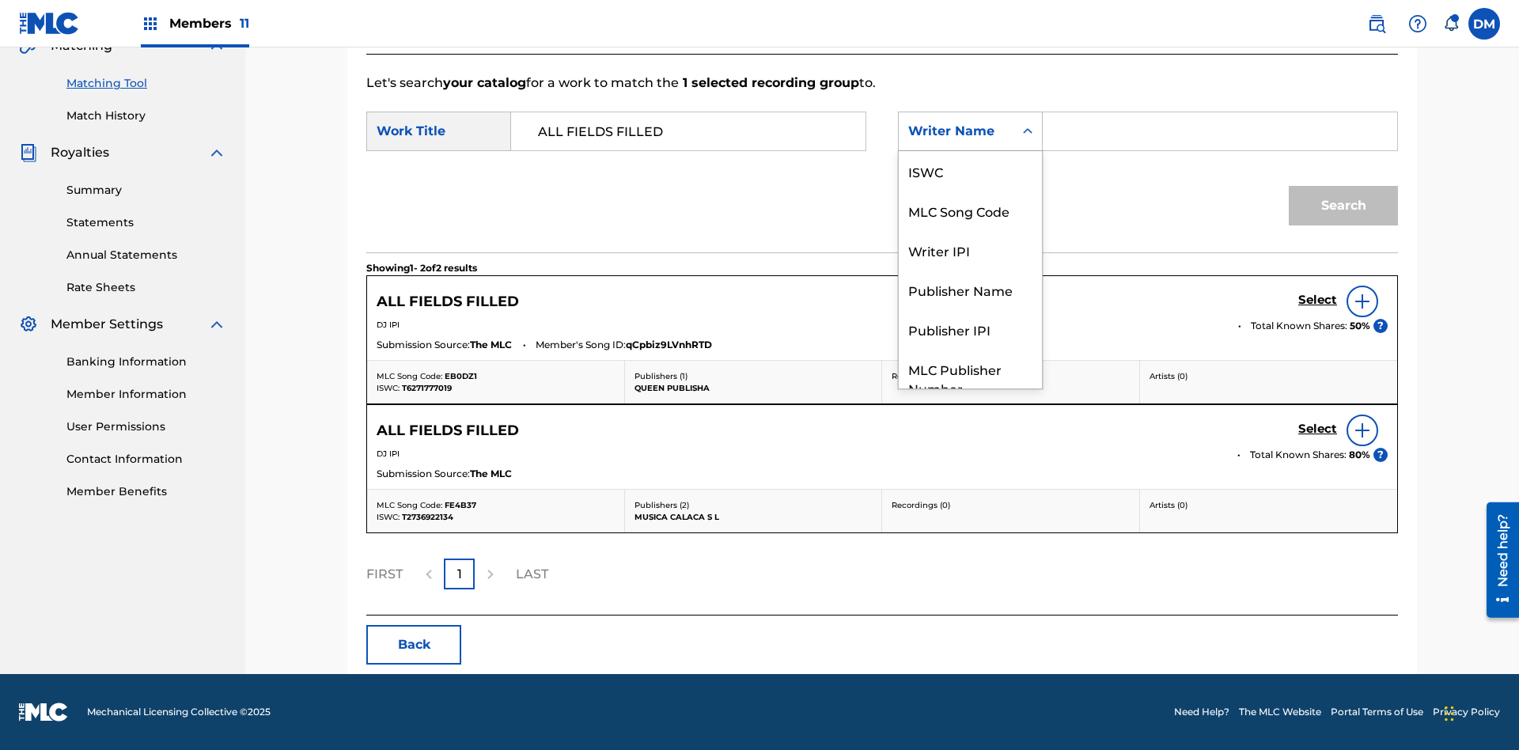
scroll to position [59, 0]
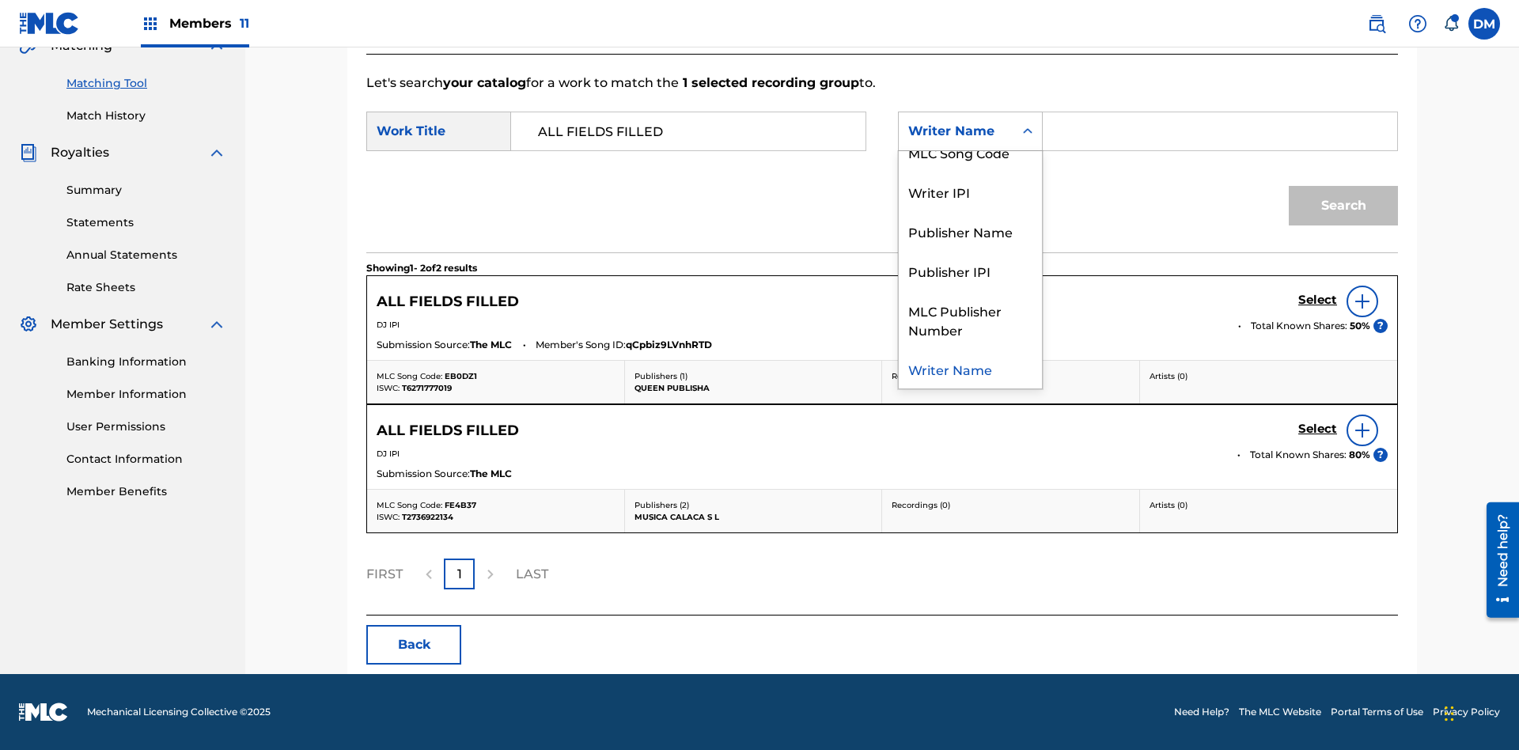
click at [970, 191] on div "Writer IPI" at bounding box center [970, 192] width 143 height 40
click at [1219, 131] on input "Search Form" at bounding box center [1220, 131] width 328 height 38
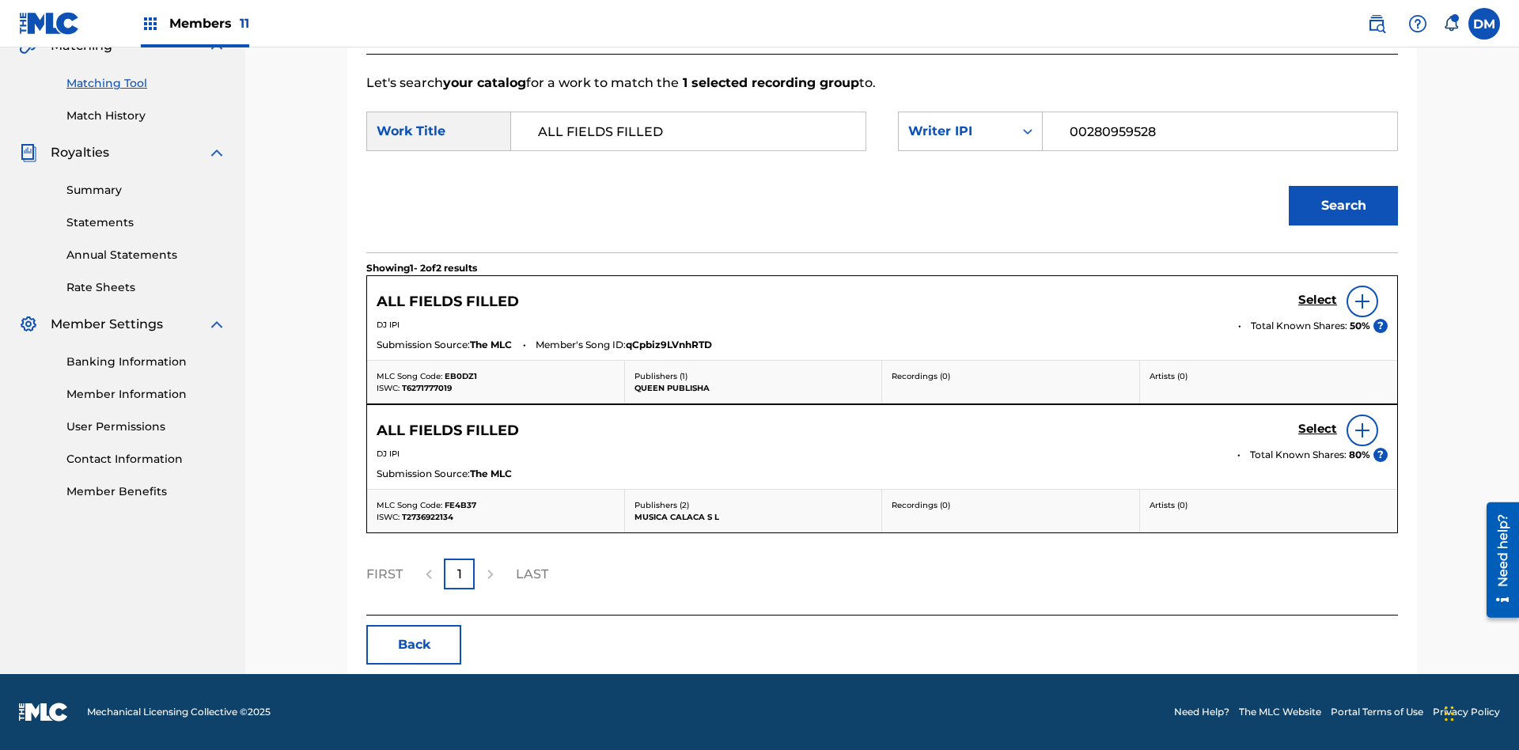
type input "00280959528"
click at [1343, 206] on button "Search" at bounding box center [1343, 206] width 109 height 40
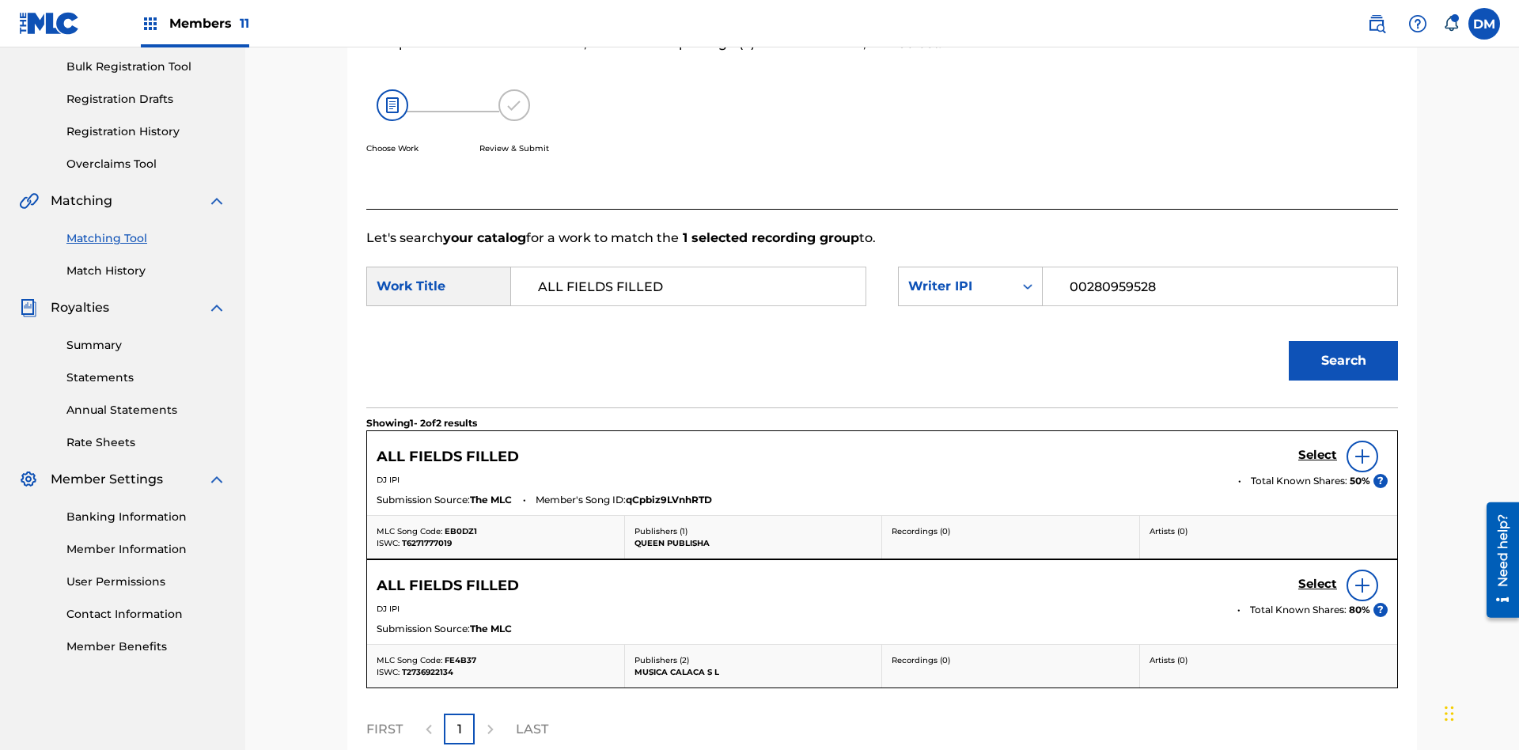
scroll to position [386, 0]
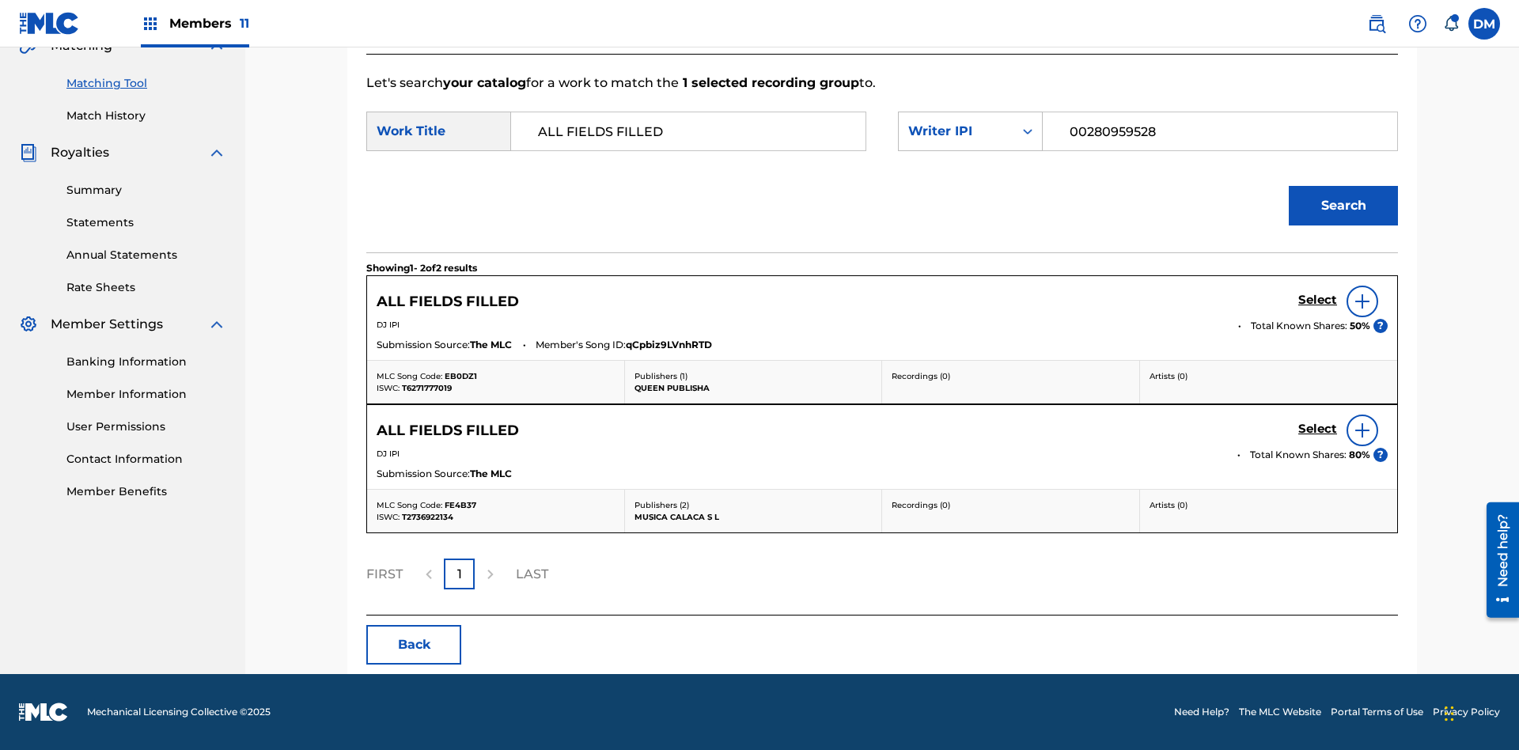
click at [1219, 131] on input "00280959528" at bounding box center [1220, 131] width 328 height 38
click at [970, 131] on div "Writer IPI" at bounding box center [956, 131] width 96 height 19
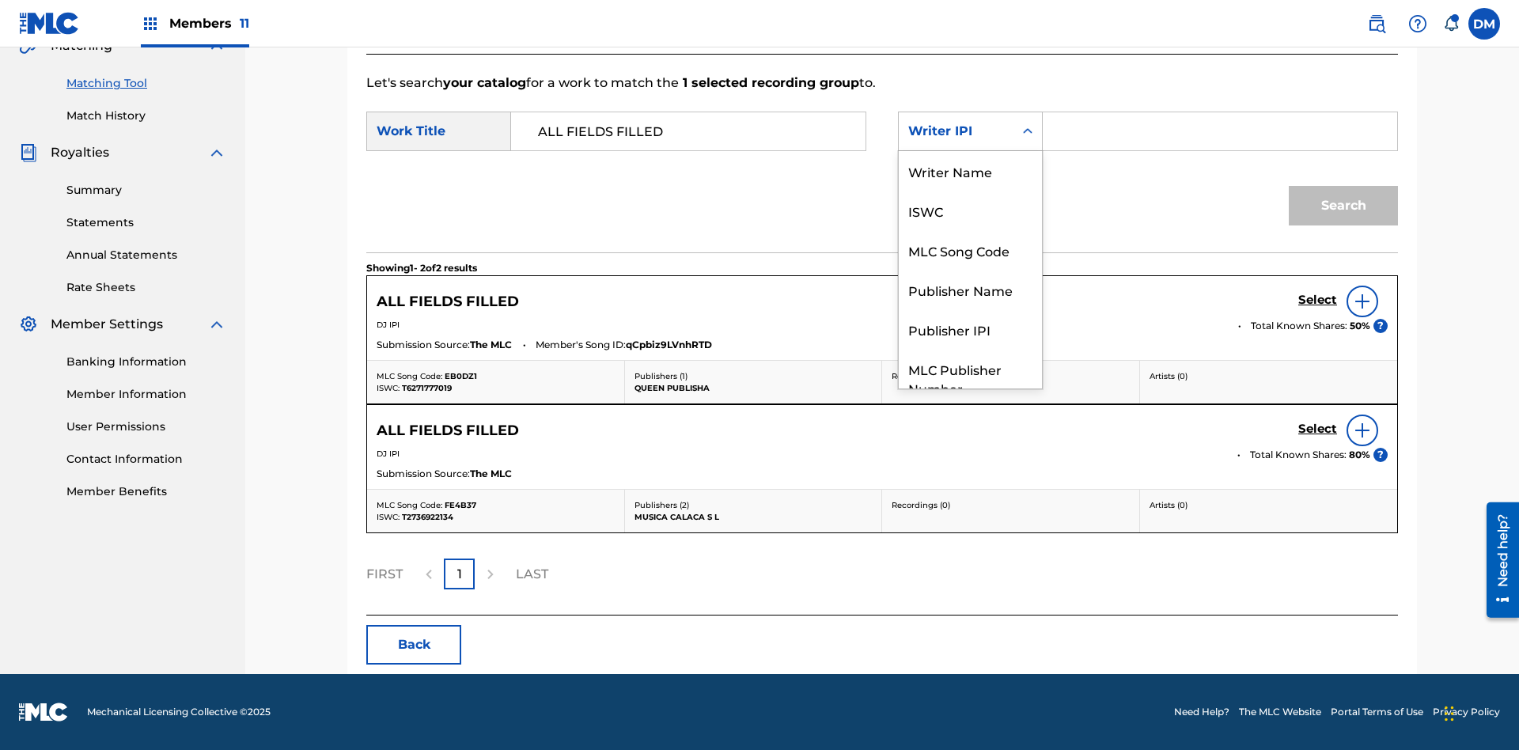
scroll to position [59, 0]
click at [970, 231] on div "Publisher Name" at bounding box center [970, 231] width 143 height 40
click at [1219, 131] on input "Search Form" at bounding box center [1220, 131] width 328 height 38
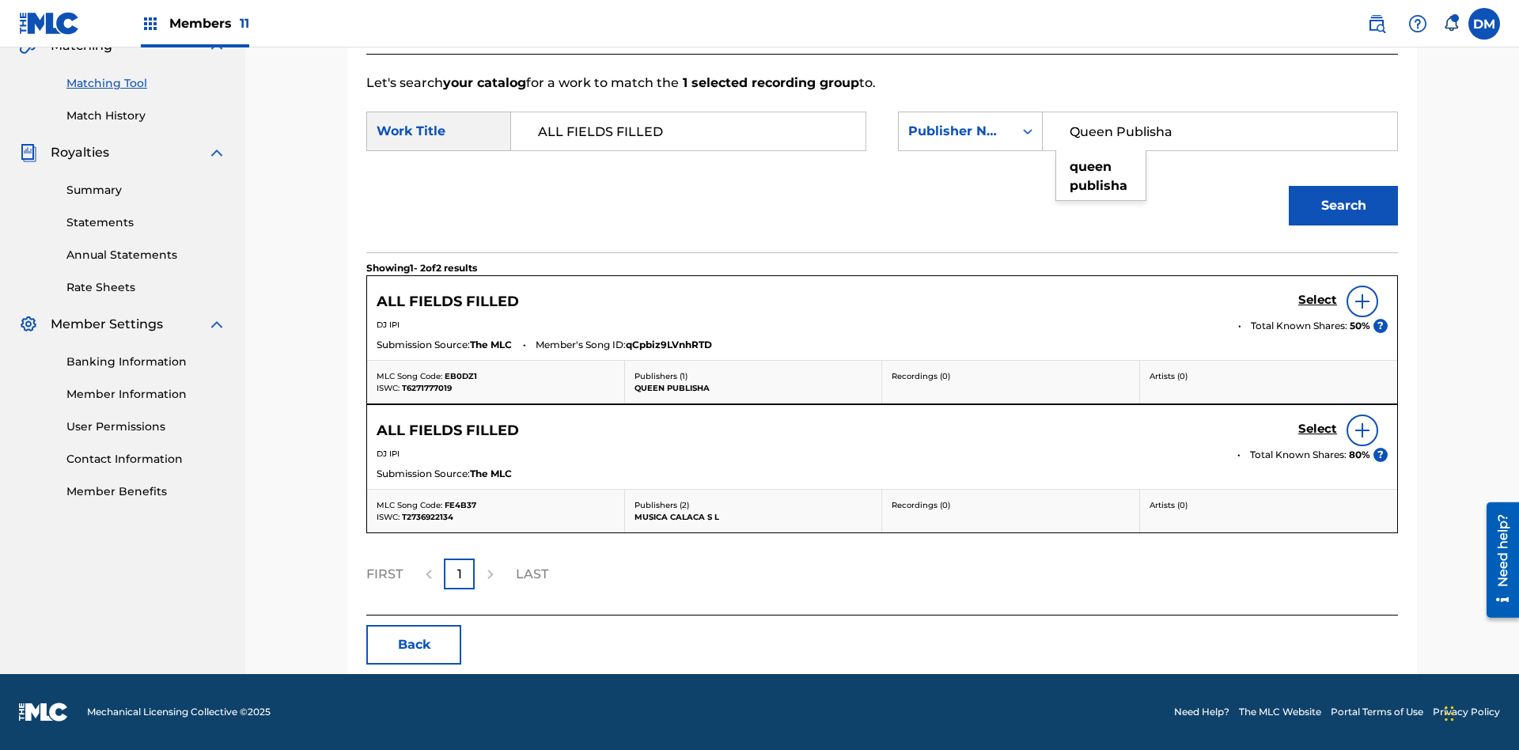
type input "Queen Publisha"
click at [1343, 206] on button "Search" at bounding box center [1343, 206] width 109 height 40
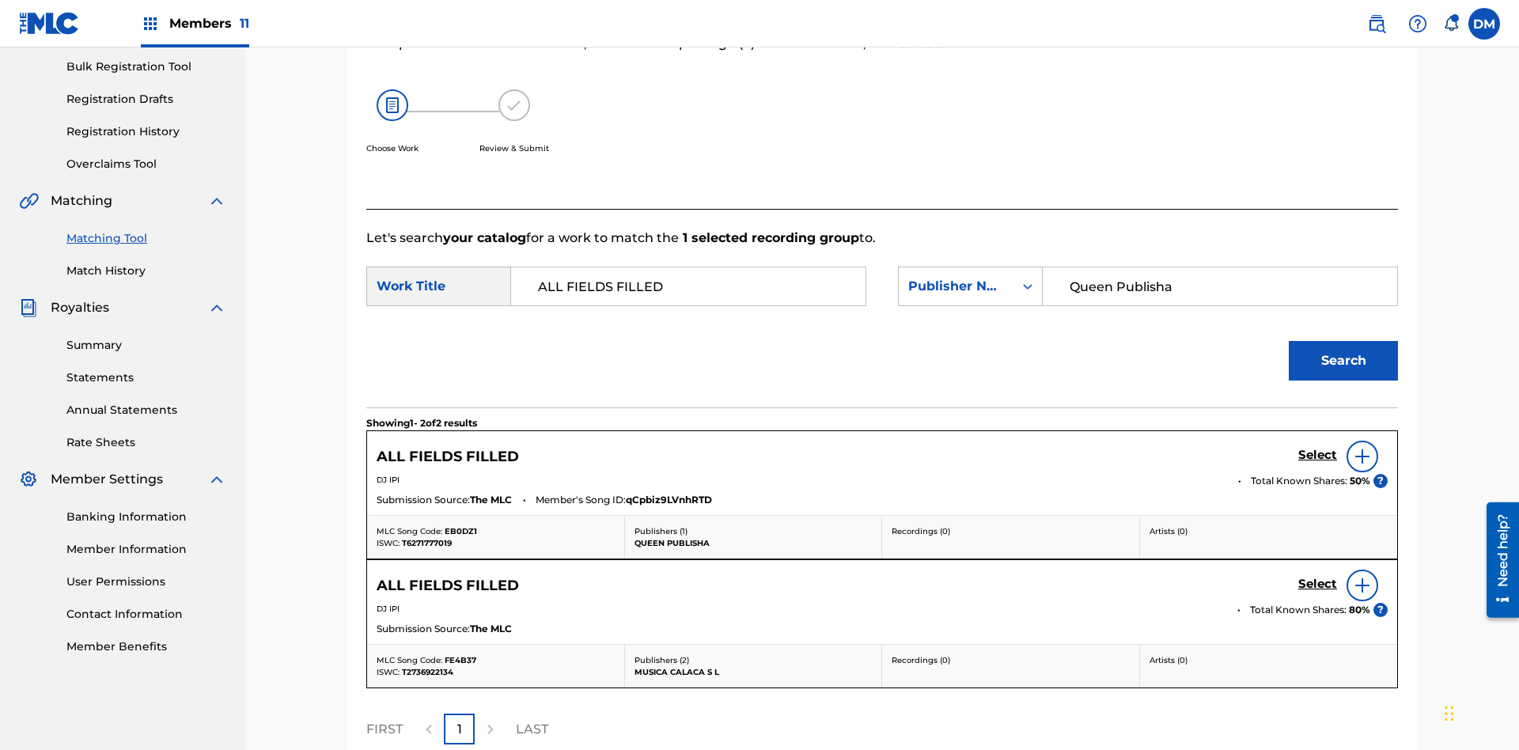
scroll to position [386, 0]
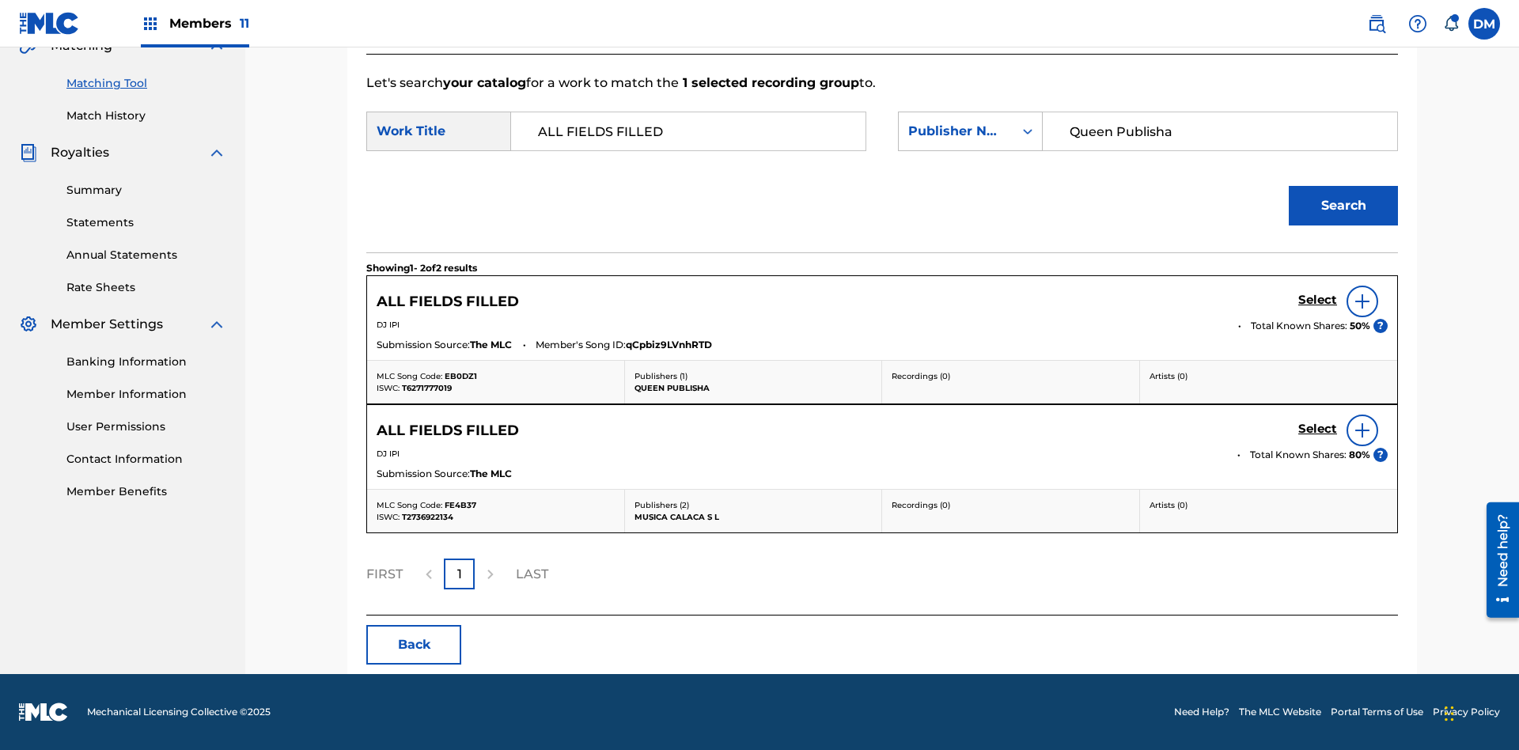
click at [1219, 131] on input "Queen Publisha" at bounding box center [1220, 131] width 328 height 38
click at [970, 131] on div "Publisher Name" at bounding box center [956, 131] width 96 height 19
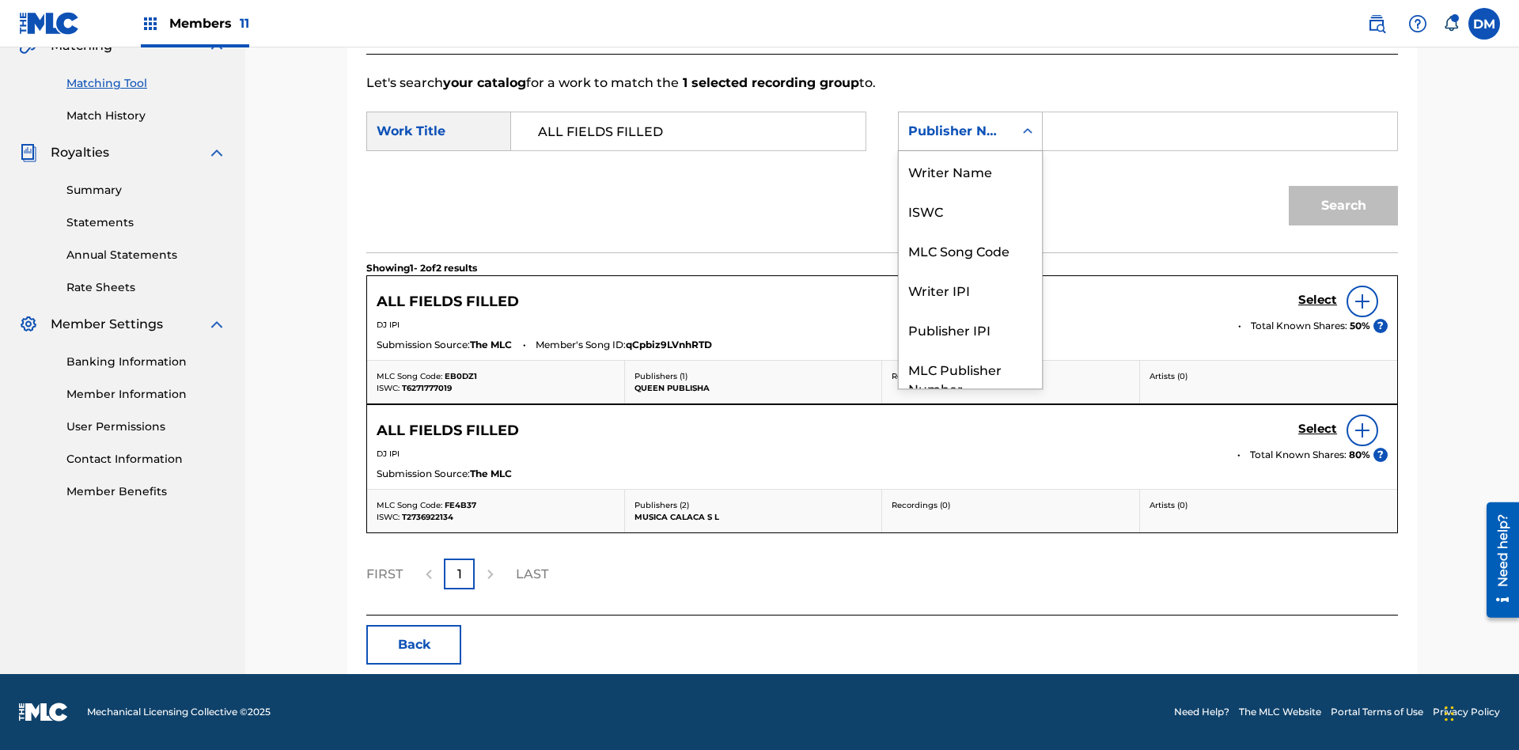
scroll to position [59, 0]
click at [970, 271] on div "Publisher IPI" at bounding box center [970, 271] width 143 height 40
click at [1219, 131] on input "Search Form" at bounding box center [1220, 131] width 328 height 38
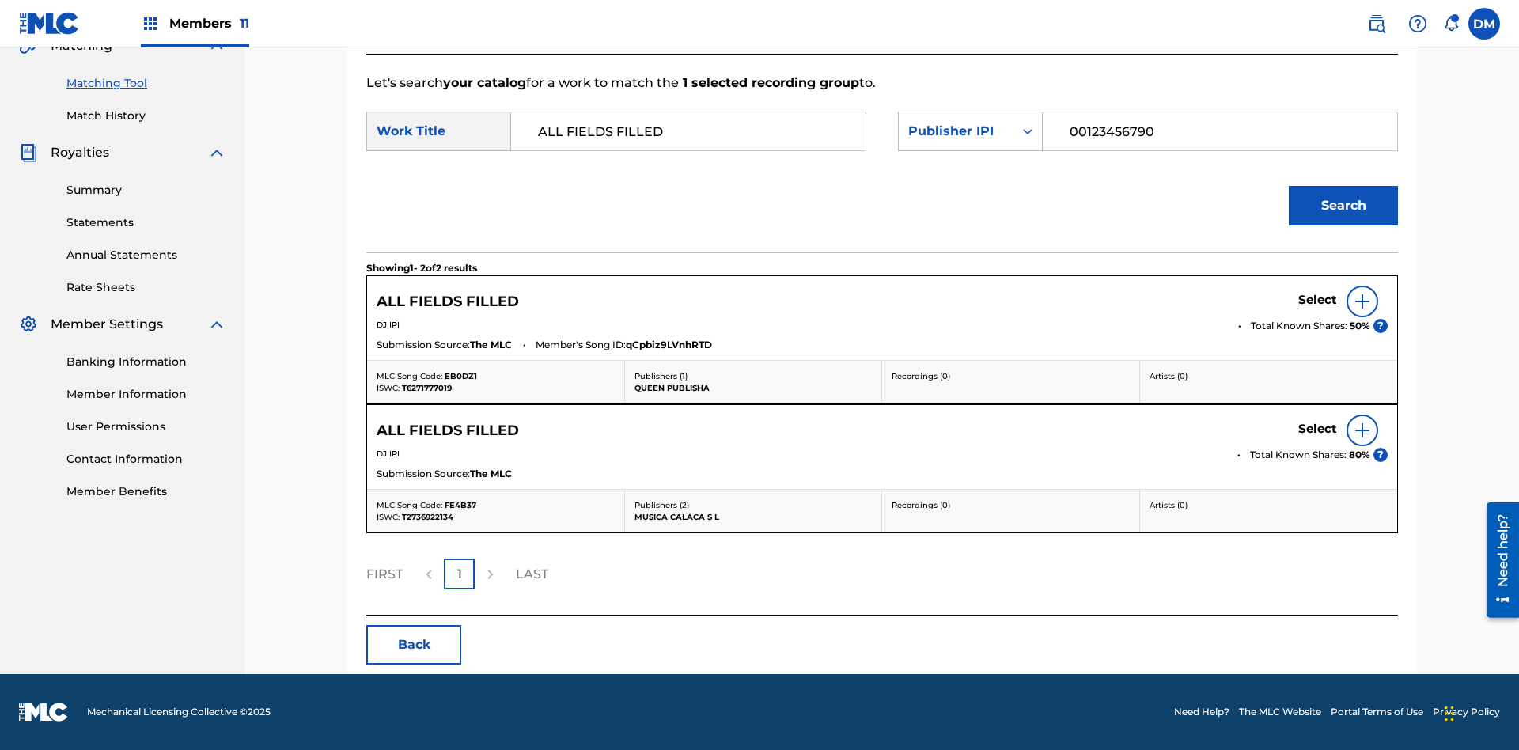
type input "00123456790"
click at [1343, 206] on button "Search" at bounding box center [1343, 206] width 109 height 40
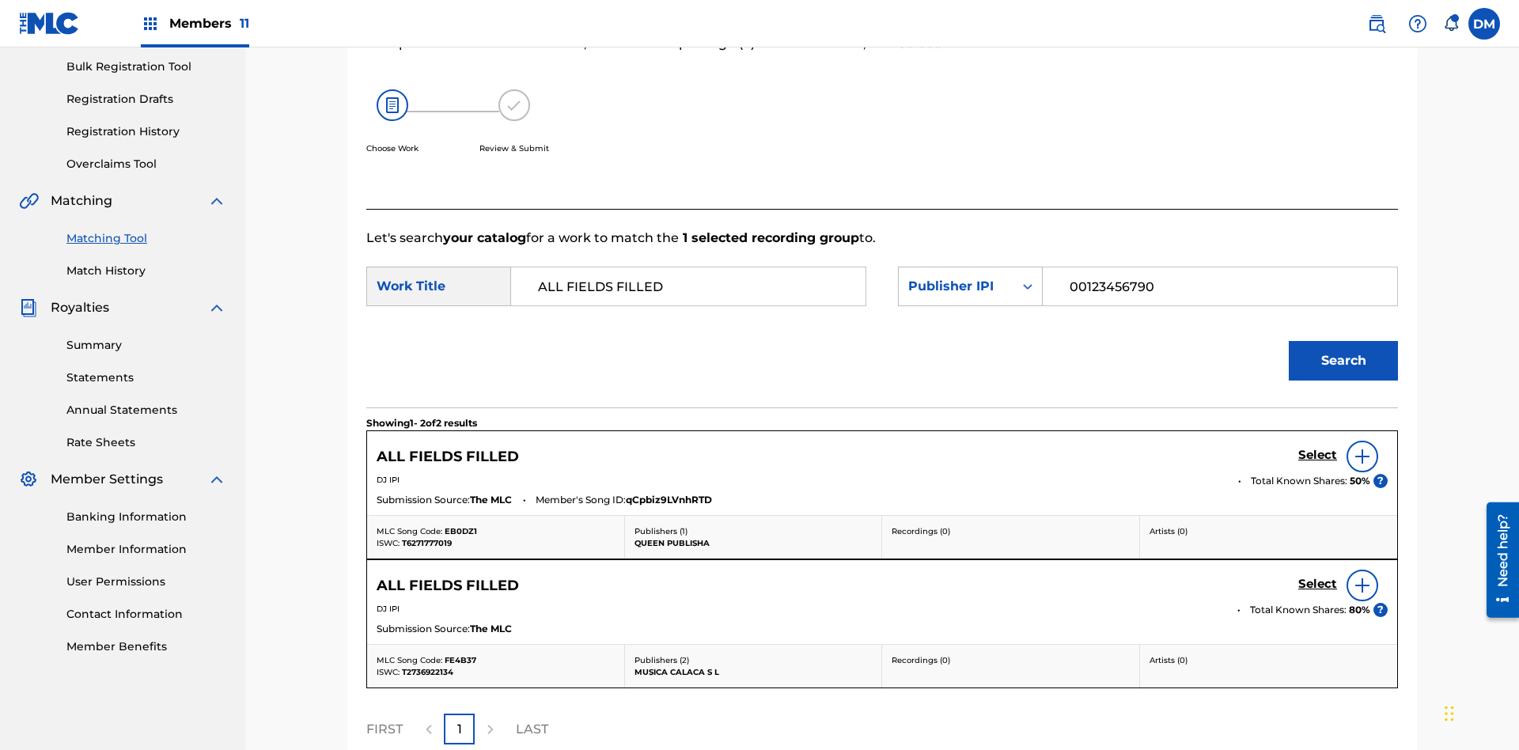
scroll to position [386, 0]
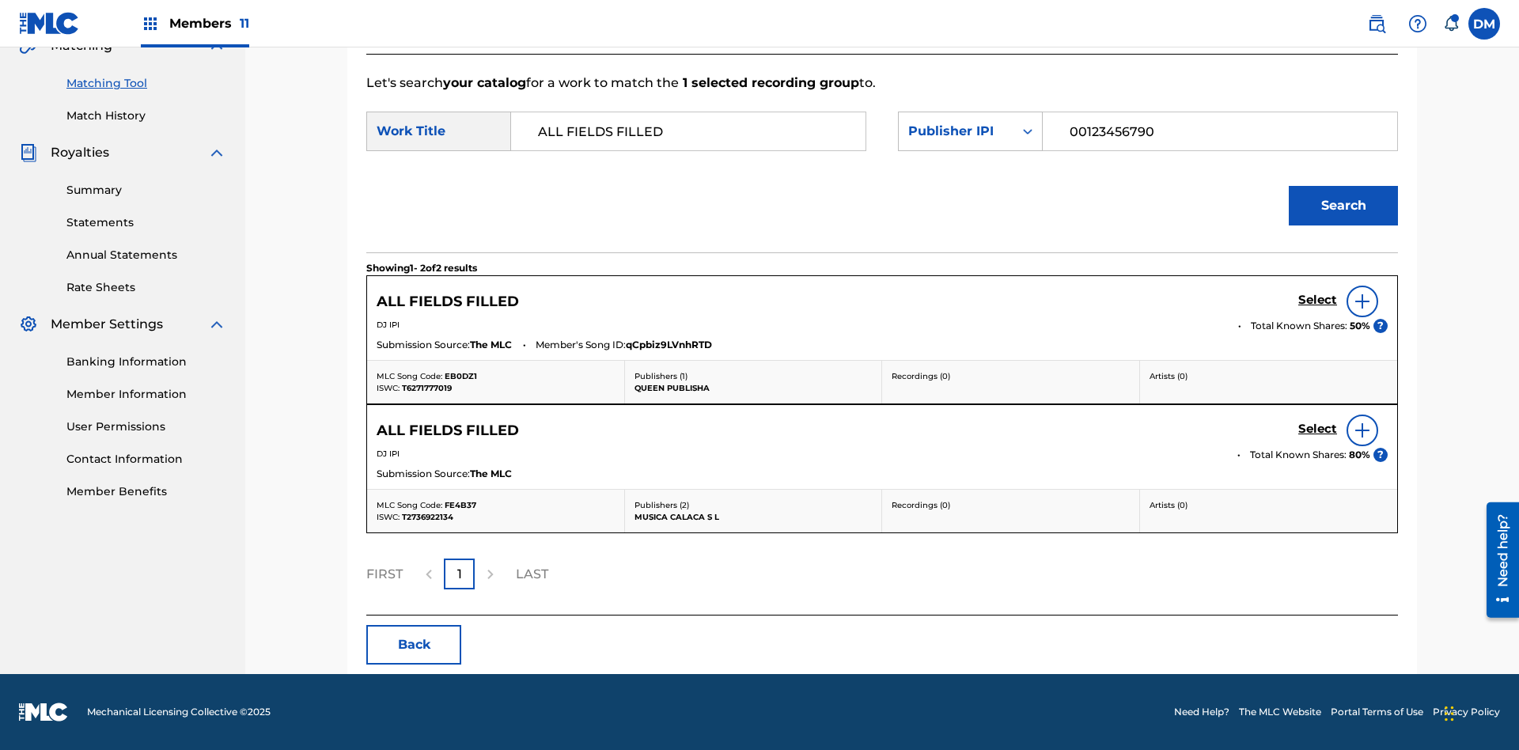
click at [1219, 131] on input "00123456790" at bounding box center [1220, 131] width 328 height 38
click at [970, 131] on div "Publisher IPI" at bounding box center [956, 131] width 96 height 19
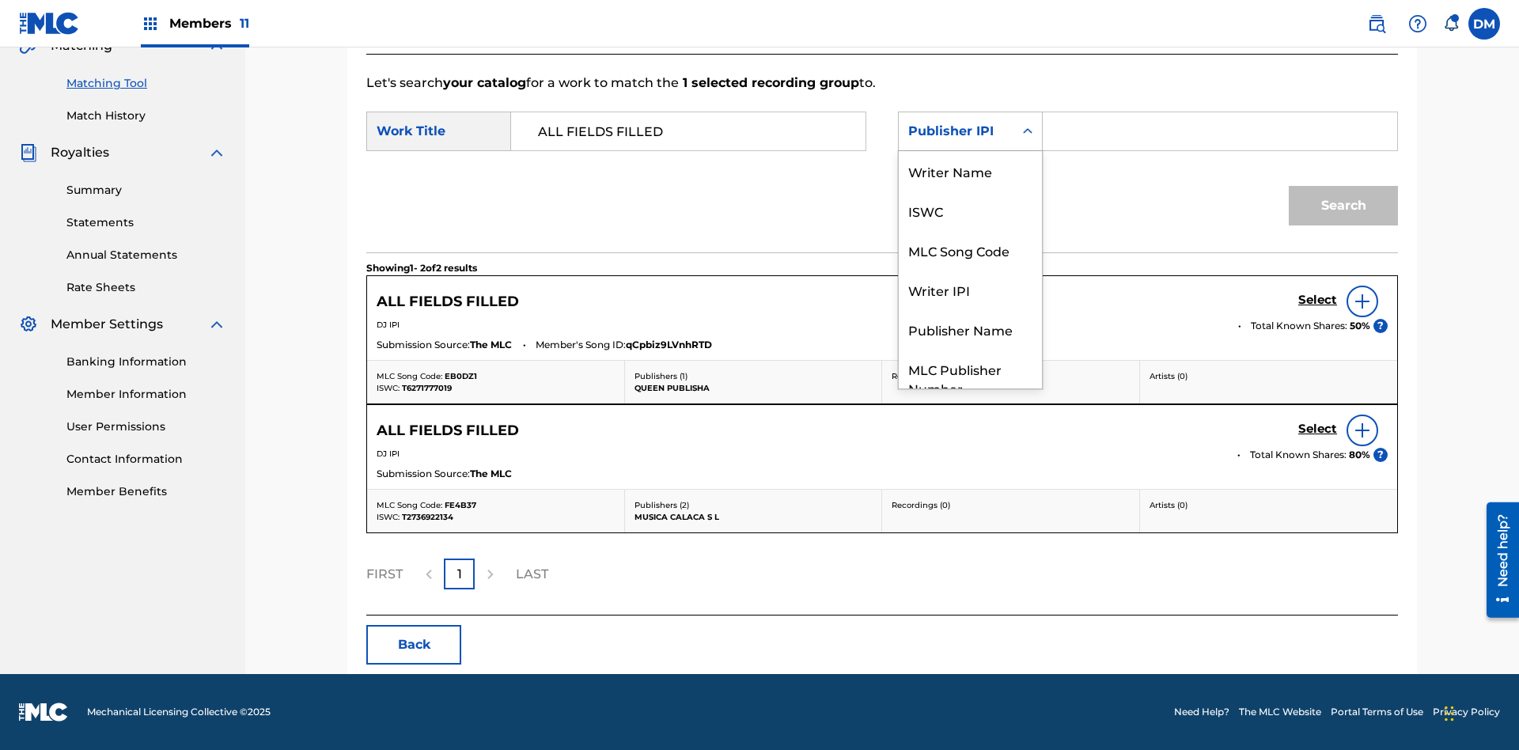
scroll to position [59, 0]
click at [970, 320] on div "MLC Publisher Number" at bounding box center [970, 319] width 143 height 59
click at [1219, 131] on input "Search Form" at bounding box center [1220, 131] width 328 height 38
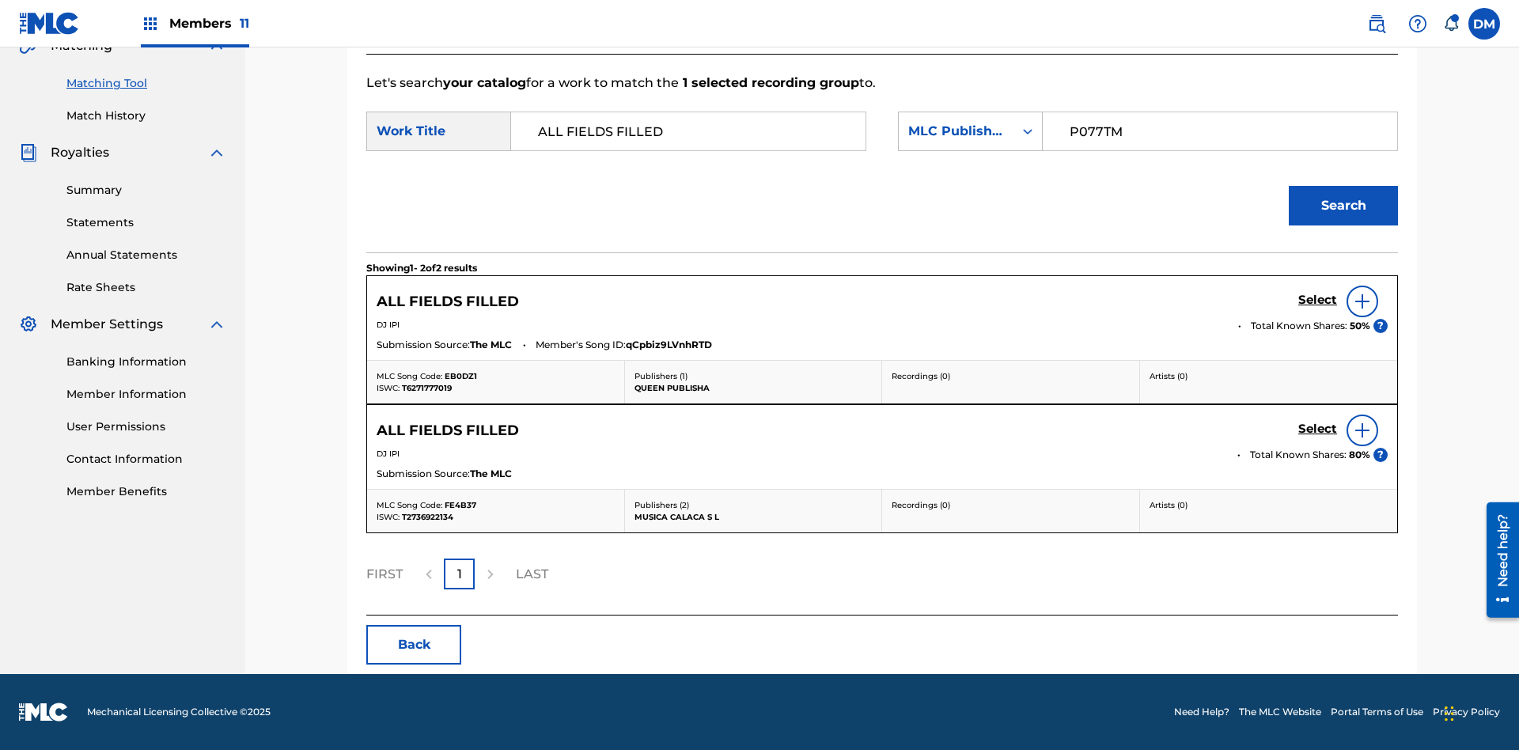
type input "P077TM"
click at [1343, 206] on button "Search" at bounding box center [1343, 206] width 109 height 40
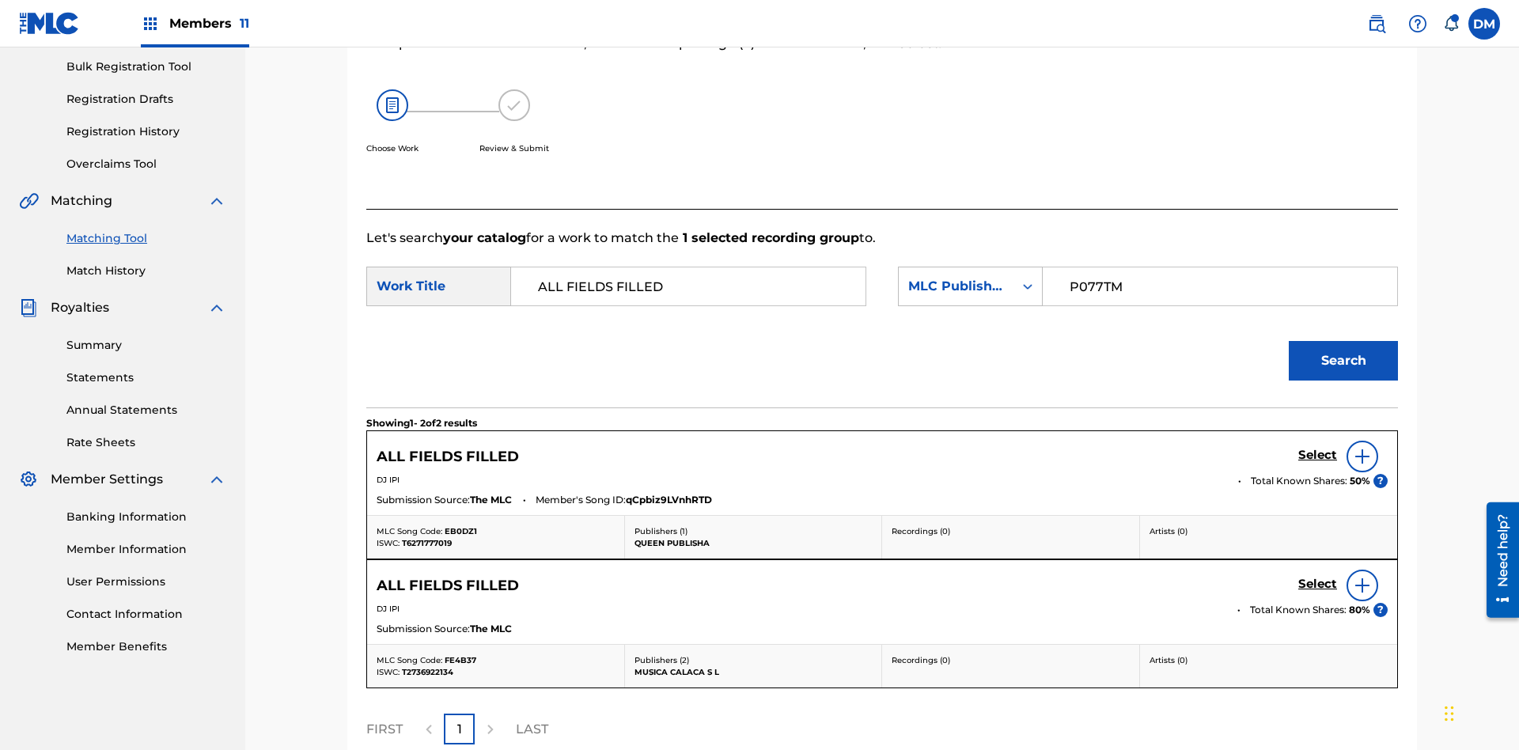
scroll to position [386, 0]
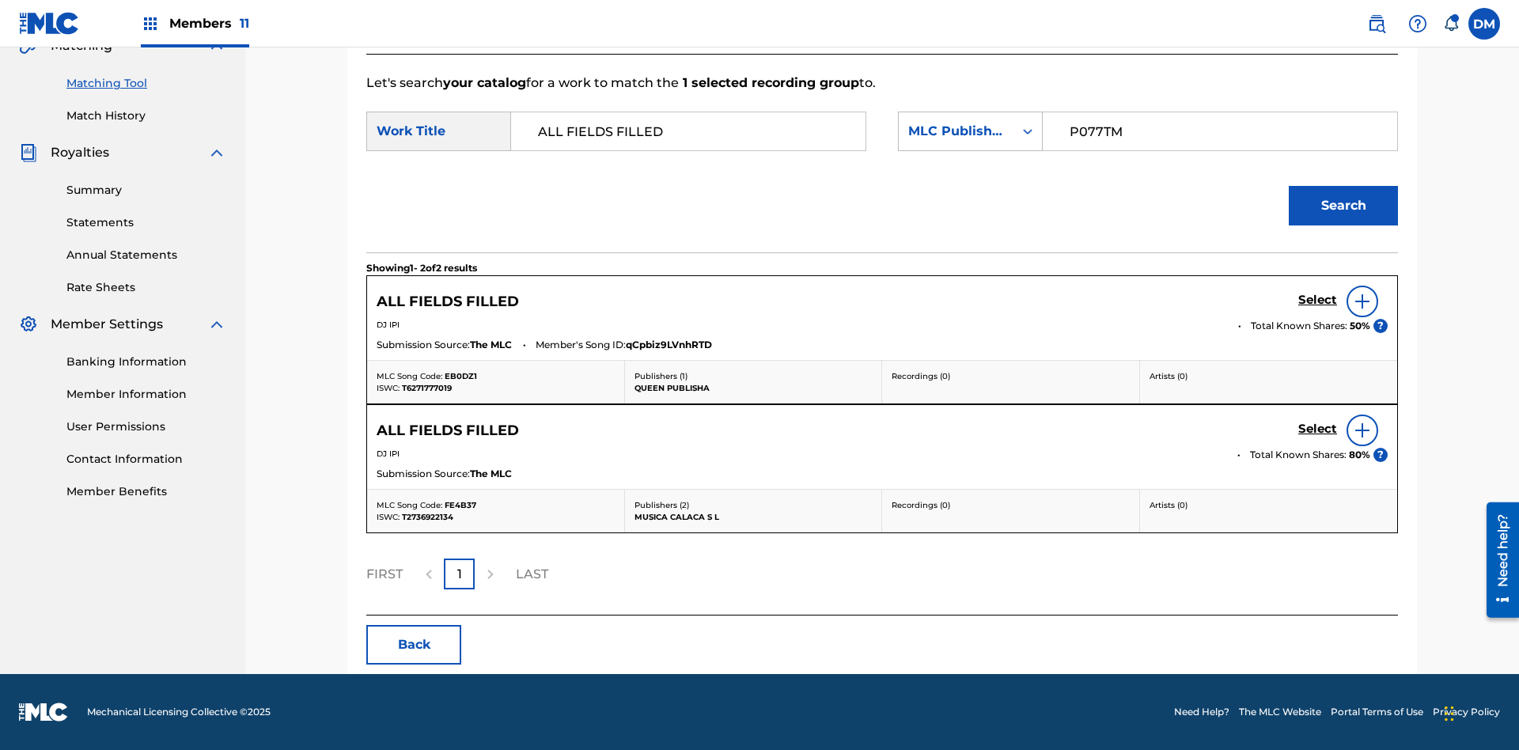
click at [1219, 131] on input "P077TM" at bounding box center [1220, 131] width 328 height 38
click at [1317, 300] on h5 "Select" at bounding box center [1317, 300] width 39 height 15
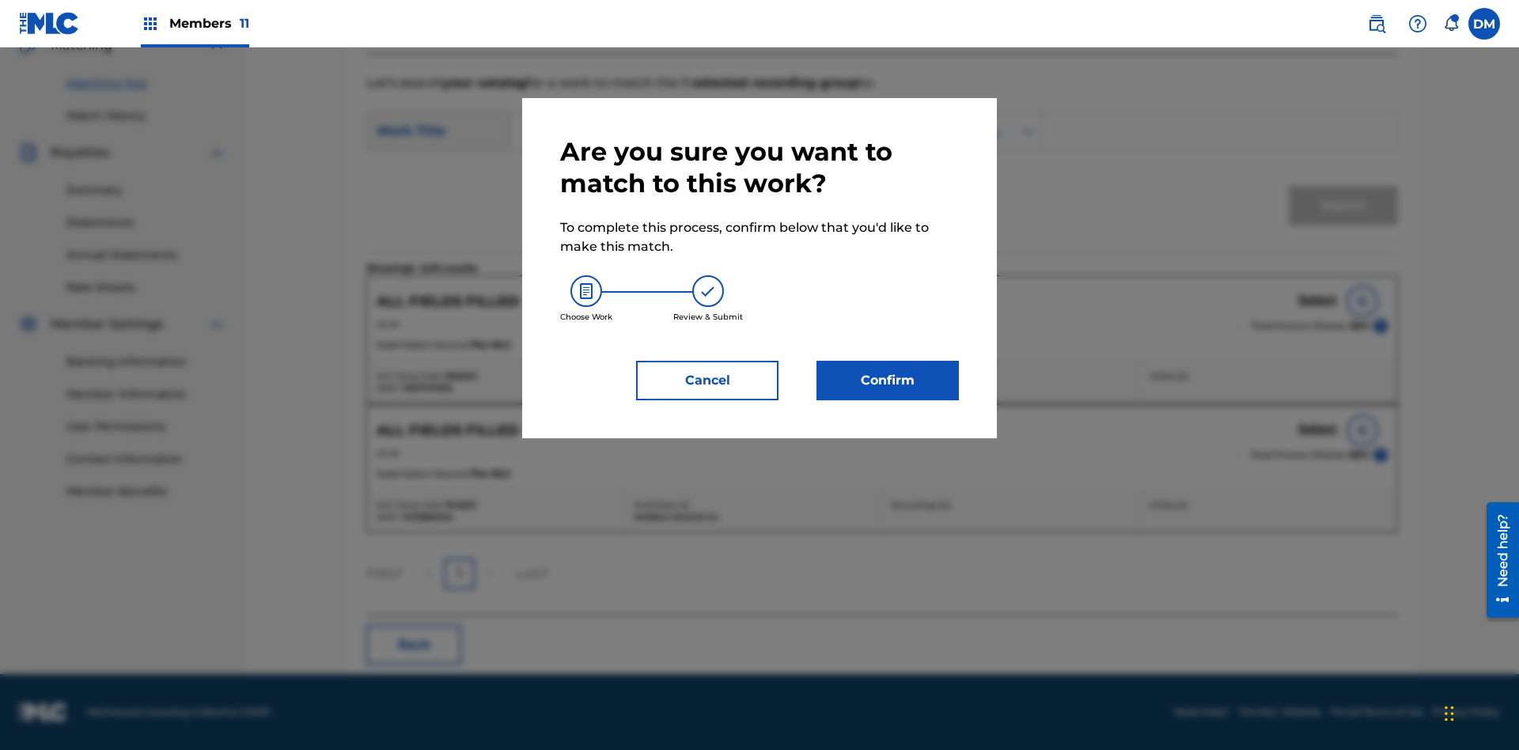
click at [888, 381] on button "Confirm" at bounding box center [887, 381] width 142 height 40
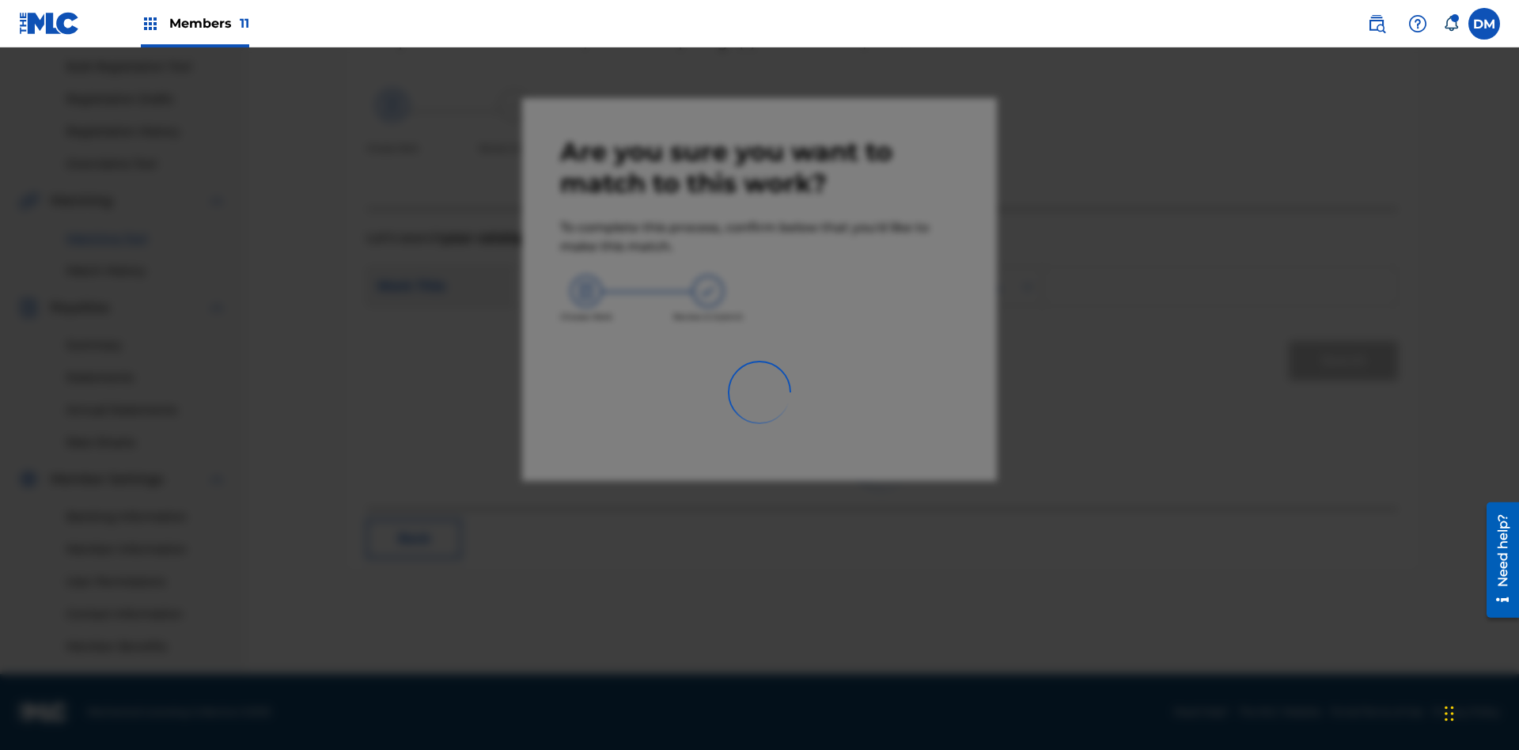
scroll to position [231, 0]
